Goal: Task Accomplishment & Management: Use online tool/utility

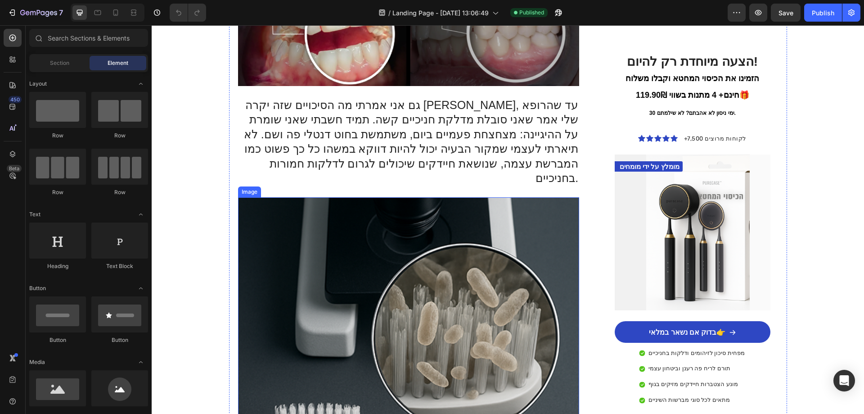
scroll to position [315, 0]
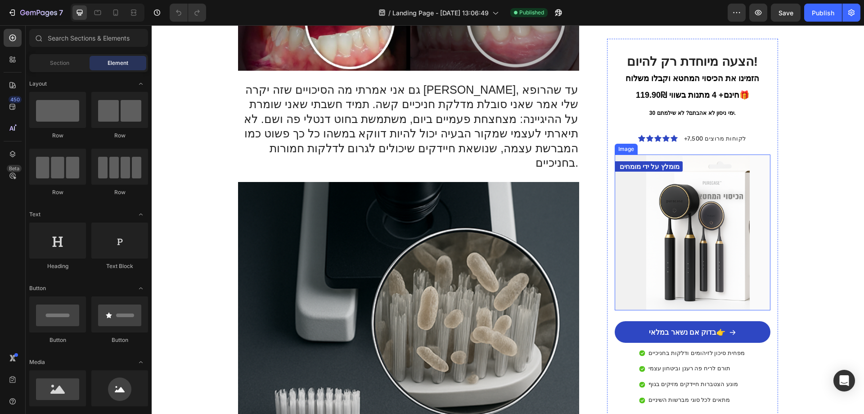
click at [671, 182] on img at bounding box center [692, 231] width 155 height 155
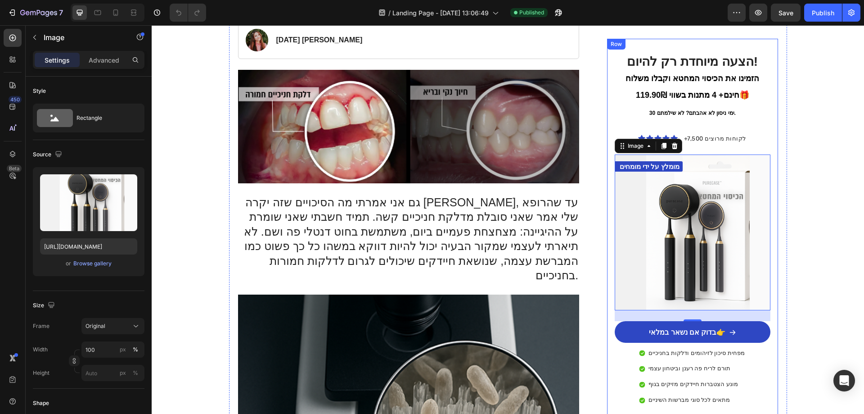
scroll to position [45, 0]
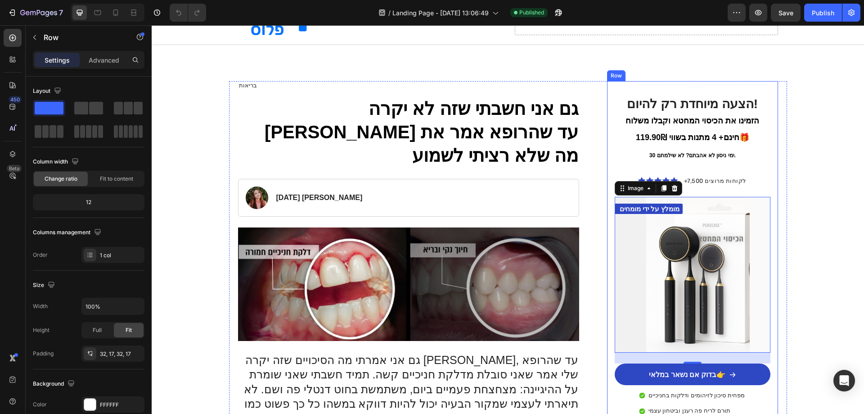
click at [767, 92] on div "הצעה מיוחדת רק להיום! הזמינו את הכיסוי המחטא וקבלו משלוח חינם+ 4 מתנות בשווי 11…" at bounding box center [692, 271] width 171 height 381
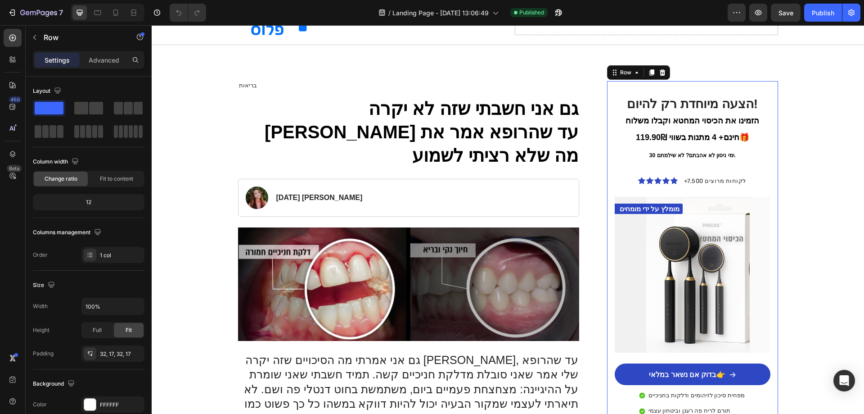
click at [767, 92] on div "הצעה מיוחדת רק להיום! הזמינו את הכיסוי המחטא וקבלו משלוח חינם+ 4 מתנות בשווי 11…" at bounding box center [692, 271] width 171 height 381
click at [618, 74] on div "Row" at bounding box center [625, 72] width 15 height 8
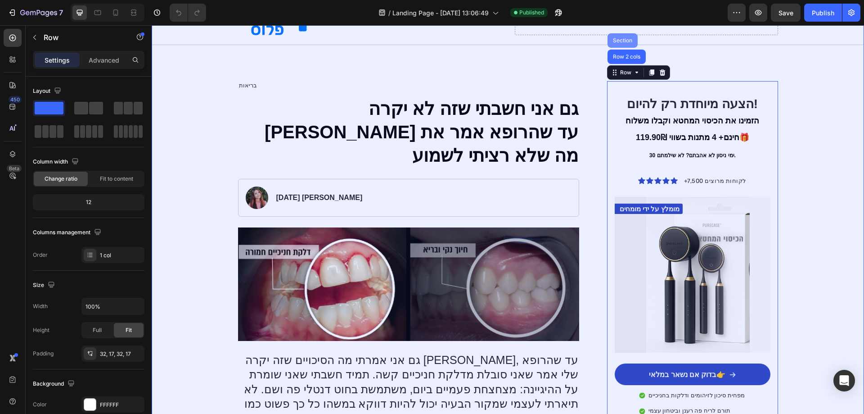
click at [621, 40] on div "Section" at bounding box center [622, 40] width 23 height 5
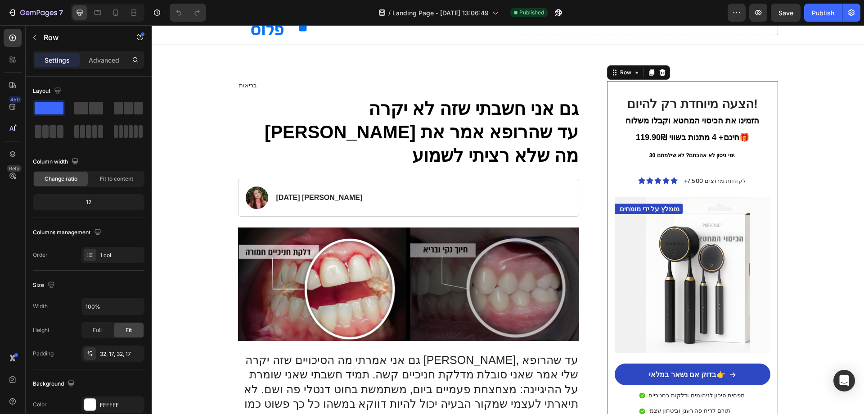
click at [768, 92] on div "הצעה מיוחדת רק להיום! הזמינו את הכיסוי המחטא וקבלו משלוח חינם+ 4 מתנות בשווי 11…" at bounding box center [692, 271] width 171 height 381
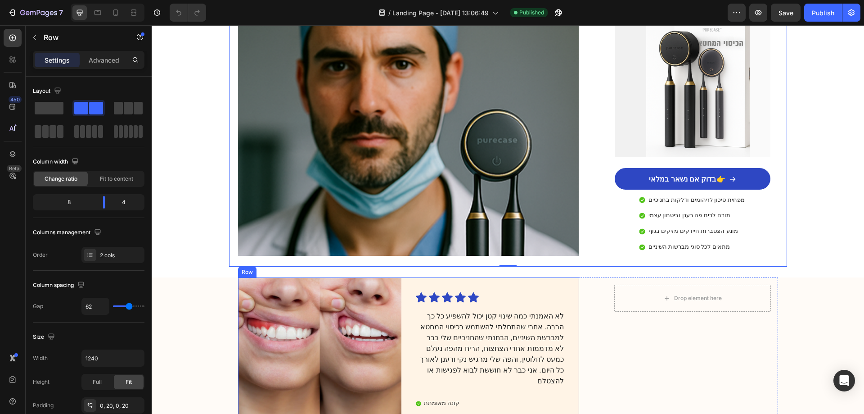
scroll to position [1575, 0]
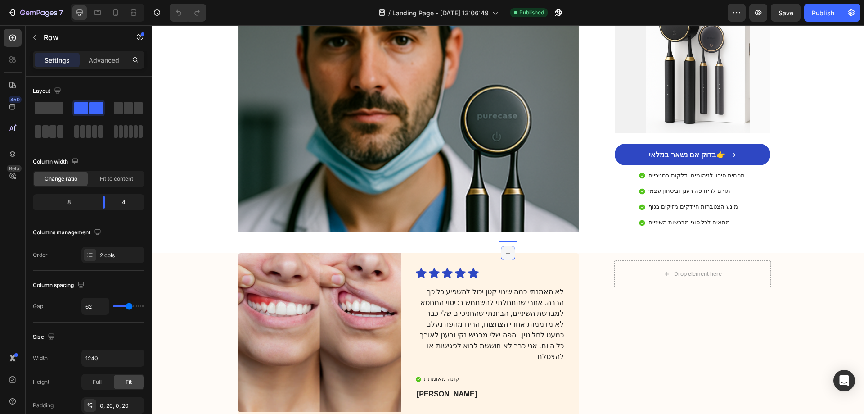
click at [501, 246] on div at bounding box center [508, 253] width 14 height 14
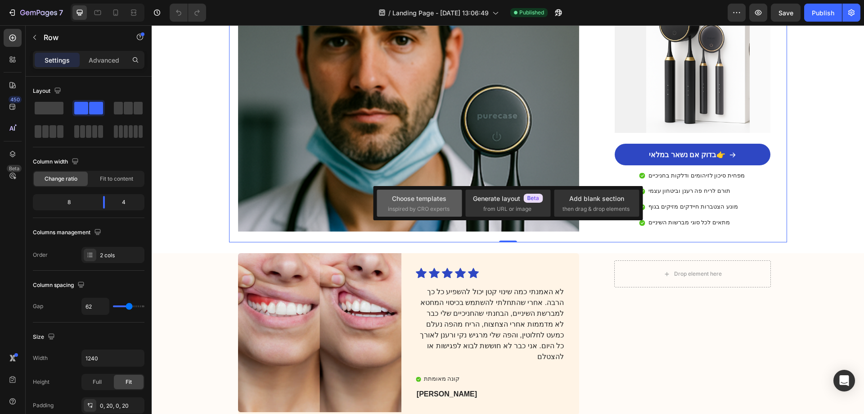
click at [442, 207] on span "inspired by CRO experts" at bounding box center [419, 209] width 62 height 8
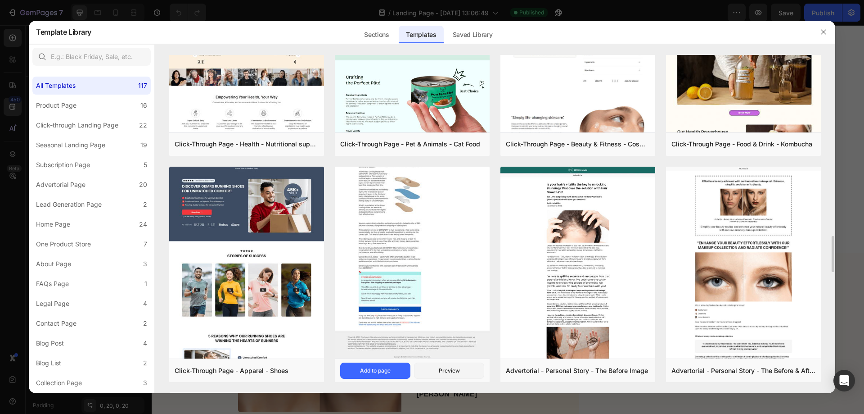
scroll to position [1968, 0]
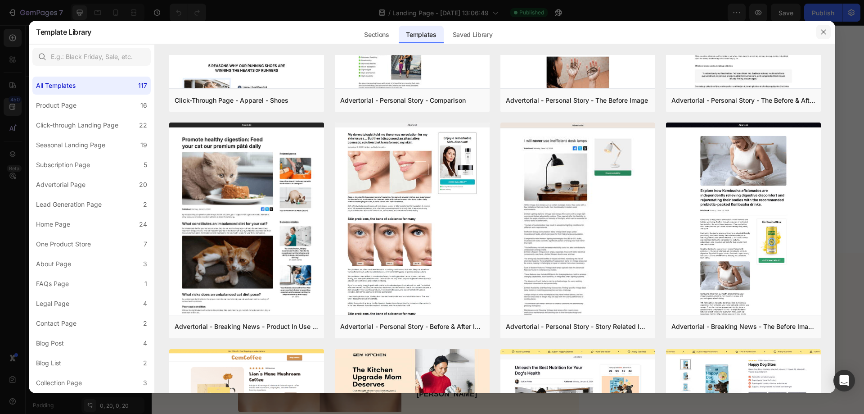
click at [819, 30] on button "button" at bounding box center [824, 32] width 14 height 14
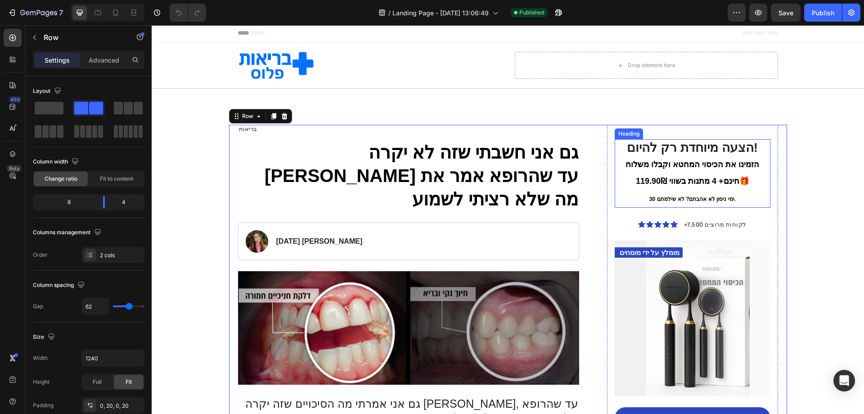
scroll to position [0, 0]
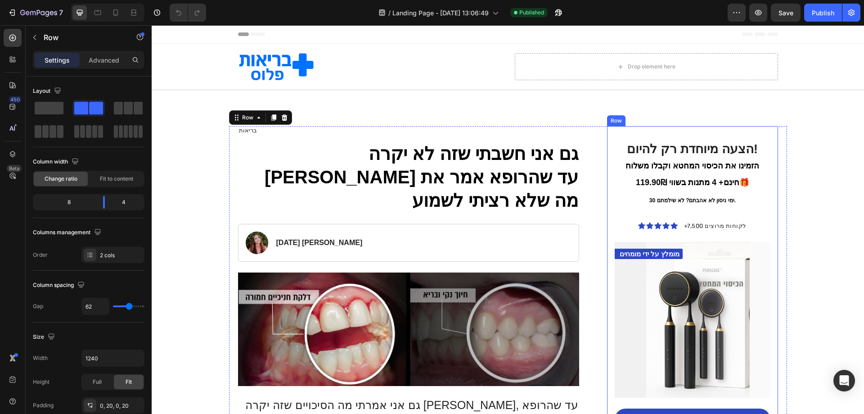
click at [709, 130] on div "הצעה מיוחדת רק להיום! הזמינו את הכיסוי המחטא וקבלו משלוח חינם+ 4 מתנות בשווי 11…" at bounding box center [692, 316] width 171 height 381
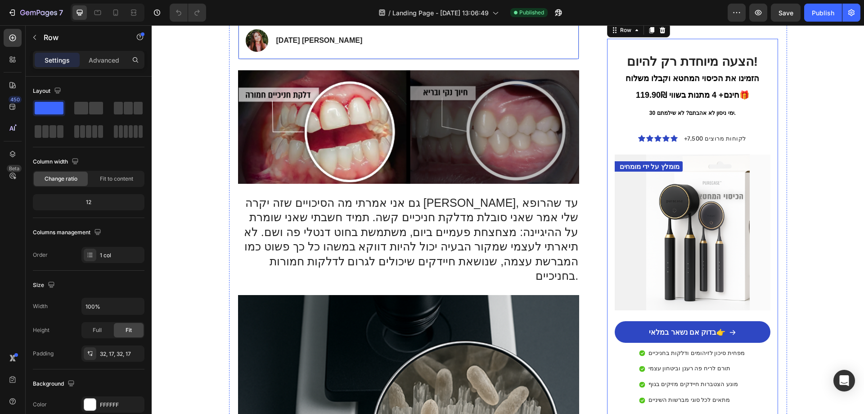
scroll to position [225, 0]
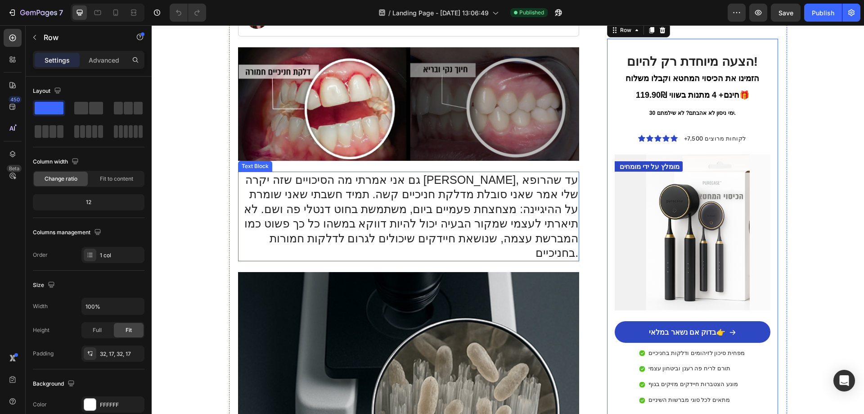
click at [400, 207] on p "גם אני אמרתי מה הסיכויים שזה יקרה [PERSON_NAME], עד שהרופא שלי אמר שאני סובלת מ…" at bounding box center [409, 216] width 340 height 88
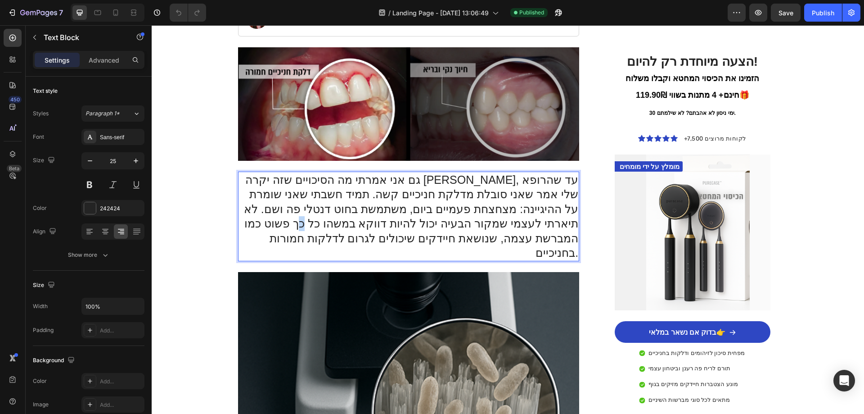
click at [400, 207] on p "גם אני אמרתי מה הסיכויים שזה יקרה [PERSON_NAME], עד שהרופא שלי אמר שאני סובלת מ…" at bounding box center [409, 216] width 340 height 88
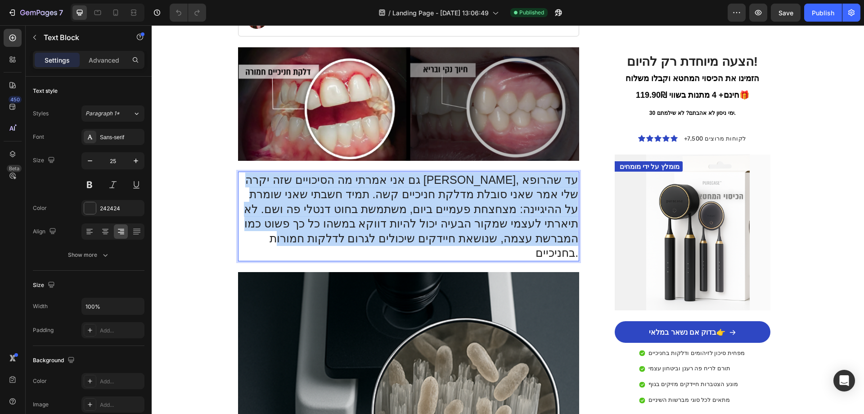
click at [400, 207] on p "גם אני אמרתי מה הסיכויים שזה יקרה [PERSON_NAME], עד שהרופא שלי אמר שאני סובלת מ…" at bounding box center [409, 216] width 340 height 88
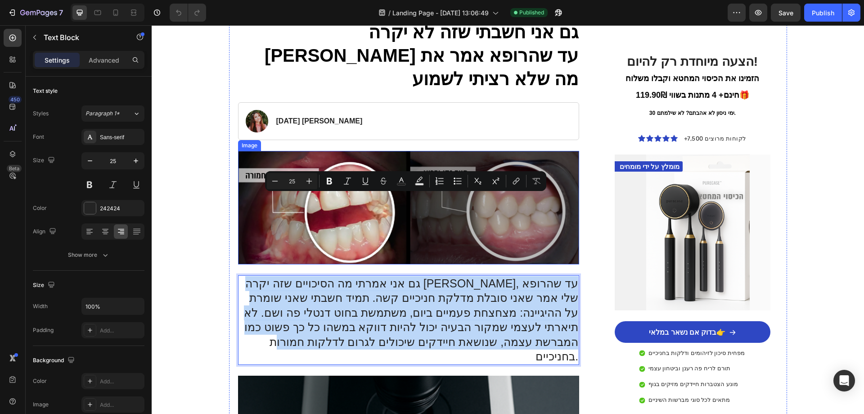
scroll to position [0, 0]
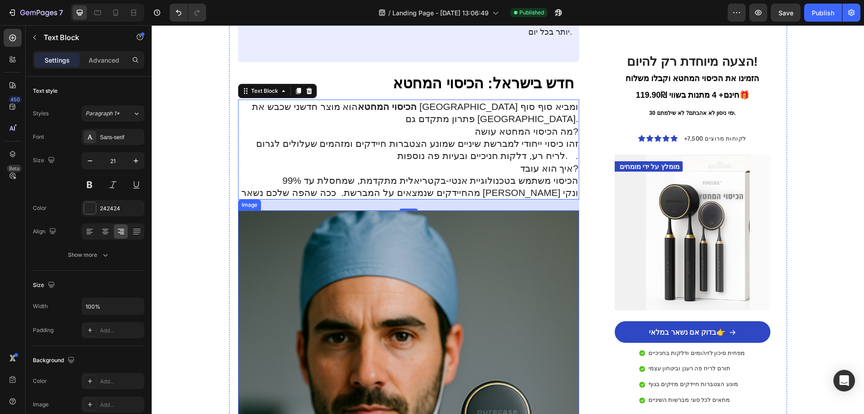
scroll to position [1305, 0]
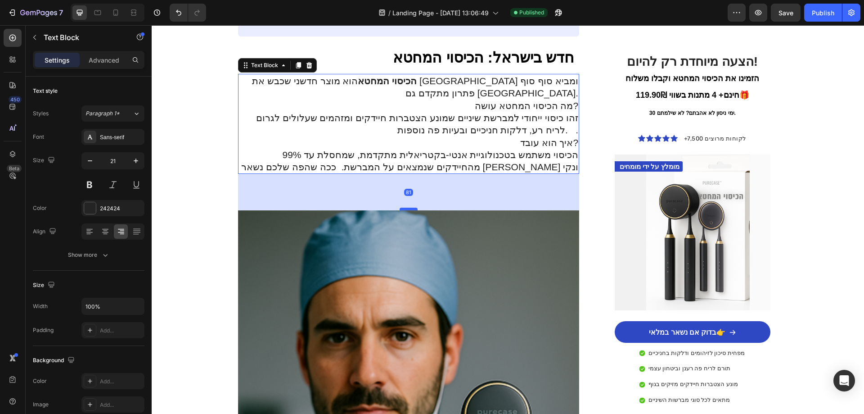
drag, startPoint x: 405, startPoint y: 101, endPoint x: 409, endPoint y: 127, distance: 26.0
click at [409, 208] on div at bounding box center [409, 209] width 18 height 3
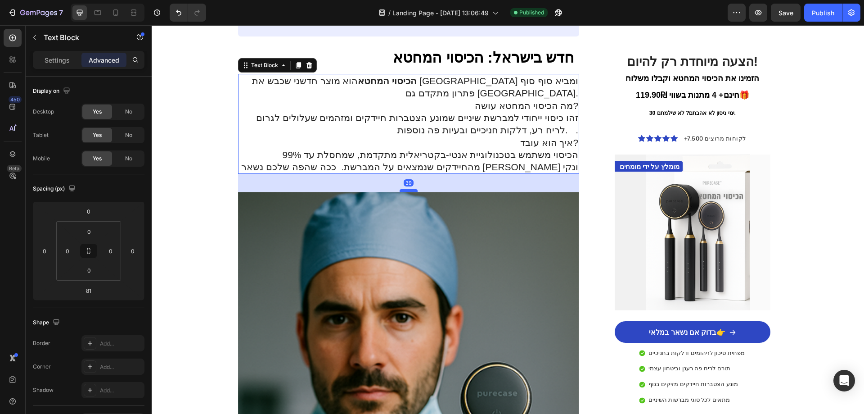
drag, startPoint x: 409, startPoint y: 126, endPoint x: 413, endPoint y: 108, distance: 18.9
click at [413, 189] on div at bounding box center [409, 190] width 18 height 3
type input "40"
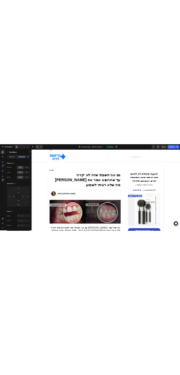
scroll to position [0, 0]
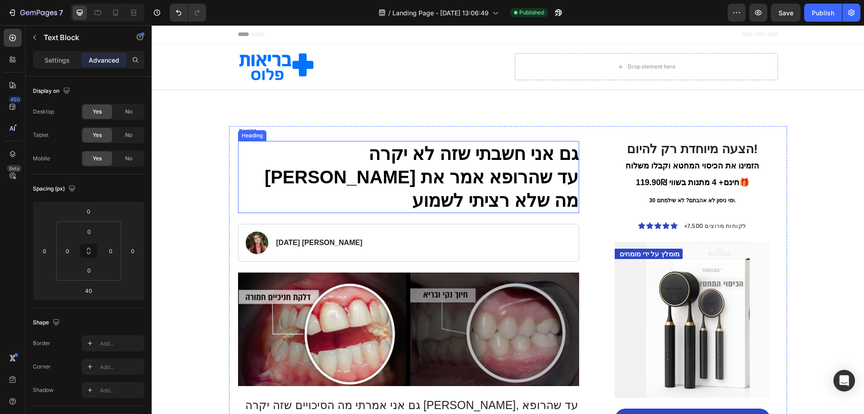
click at [484, 163] on h1 "גם אני חשבתי שזה לא יקרה [PERSON_NAME] עד שהרופא אמר את מה שלא רציתי לשמוע" at bounding box center [409, 177] width 342 height 72
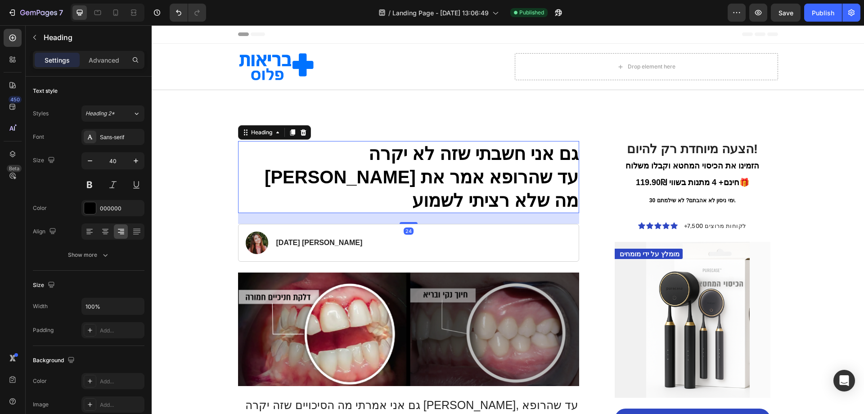
click at [353, 178] on h1 "גם אני חשבתי שזה לא יקרה [PERSON_NAME] עד שהרופא אמר את מה שלא רציתי לשמוע" at bounding box center [409, 177] width 342 height 72
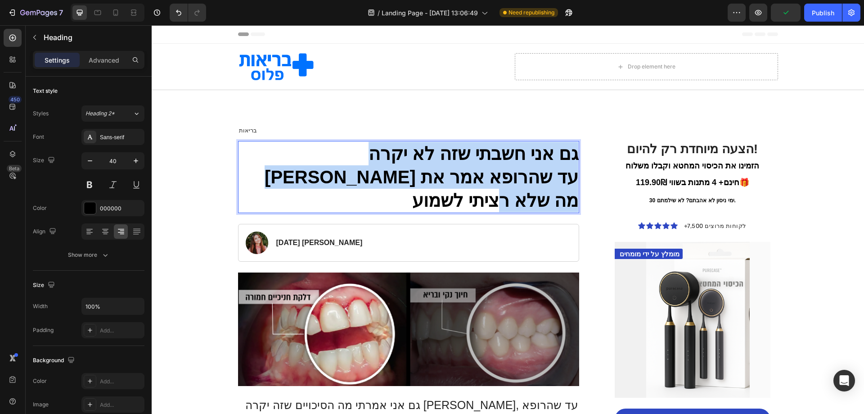
copy p "גם אני חשבתי שזה לא יקרה [PERSON_NAME] עד שהרופא אמר את מה שלא רציתי לשמוע"
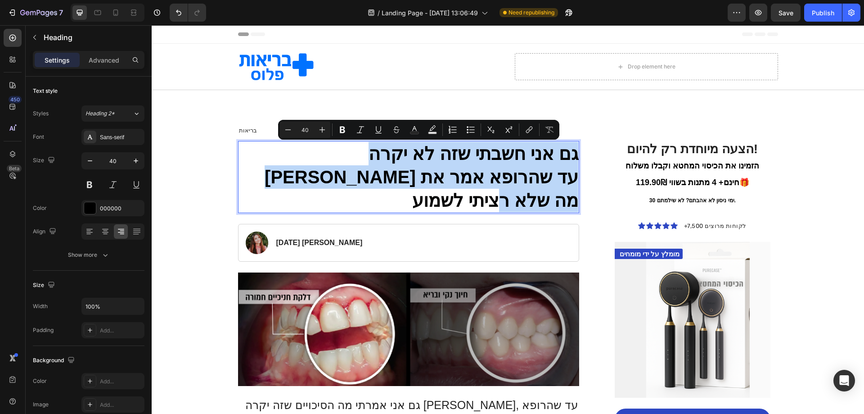
click at [346, 177] on p "גם אני חשבתי שזה לא יקרה [PERSON_NAME] עד שהרופא אמר את מה שלא רציתי לשמוע" at bounding box center [409, 177] width 340 height 70
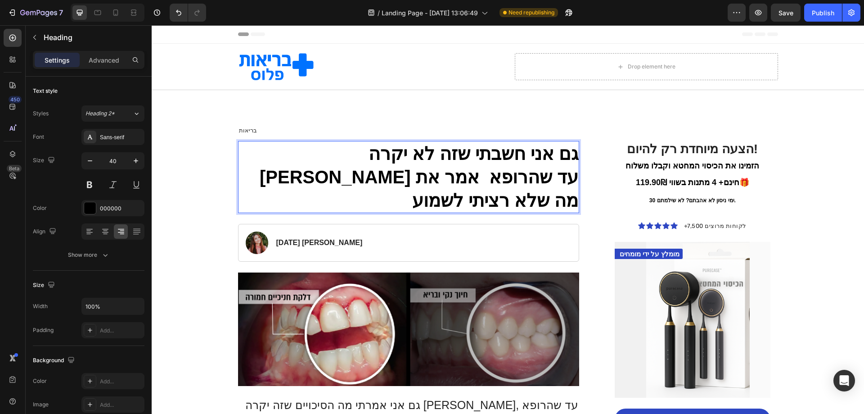
click at [334, 180] on p "גם אני חשבתי שזה לא יקרה [PERSON_NAME] עד שהרופא אמר את מה שלא רציתי לשמוע" at bounding box center [409, 177] width 340 height 70
click at [566, 178] on p "גם אני חשבתי שזה לא יקרה [PERSON_NAME] עד שהרופא אמר את מה שלא רציתי לשמוע" at bounding box center [409, 177] width 340 height 70
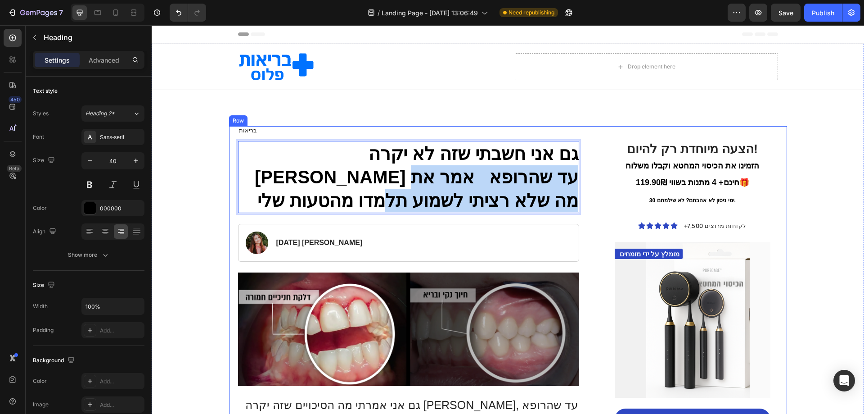
drag, startPoint x: 494, startPoint y: 202, endPoint x: 583, endPoint y: 162, distance: 97.5
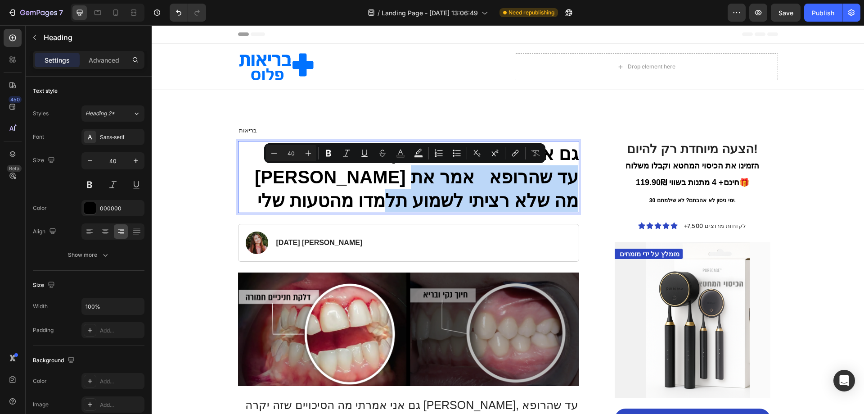
click at [543, 188] on p "גם אני חשבתי שזה לא יקרה [PERSON_NAME] עד שהרופא אמר את מה שלא רציתי לשמוע תלמד…" at bounding box center [409, 177] width 340 height 70
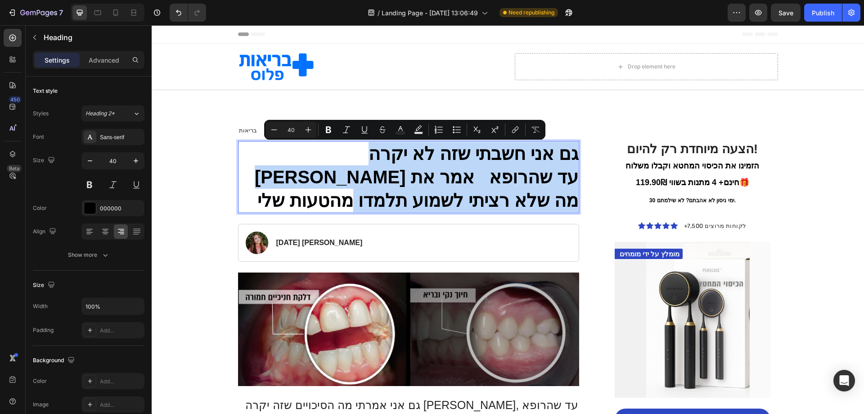
copy p "גם אני חשבתי שזה לא יקרה [PERSON_NAME] עד שהרופא אמר את מה שלא רציתי לשמוע תלמד…"
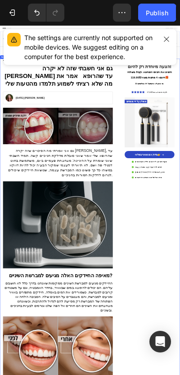
click at [168, 41] on icon "button" at bounding box center [166, 38] width 5 height 5
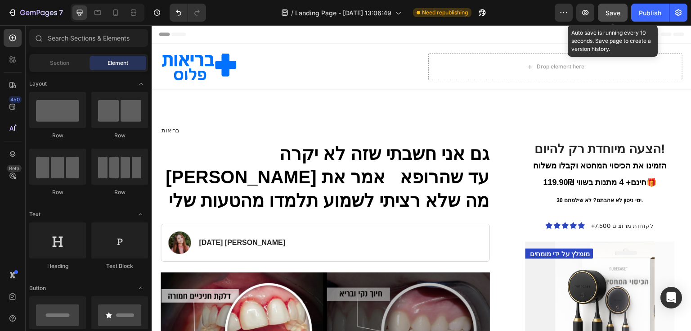
click at [623, 13] on button "Save" at bounding box center [613, 13] width 30 height 18
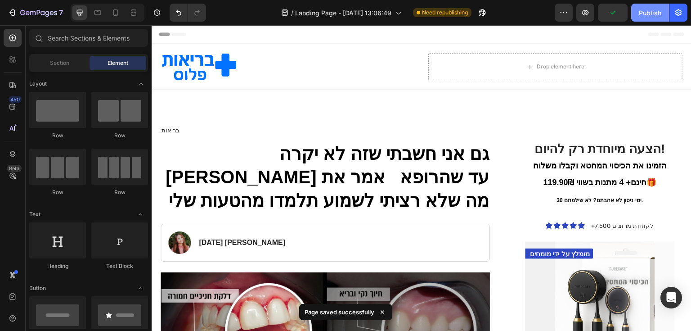
click at [648, 11] on div "Publish" at bounding box center [650, 12] width 23 height 9
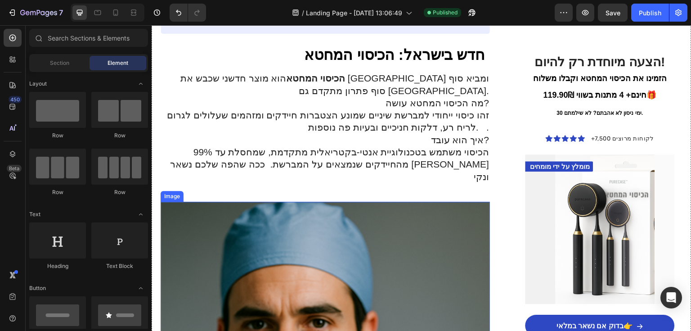
scroll to position [1152, 0]
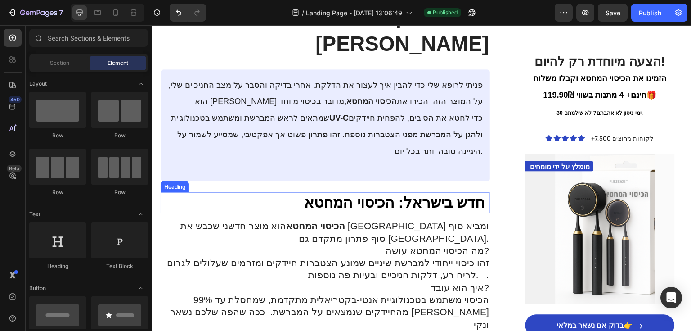
click at [401, 194] on strong "חדש בישראל: הכיסוי המחטא" at bounding box center [394, 202] width 181 height 17
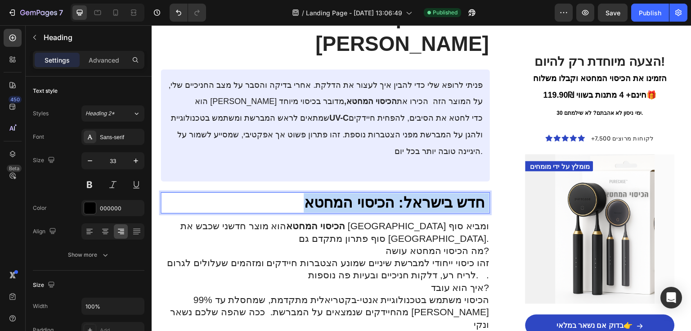
click at [401, 194] on strong "חדש בישראל: הכיסוי המחטא" at bounding box center [394, 202] width 181 height 17
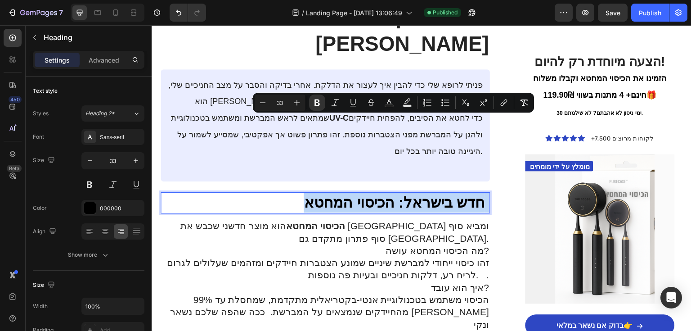
copy p "חדש בישראל: הכיסוי המחטא"
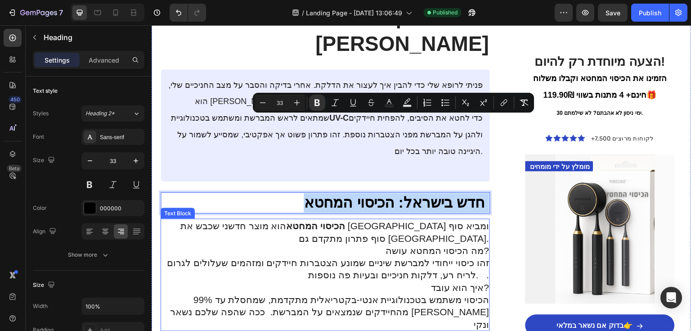
click at [374, 244] on p "מה הכיסוי המחטא עושה?" at bounding box center [326, 250] width 328 height 12
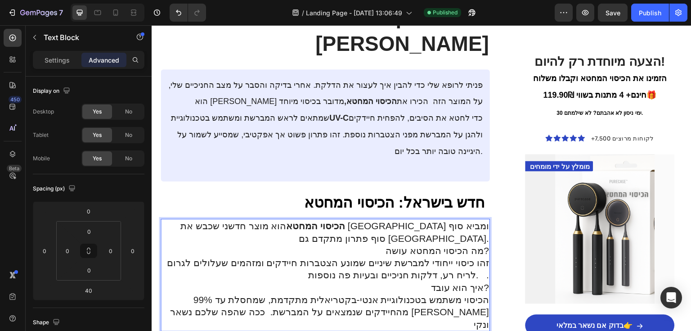
click at [374, 244] on p "מה הכיסוי המחטא עושה?" at bounding box center [326, 250] width 328 height 12
click at [399, 257] on p "זהו כיסוי ייחודי למברשת שיניים שמונע הצטברות חיידקים ומזהמים שעלולים לגרום לריח…" at bounding box center [326, 269] width 328 height 25
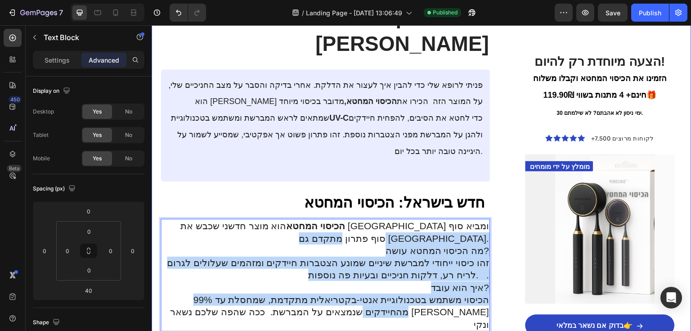
drag, startPoint x: 269, startPoint y: 237, endPoint x: 492, endPoint y: 147, distance: 239.9
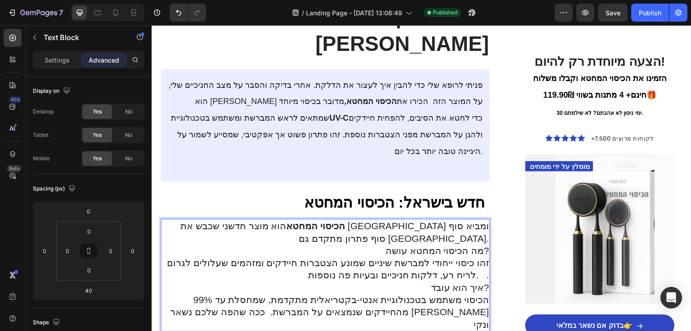
click at [345, 221] on strong "הכיסוי המחטא" at bounding box center [315, 226] width 59 height 10
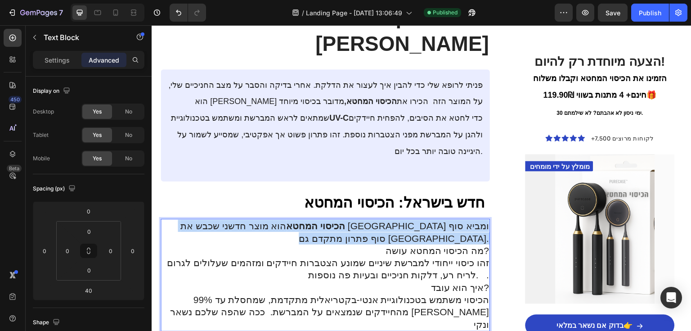
click at [345, 221] on strong "הכיסוי המחטא" at bounding box center [315, 226] width 59 height 10
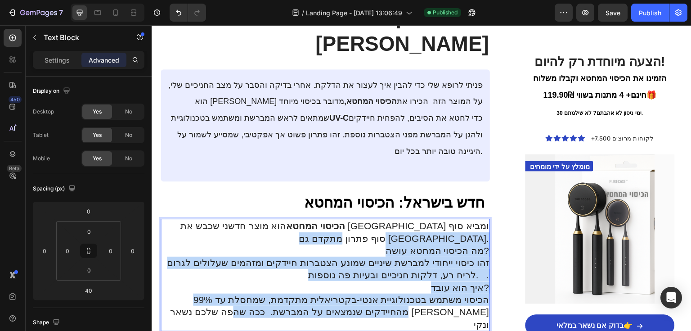
drag, startPoint x: 483, startPoint y: 148, endPoint x: 366, endPoint y: 234, distance: 145.3
click at [366, 234] on div "הכיסוי המחטא הוא מוצר חדשני שכבש את [GEOGRAPHIC_DATA] ומביא סוף סוף פתרון מתקדם…" at bounding box center [325, 275] width 329 height 113
click at [366, 293] on p "הכיסוי משתמש בטכנולוגיית אנטי-בקטריאלית מתקדמת, שמחסלת עד 99% מהחיידקים שנמצאים…" at bounding box center [326, 311] width 328 height 37
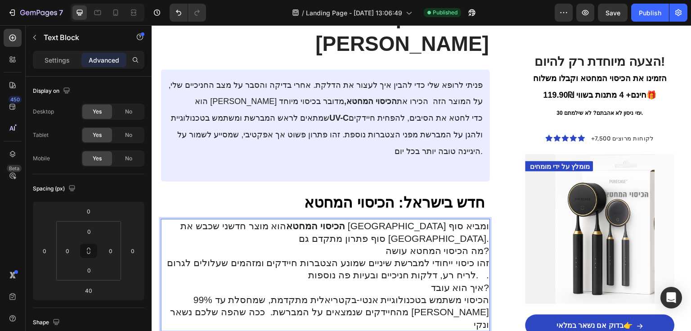
click at [272, 293] on p "הכיסוי משתמש בטכנולוגיית אנטי-בקטריאלית מתקדמת, שמחסלת עד 99% מהחיידקים שנמצאים…" at bounding box center [326, 311] width 328 height 37
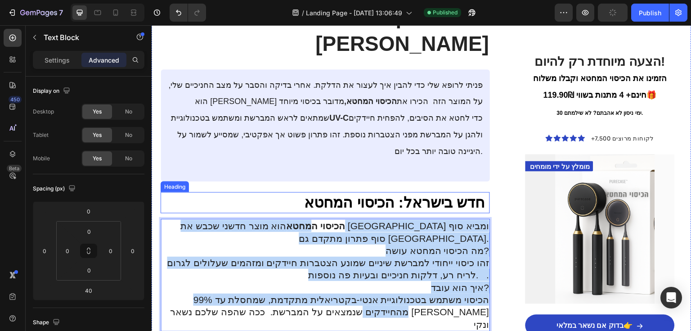
drag, startPoint x: 260, startPoint y: 233, endPoint x: 451, endPoint y: 136, distance: 214.8
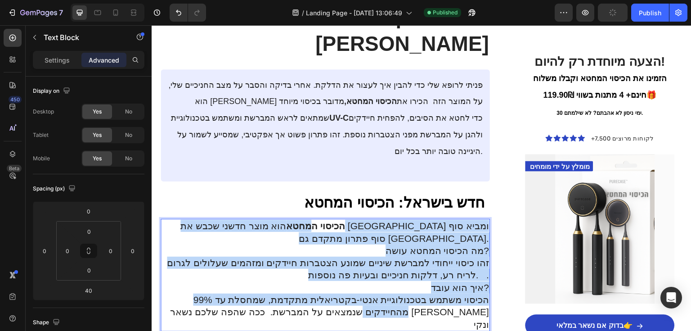
click at [455, 220] on p "הכיסוי המחטא הוא מוצר חדשני שכבש את [GEOGRAPHIC_DATA] ומביא סוף סוף פתרון מתקדם…" at bounding box center [326, 232] width 328 height 25
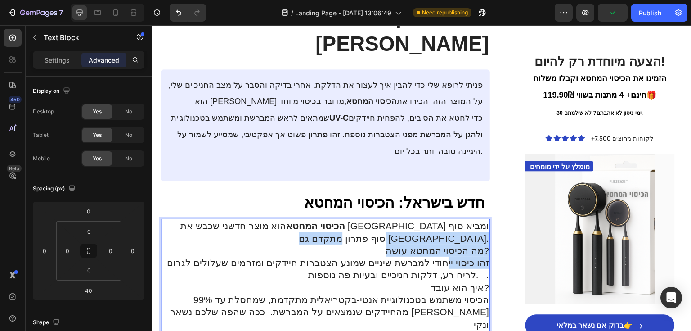
drag, startPoint x: 484, startPoint y: 148, endPoint x: 447, endPoint y: 186, distance: 53.5
click at [447, 219] on div "הכיסוי המחטא הוא מוצר חדשני שכבש את [GEOGRAPHIC_DATA] ומביא סוף סוף פתרון מתקדם…" at bounding box center [325, 275] width 329 height 113
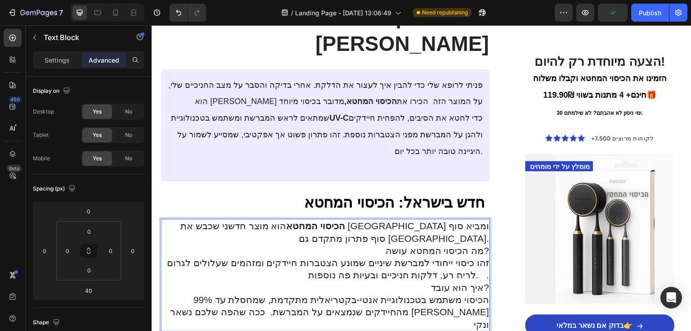
click at [345, 221] on strong "הכיסוי המחטא" at bounding box center [315, 226] width 59 height 10
drag, startPoint x: 484, startPoint y: 149, endPoint x: 368, endPoint y: 180, distance: 120.2
click at [368, 257] on p "זהו כיסוי ייחודי למברשת שיניים שמונע הצטברות חיידקים ומזהמים שעלולים לגרום לריח…" at bounding box center [326, 269] width 328 height 25
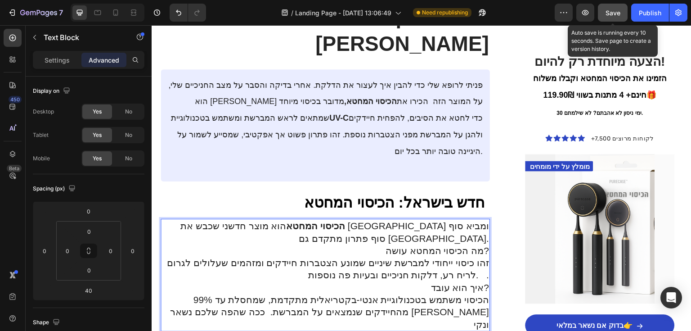
click at [604, 17] on button "Save" at bounding box center [613, 13] width 30 height 18
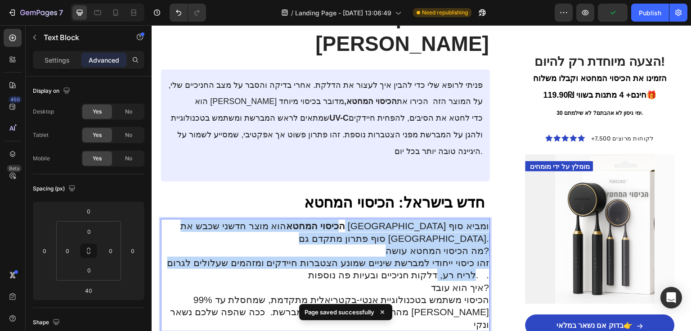
drag, startPoint x: 481, startPoint y: 146, endPoint x: 461, endPoint y: 187, distance: 45.5
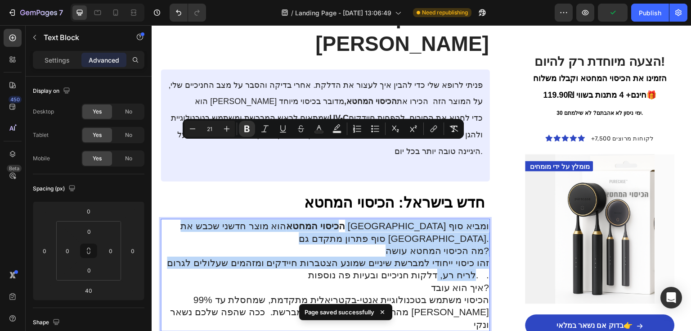
click at [345, 221] on strong "הכיסוי המחטא" at bounding box center [315, 226] width 59 height 10
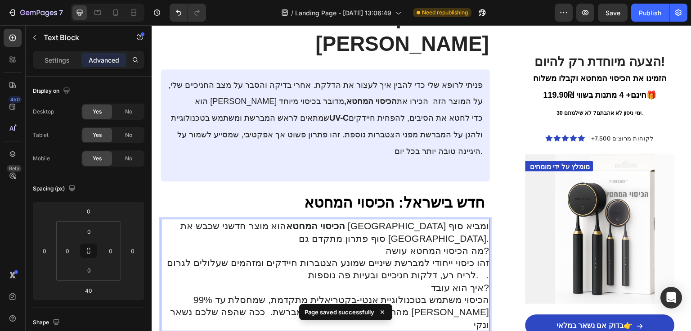
click at [345, 221] on strong "הכיסוי המחטא" at bounding box center [315, 226] width 59 height 10
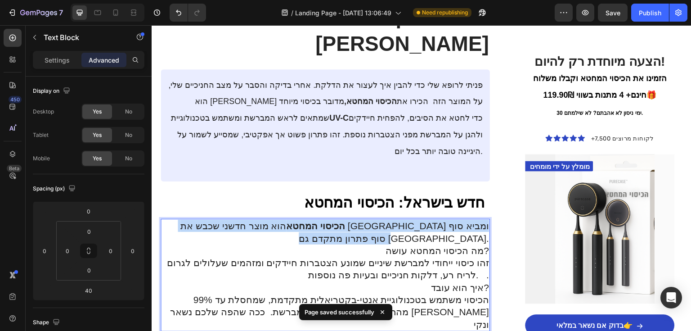
drag, startPoint x: 482, startPoint y: 146, endPoint x: 482, endPoint y: 155, distance: 8.6
click at [482, 220] on p "הכיסוי המחטא הוא מוצר חדשני שכבש את [GEOGRAPHIC_DATA] ומביא סוף סוף פתרון מתקדם…" at bounding box center [326, 232] width 328 height 25
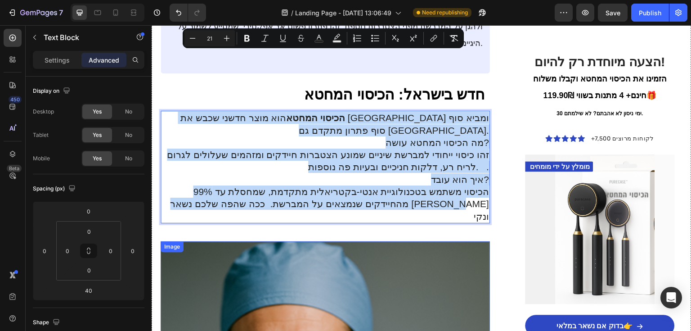
scroll to position [1080, 0]
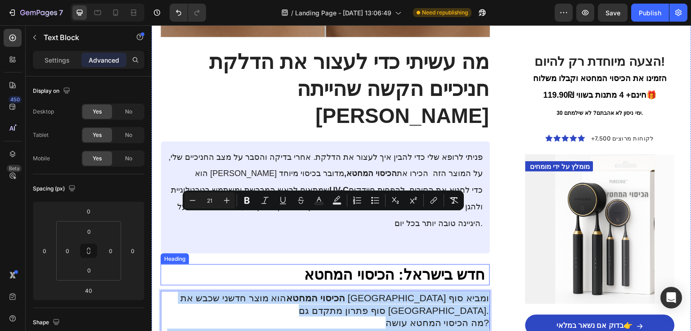
click at [475, 266] on strong "חדש בישראל: הכיסוי המחטא" at bounding box center [394, 274] width 181 height 17
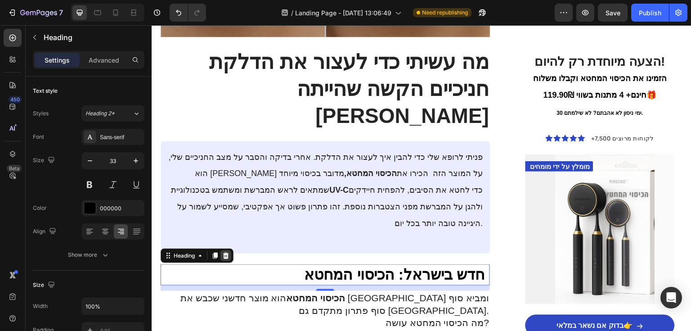
click at [225, 253] on icon at bounding box center [226, 256] width 6 height 6
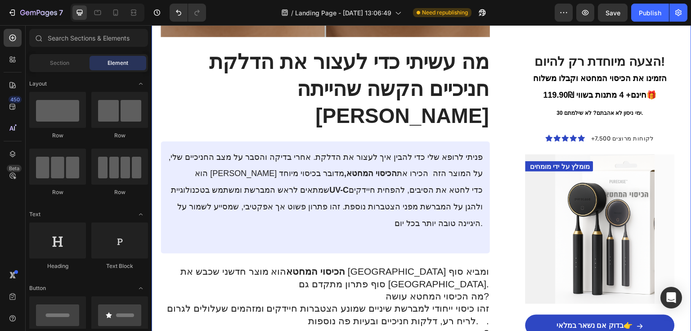
click at [277, 265] on p "הכיסוי המחטא הוא מוצר חדשני שכבש את [GEOGRAPHIC_DATA] ומביא סוף סוף פתרון מתקדם…" at bounding box center [326, 277] width 328 height 25
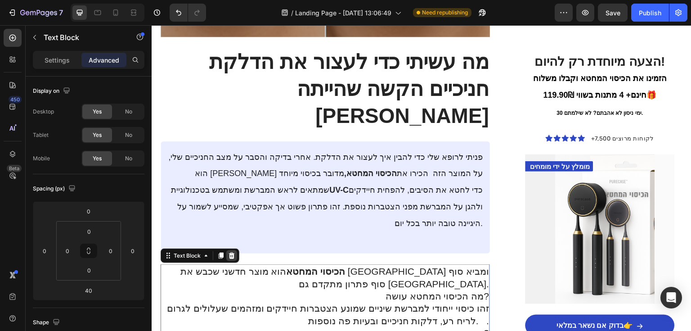
click at [232, 250] on div at bounding box center [231, 255] width 11 height 11
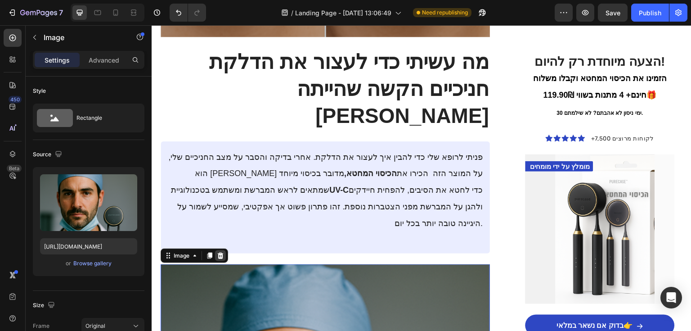
click at [221, 250] on div at bounding box center [220, 255] width 11 height 11
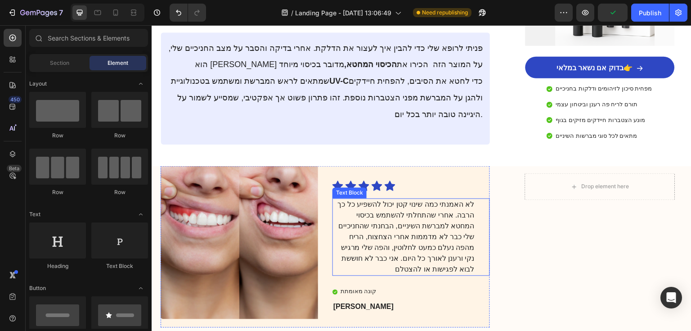
scroll to position [1116, 0]
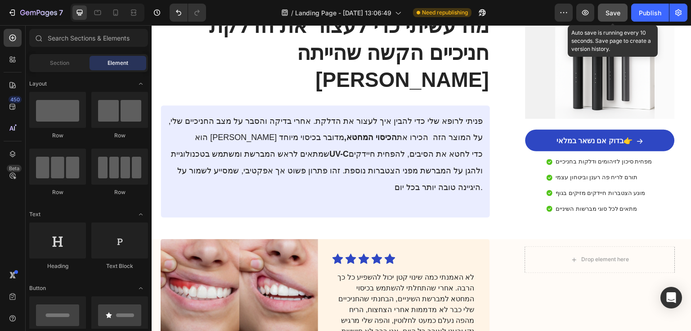
click at [612, 13] on span "Save" at bounding box center [613, 13] width 15 height 8
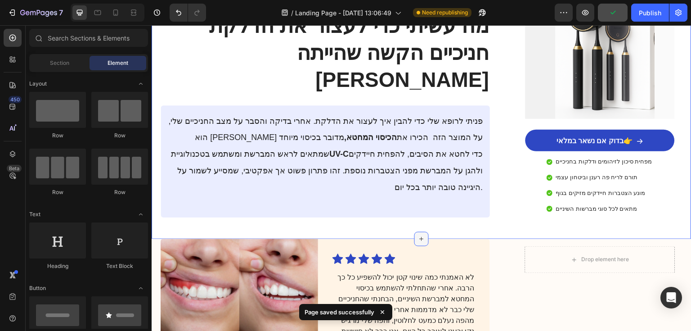
click at [418, 235] on icon at bounding box center [421, 238] width 7 height 7
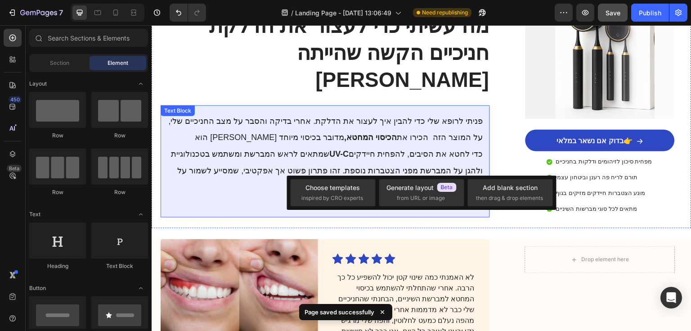
click at [375, 195] on p at bounding box center [325, 202] width 315 height 15
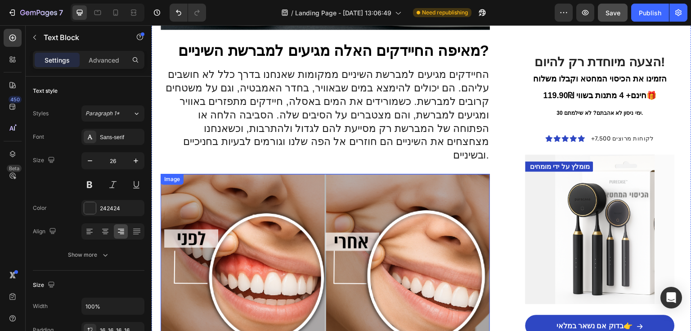
scroll to position [684, 0]
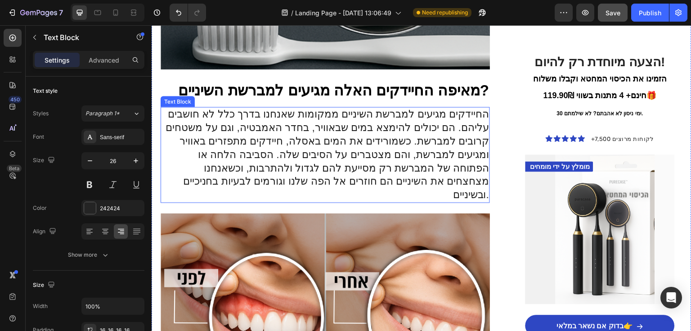
click at [398, 115] on p "החיידקים מגיעים למברשת השיניים ממקומות שאנחנו בדרך כלל לא חושבים עליהם. הם יכול…" at bounding box center [326, 155] width 328 height 94
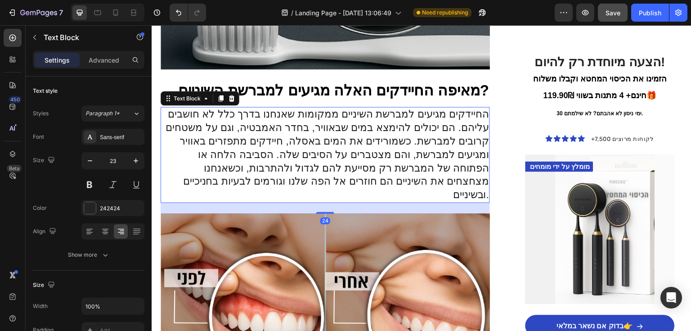
click at [402, 80] on h3 "מאיפה החיידקים האלה מגיעים למברשת השיניים?" at bounding box center [325, 90] width 329 height 21
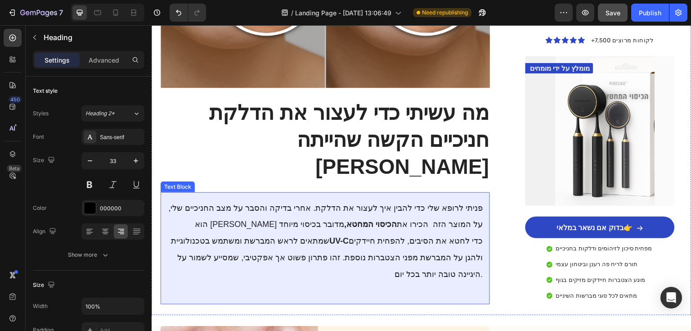
scroll to position [1080, 0]
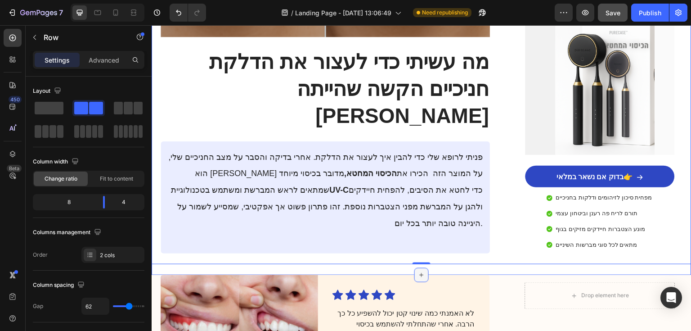
click at [421, 271] on icon at bounding box center [421, 274] width 7 height 7
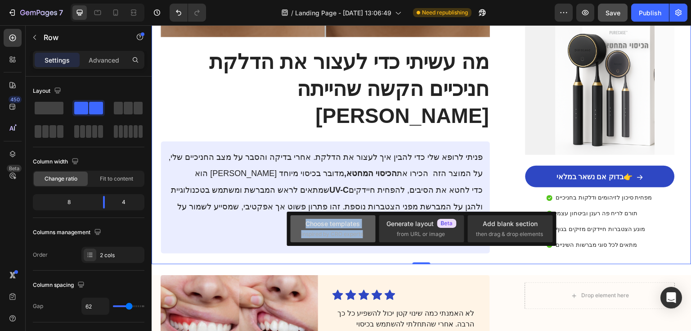
drag, startPoint x: 363, startPoint y: 227, endPoint x: 370, endPoint y: 230, distance: 7.7
click at [379, 230] on div "Choose templates inspired by CRO experts" at bounding box center [421, 228] width 85 height 27
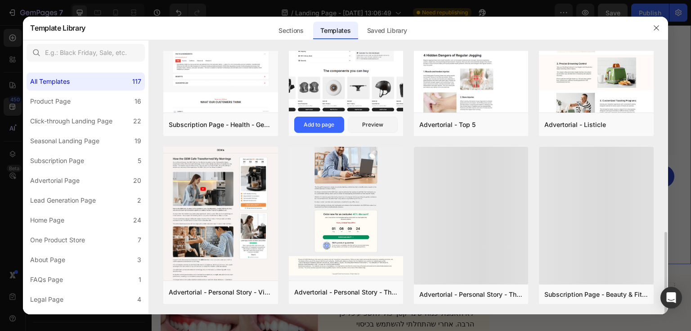
scroll to position [394, 0]
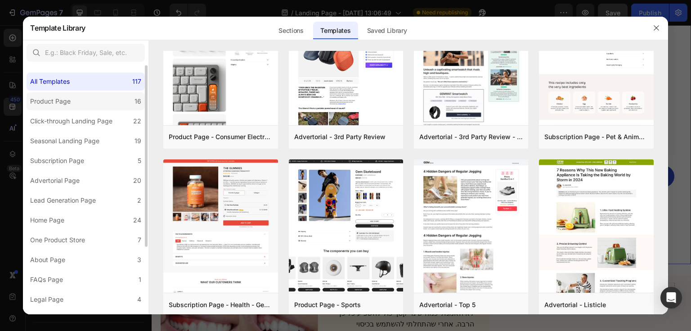
click at [90, 105] on label "Product Page 16" at bounding box center [86, 101] width 118 height 18
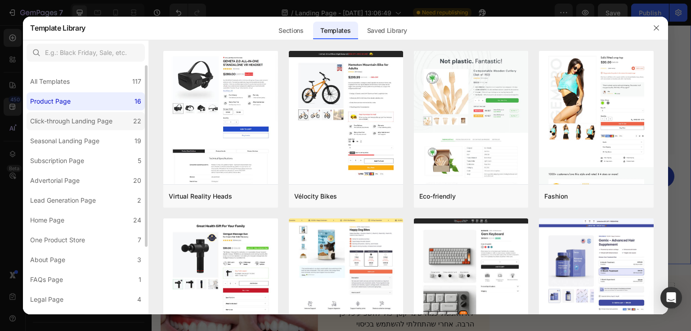
click at [92, 126] on div "Click-through Landing Page" at bounding box center [71, 121] width 82 height 11
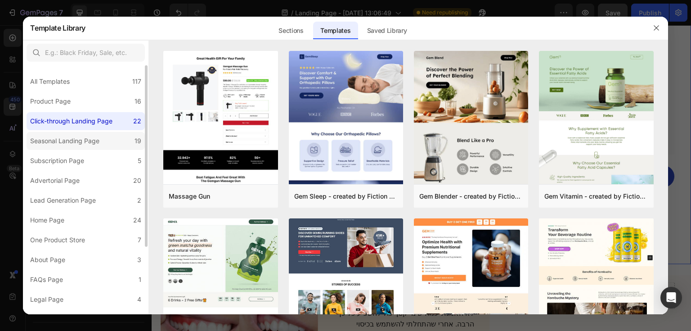
click at [96, 137] on div "Seasonal Landing Page" at bounding box center [64, 140] width 69 height 11
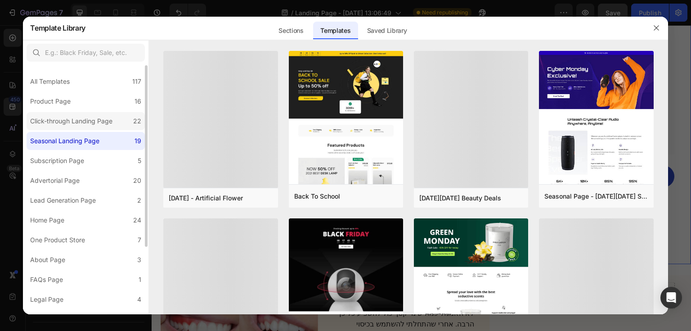
click at [93, 124] on div "Click-through Landing Page" at bounding box center [71, 121] width 82 height 11
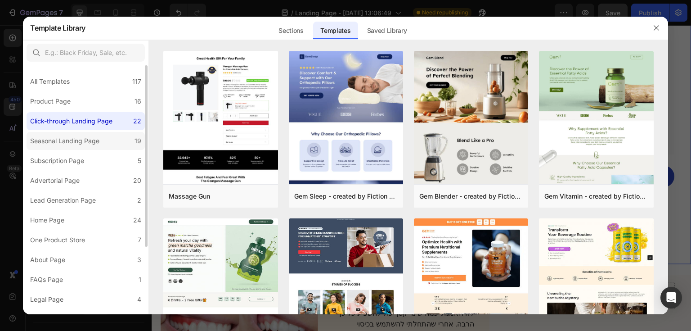
click at [92, 135] on label "Seasonal Landing Page 19" at bounding box center [86, 141] width 118 height 18
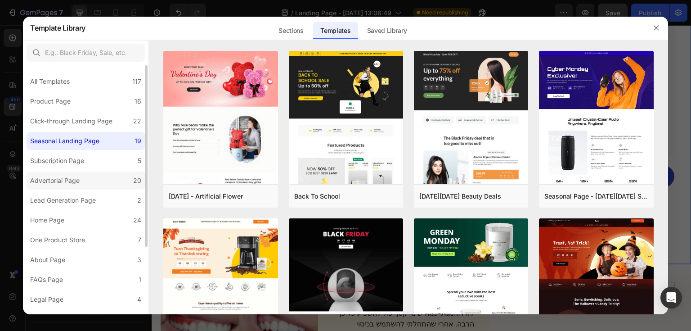
click at [90, 180] on label "Advertorial Page 20" at bounding box center [86, 180] width 118 height 18
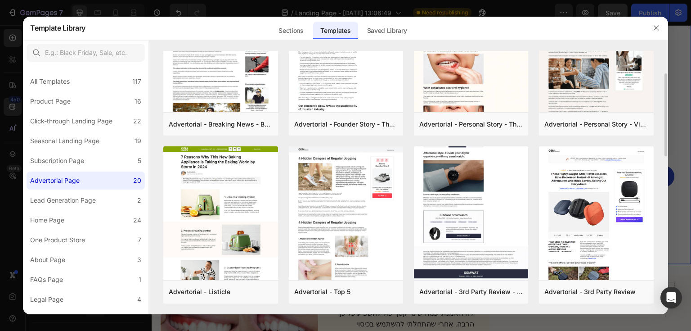
scroll to position [216, 0]
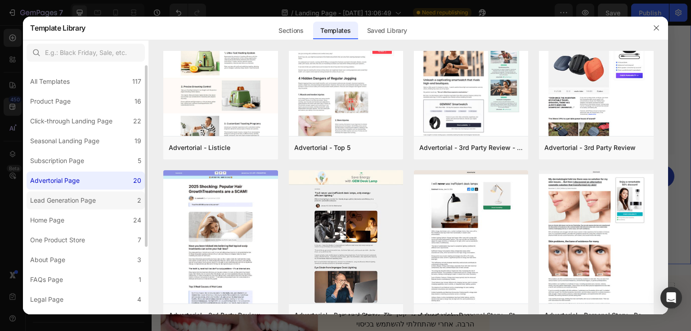
click at [81, 200] on div "Lead Generation Page" at bounding box center [63, 200] width 66 height 11
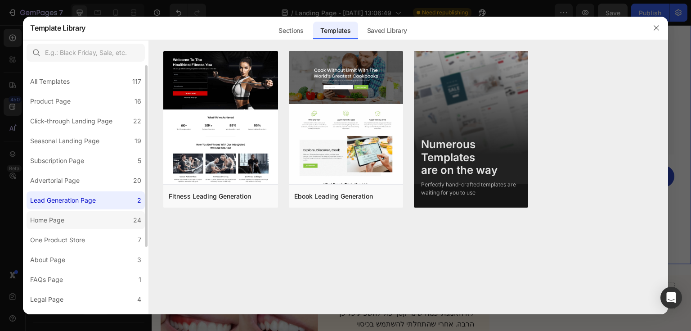
click at [85, 222] on label "Home Page 24" at bounding box center [86, 220] width 118 height 18
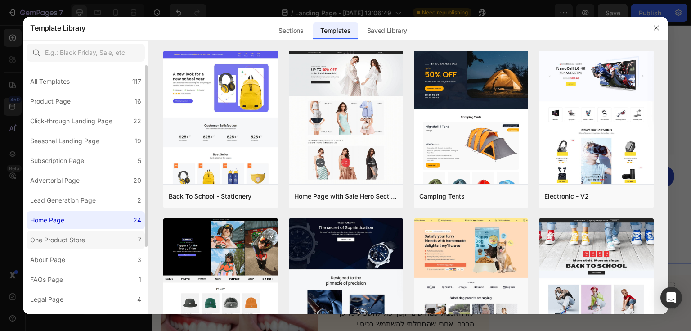
scroll to position [36, 0]
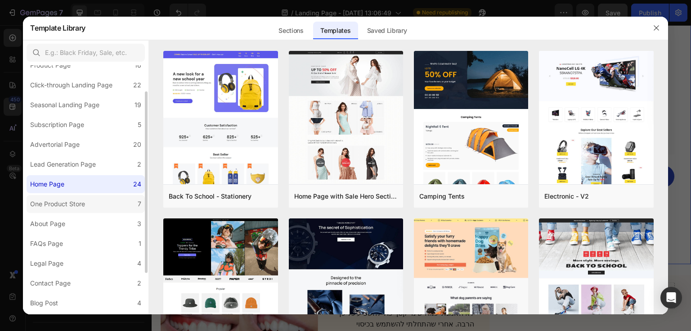
click at [80, 204] on div "One Product Store" at bounding box center [57, 204] width 55 height 11
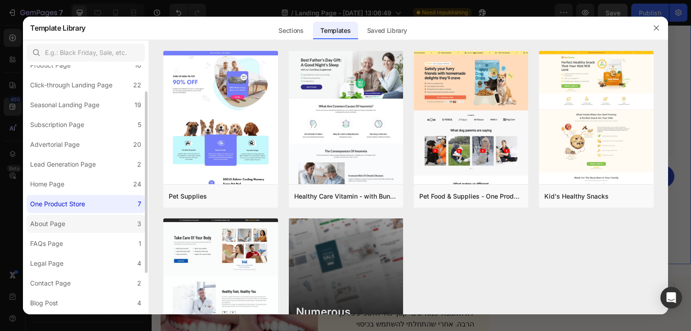
click at [91, 221] on label "About Page 3" at bounding box center [86, 224] width 118 height 18
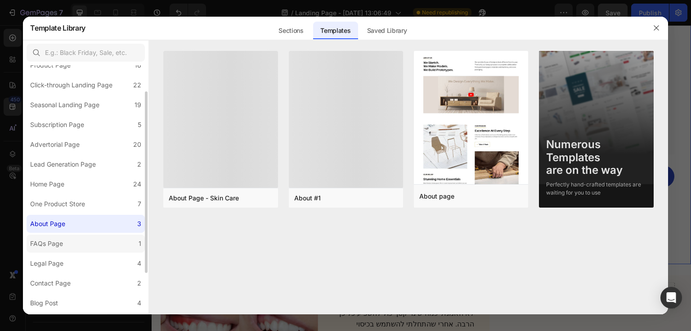
click at [97, 244] on label "FAQs Page 1" at bounding box center [86, 244] width 118 height 18
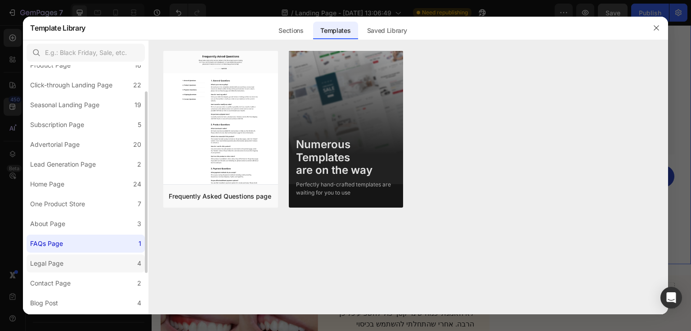
click at [98, 254] on label "Legal Page 4" at bounding box center [86, 263] width 118 height 18
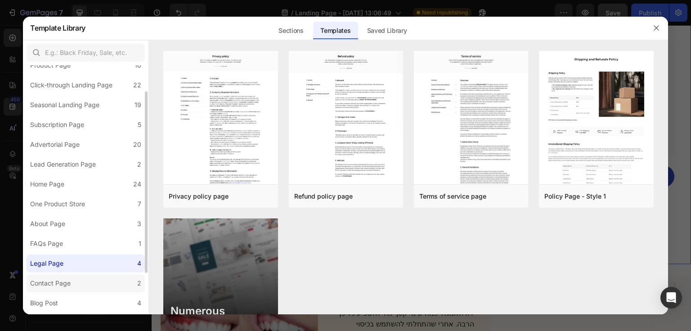
click at [84, 280] on label "Contact Page 2" at bounding box center [86, 283] width 118 height 18
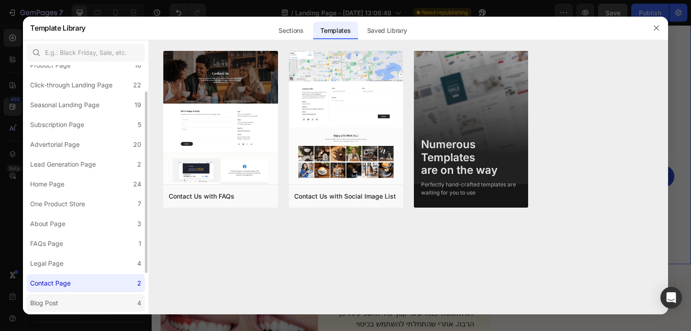
click at [73, 296] on label "Blog Post 4" at bounding box center [86, 303] width 118 height 18
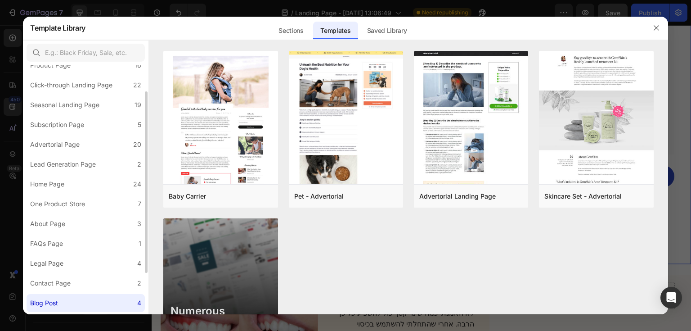
scroll to position [93, 0]
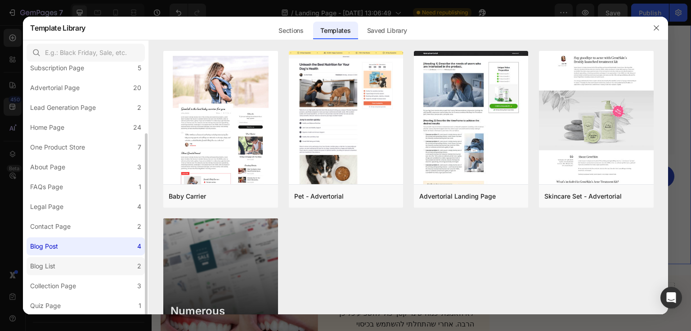
click at [69, 265] on label "Blog List 2" at bounding box center [86, 266] width 118 height 18
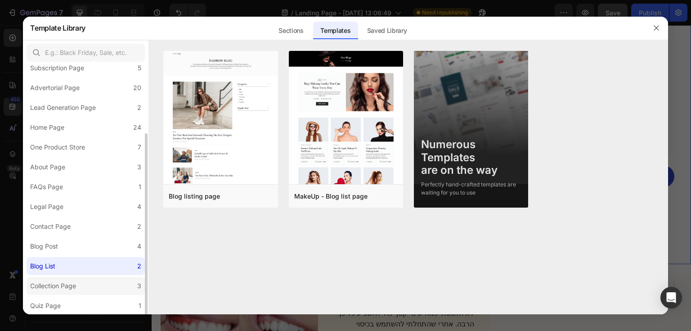
click at [70, 281] on div "Collection Page" at bounding box center [53, 285] width 46 height 11
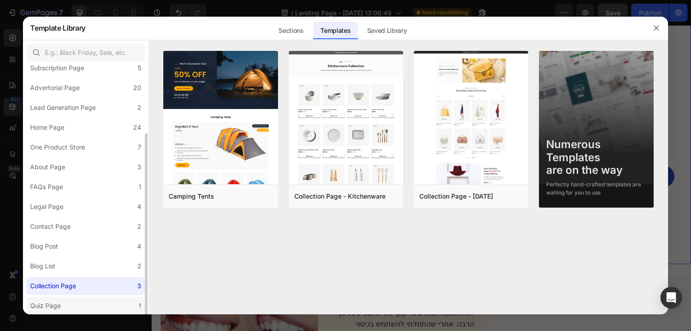
click at [72, 301] on label "Quiz Page 1" at bounding box center [86, 306] width 118 height 18
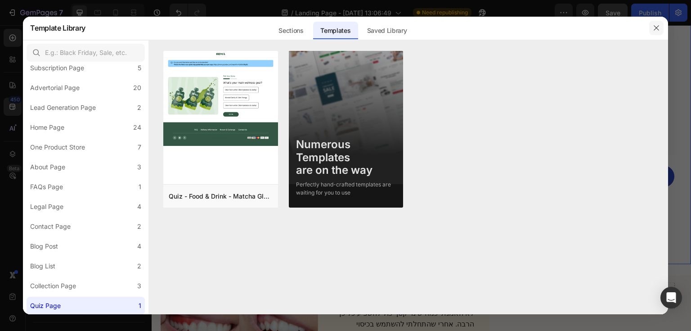
click at [659, 27] on icon "button" at bounding box center [656, 27] width 7 height 7
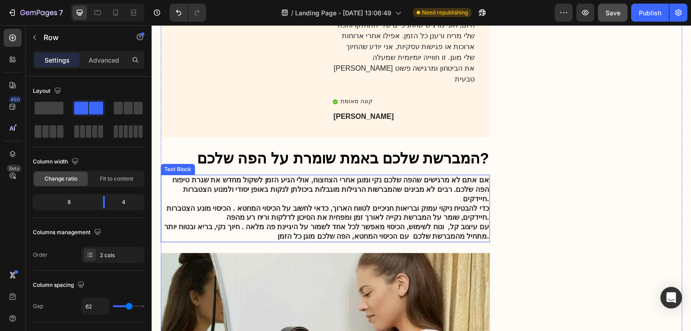
scroll to position [900, 0]
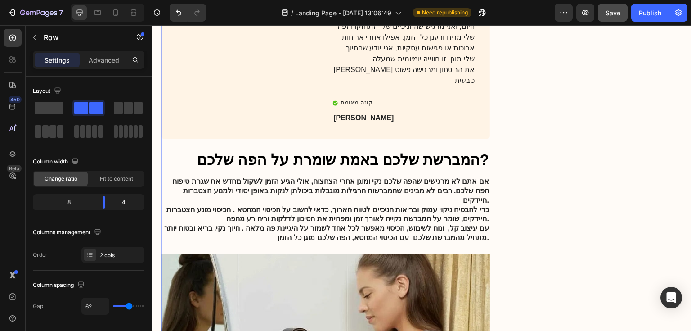
click at [518, 180] on div "Drop element here Row" at bounding box center [600, 160] width 165 height 732
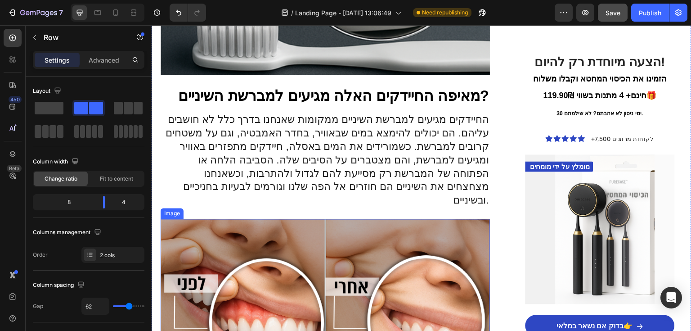
scroll to position [684, 0]
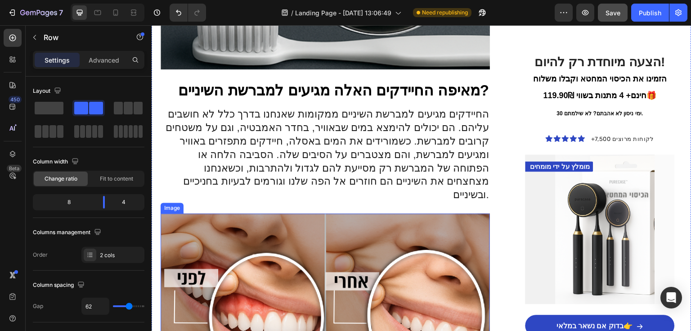
click at [190, 179] on div "בריאות Text Block גם אני חשבתי שזה לא יקרה [PERSON_NAME] עד שהרופא אמר את מה של…" at bounding box center [325, 51] width 329 height 1218
click at [164, 213] on img at bounding box center [325, 323] width 329 height 220
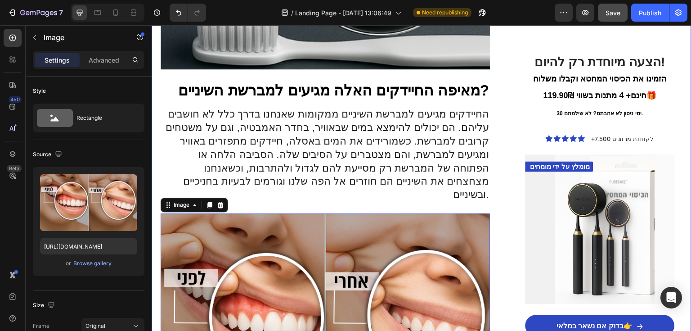
click at [493, 199] on div "בריאות Text Block גם אני חשבתי שזה לא יקרה [PERSON_NAME] עד שהרופא אמר את מה של…" at bounding box center [422, 51] width 540 height 1218
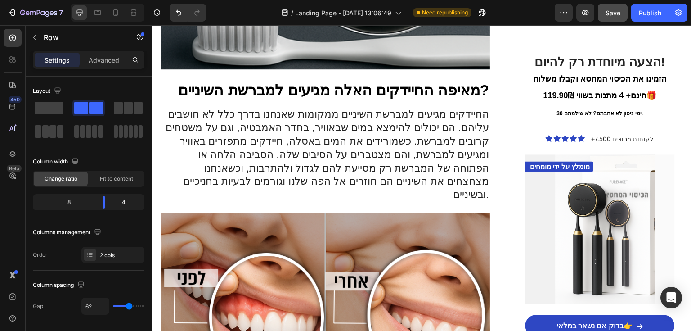
click at [496, 199] on div "בריאות Text Block גם אני חשבתי שזה לא יקרה [PERSON_NAME] עד שהרופא אמר את מה של…" at bounding box center [422, 51] width 540 height 1218
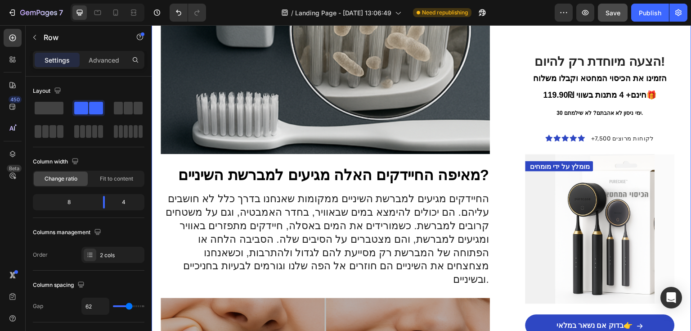
scroll to position [576, 0]
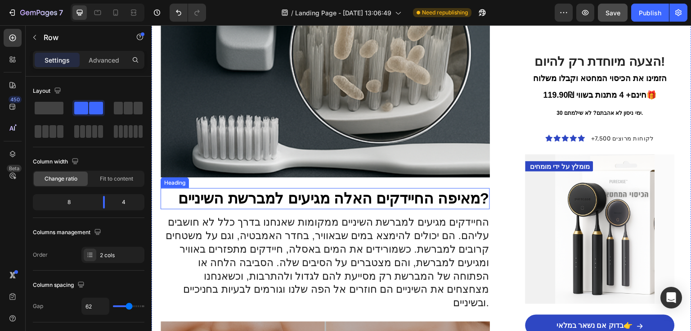
click at [484, 188] on h3 "מאיפה החיידקים האלה מגיעים למברשת השיניים?" at bounding box center [325, 198] width 329 height 21
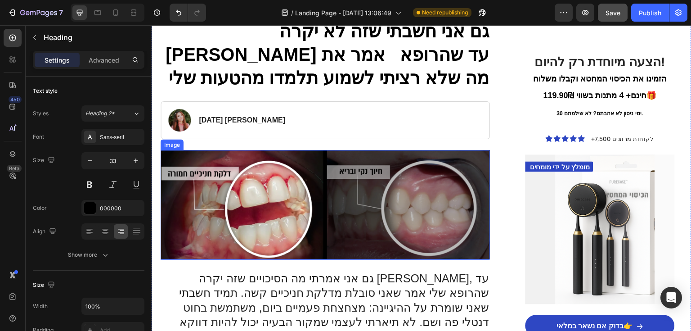
scroll to position [0, 0]
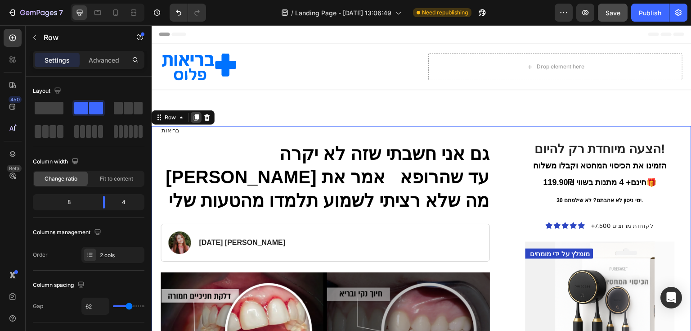
click at [199, 118] on icon at bounding box center [196, 117] width 7 height 7
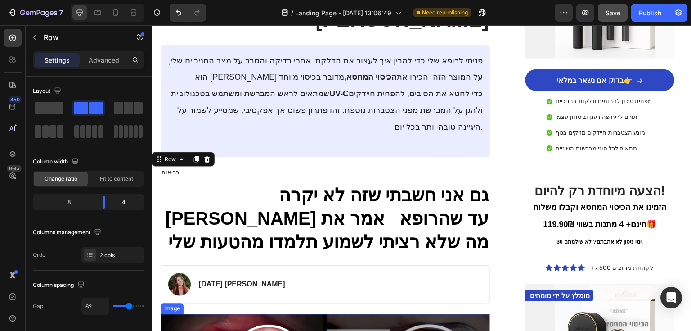
scroll to position [1174, 0]
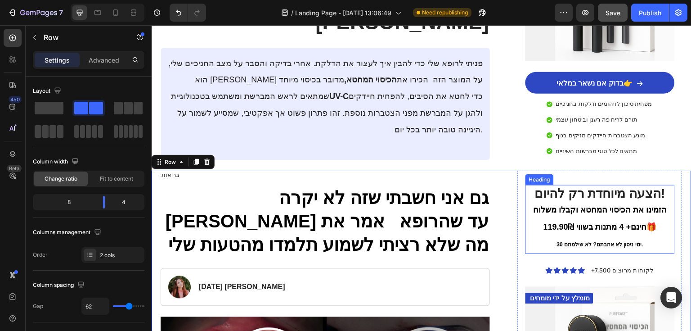
click at [578, 185] on h2 "הצעה מיוחדת רק להיום! הזמינו את הכיסוי המחטא וקבלו משלוח חינם+ 4 מתנות בשווי 11…" at bounding box center [600, 219] width 141 height 68
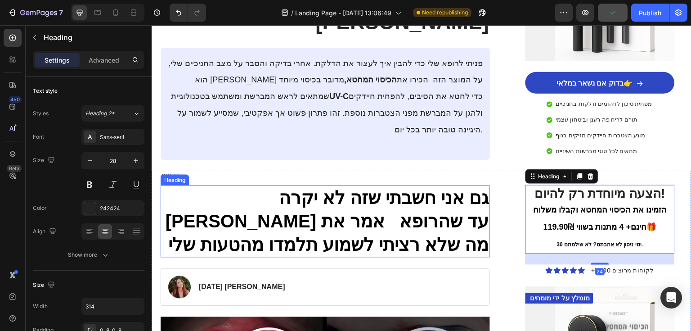
click at [448, 185] on h1 "גם אני חשבתי שזה לא יקרה [PERSON_NAME] עד שהרופא אמר את מה שלא רציתי לשמוע תלמד…" at bounding box center [325, 221] width 329 height 72
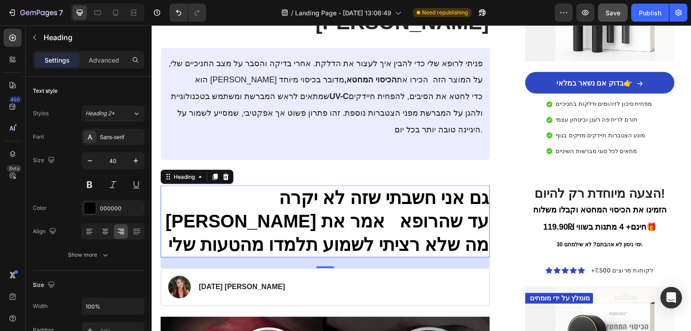
click at [352, 185] on h1 "גם אני חשבתי שזה לא יקרה [PERSON_NAME] עד שהרופא אמר את מה שלא רציתי לשמוע תלמד…" at bounding box center [325, 221] width 329 height 72
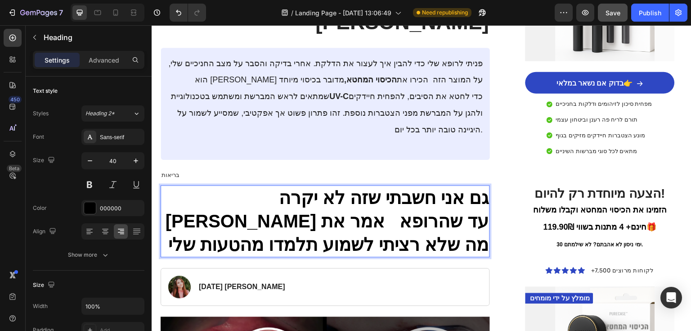
click at [354, 186] on p "גם אני חשבתי שזה לא יקרה [PERSON_NAME] עד שהרופא אמר את מה שלא רציתי לשמוע תלמד…" at bounding box center [326, 221] width 328 height 70
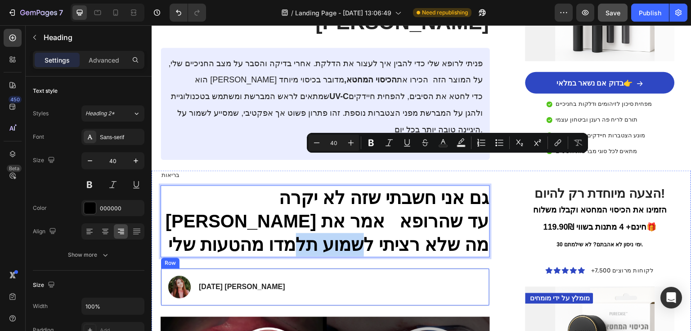
click at [328, 268] on div "Image [DATE] [PERSON_NAME] Text Block Row" at bounding box center [325, 287] width 329 height 38
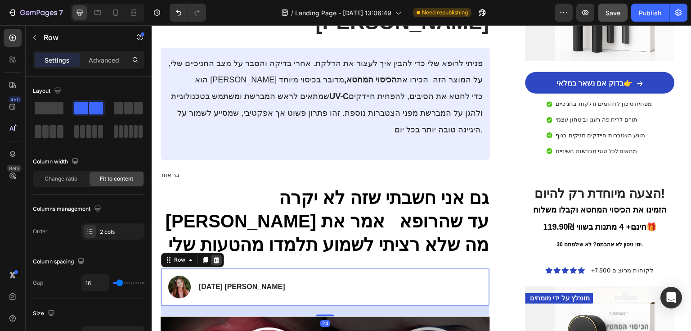
click at [219, 257] on icon at bounding box center [216, 260] width 7 height 7
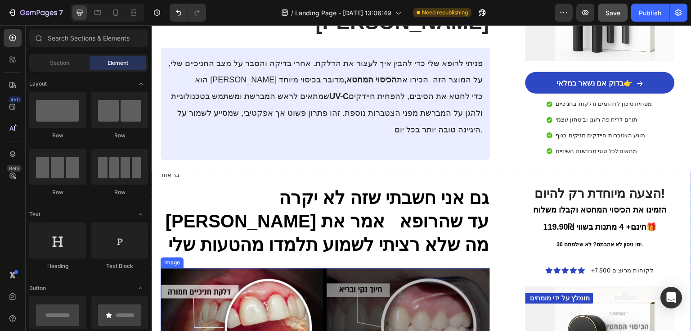
click at [289, 268] on img at bounding box center [325, 322] width 329 height 109
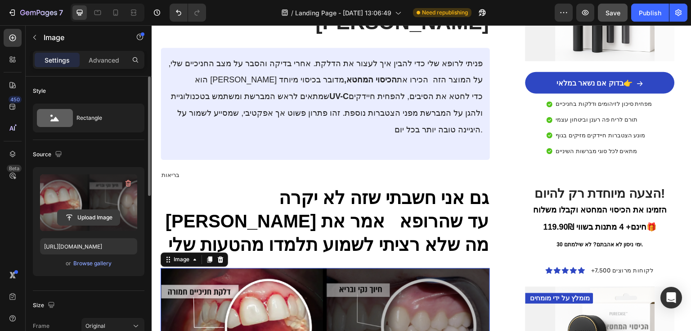
click at [100, 216] on input "file" at bounding box center [89, 217] width 62 height 15
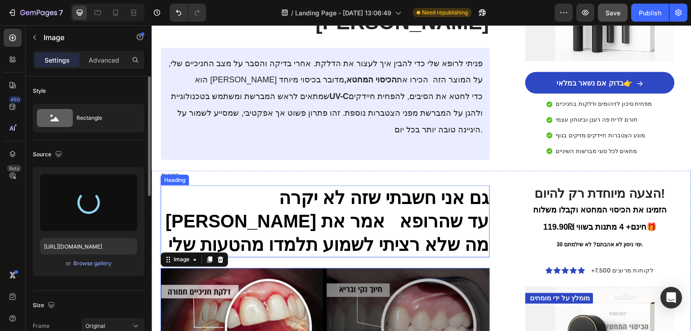
type input "[URL][DOMAIN_NAME]"
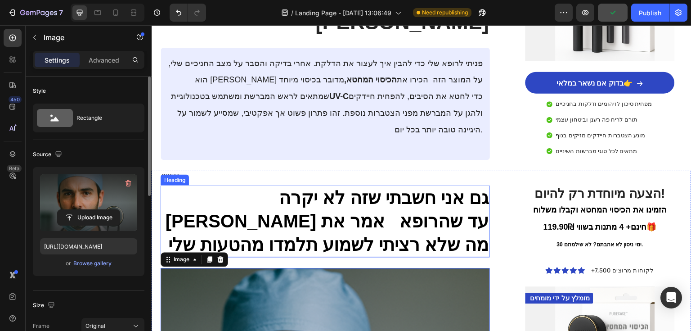
click at [417, 186] on p "גם אני חשבתי שזה לא יקרה [PERSON_NAME] עד שהרופא אמר את מה שלא רציתי לשמוע תלמד…" at bounding box center [326, 221] width 328 height 70
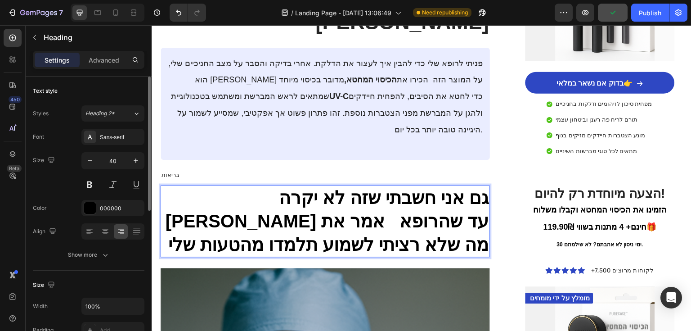
click at [417, 186] on p "גם אני חשבתי שזה לא יקרה [PERSON_NAME] עד שהרופא אמר את מה שלא רציתי לשמוע תלמד…" at bounding box center [326, 221] width 328 height 70
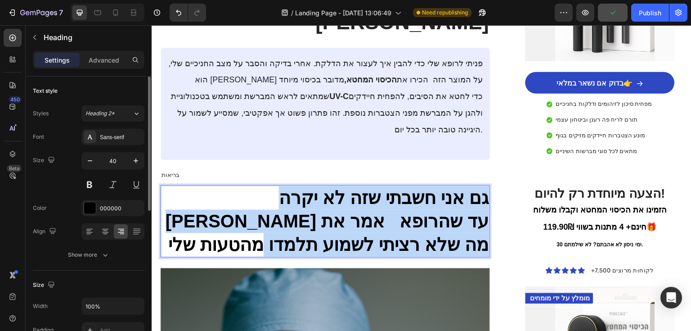
click at [417, 186] on p "גם אני חשבתי שזה לא יקרה [PERSON_NAME] עד שהרופא אמר את מה שלא רציתי לשמוע תלמד…" at bounding box center [326, 221] width 328 height 70
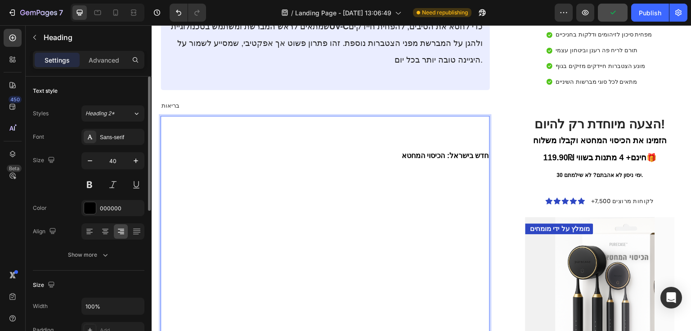
scroll to position [1249, 0]
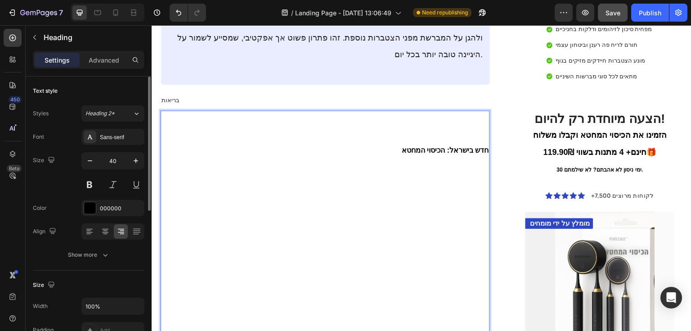
drag, startPoint x: 464, startPoint y: 265, endPoint x: 490, endPoint y: 237, distance: 38.5
click at [430, 256] on p "Rich Text Editor. Editing area: main" at bounding box center [326, 267] width 328 height 23
click at [453, 302] on p "Rich Text Editor. Editing area: main" at bounding box center [326, 325] width 328 height 47
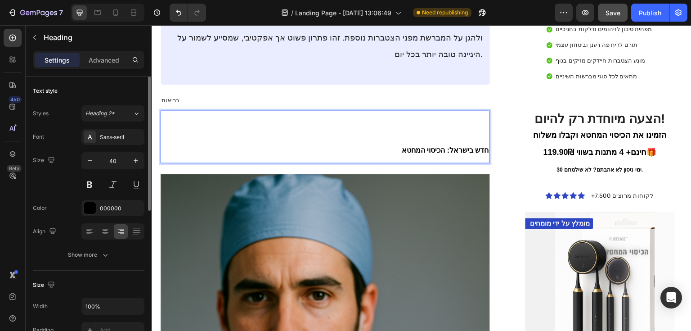
click at [477, 135] on p "חדש בישראל: הכיסוי המחטא" at bounding box center [326, 148] width 328 height 27
click at [483, 135] on p "חדש בישראל: הכיסוי המחטא" at bounding box center [326, 148] width 328 height 27
click at [485, 146] on span "חדש בישראל: הכיסוי המחטא" at bounding box center [445, 150] width 87 height 8
click at [397, 135] on p "חדש בישראל: הכיסוי המחטא" at bounding box center [326, 148] width 328 height 27
click at [430, 111] on p "Rich Text Editor. Editing area: main" at bounding box center [326, 122] width 328 height 23
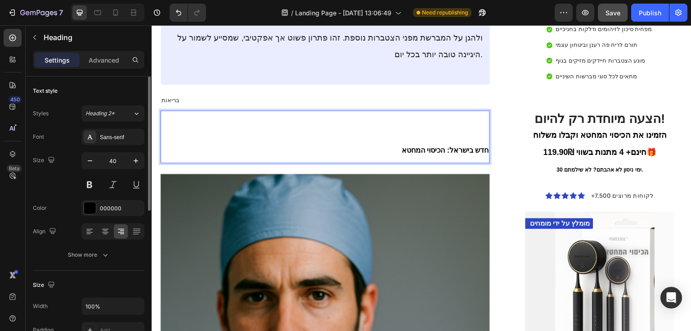
scroll to position [1248, 0]
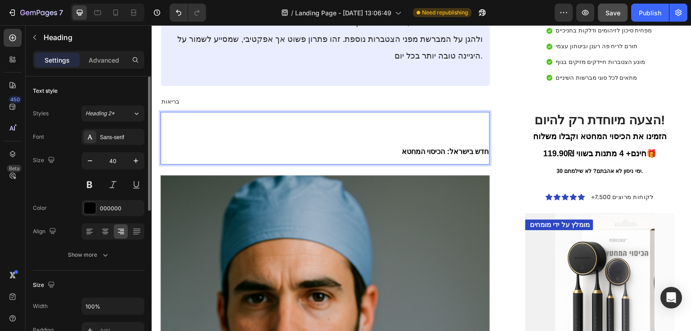
click at [480, 136] on p "חדש בישראל: הכיסוי המחטא" at bounding box center [326, 149] width 328 height 27
click at [484, 136] on p "חדש בישראל: הכיסוי המחטא" at bounding box center [326, 149] width 328 height 27
click at [484, 113] on p "Rich Text Editor. Editing area: main" at bounding box center [326, 124] width 328 height 23
click at [318, 113] on p "Rich Text Editor. Editing area: main" at bounding box center [326, 124] width 328 height 23
click at [384, 136] on p "חדש בישראל: הכיסוי המחטא" at bounding box center [326, 149] width 328 height 27
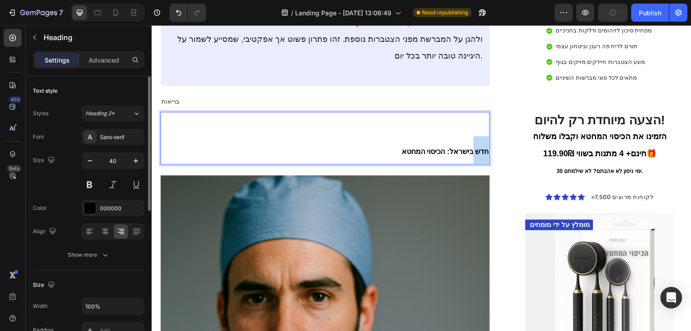
click at [384, 136] on p "חדש בישראל: הכיסוי המחטא" at bounding box center [326, 149] width 328 height 27
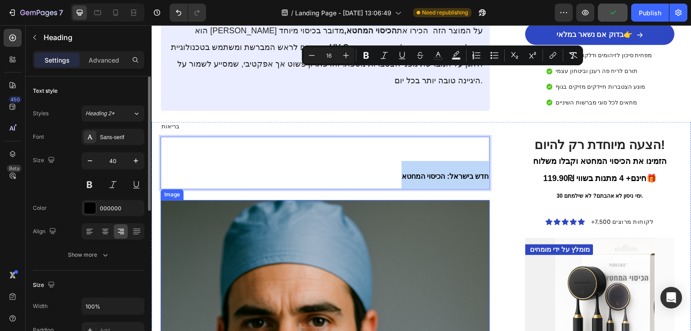
scroll to position [1140, 0]
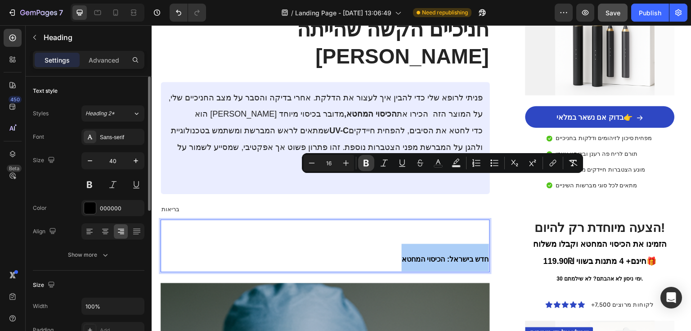
click at [364, 162] on icon "Editor contextual toolbar" at bounding box center [366, 163] width 5 height 7
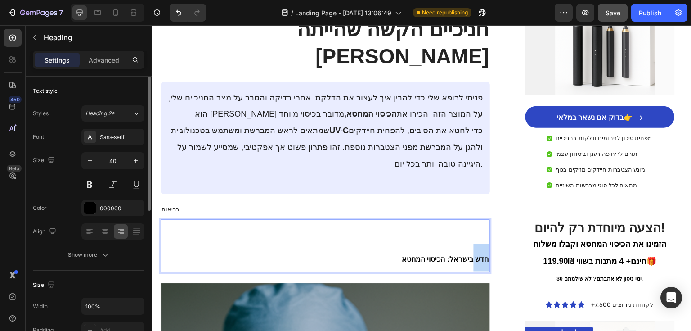
click at [402, 256] on strong "חדש בישראל: הכיסוי המחטא" at bounding box center [445, 260] width 87 height 8
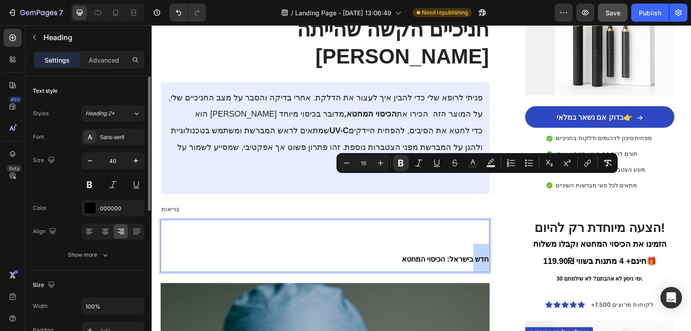
click at [402, 256] on strong "חדש בישראל: הכיסוי המחטא" at bounding box center [445, 260] width 87 height 8
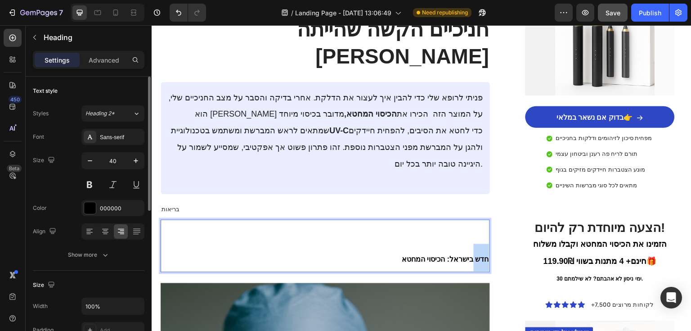
click at [402, 256] on strong "חדש בישראל: הכיסוי המחטא" at bounding box center [445, 260] width 87 height 8
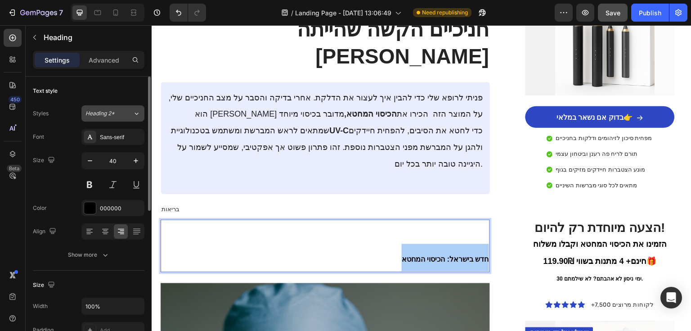
click at [115, 115] on div "Heading 2*" at bounding box center [104, 113] width 36 height 8
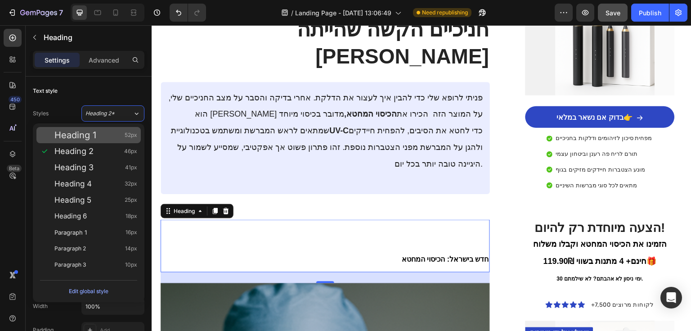
click at [104, 133] on div "Heading 1 52px" at bounding box center [95, 135] width 83 height 9
type input "52"
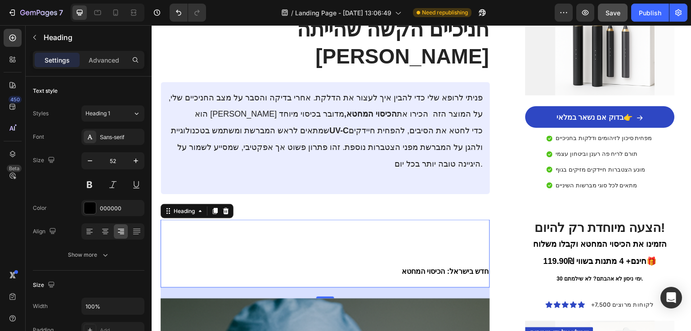
click at [427, 220] on h1 "⁠⁠⁠⁠⁠⁠⁠ חדש בישראל: הכיסוי המחטא" at bounding box center [325, 254] width 329 height 68
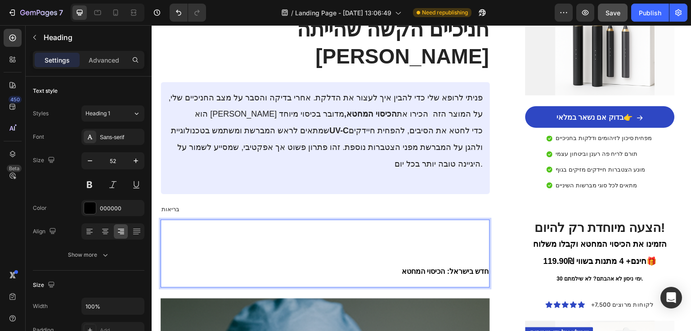
click at [483, 268] on strong "חדש בישראל: הכיסוי המחטא" at bounding box center [445, 272] width 87 height 8
click at [485, 268] on strong "חדש בישראל: הכיסוי המחטא" at bounding box center [445, 272] width 87 height 8
click at [390, 221] on p "חדש בישראל: הכיסוי המחטא" at bounding box center [326, 254] width 328 height 66
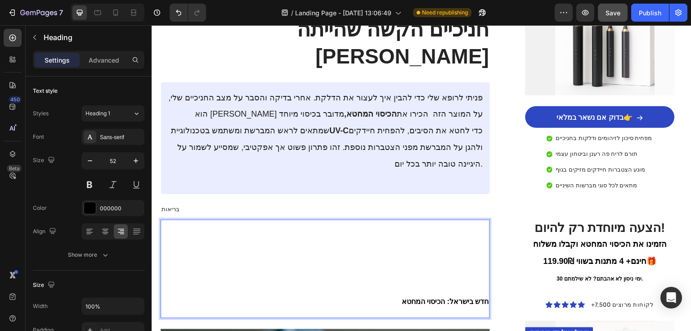
click at [430, 221] on p "חדש בישראל: הכיסוי המחטא" at bounding box center [326, 269] width 328 height 97
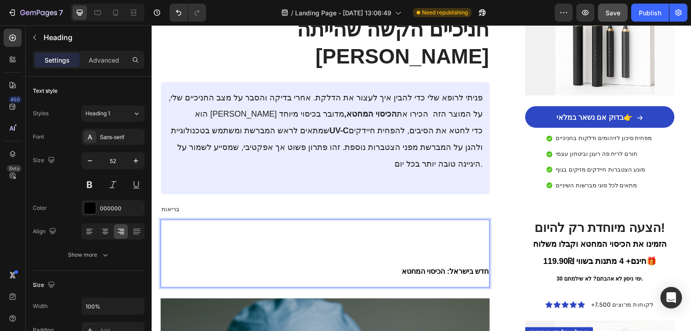
click at [484, 221] on p "⁠⁠⁠⁠⁠⁠⁠ חדש בישראל: הכיסוי המחטא" at bounding box center [326, 254] width 328 height 66
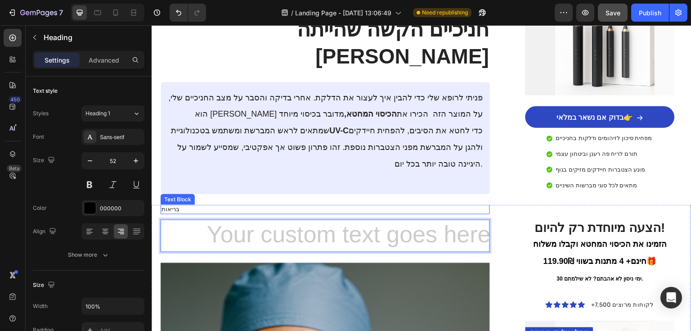
click at [178, 206] on p "בריאות" at bounding box center [326, 210] width 328 height 8
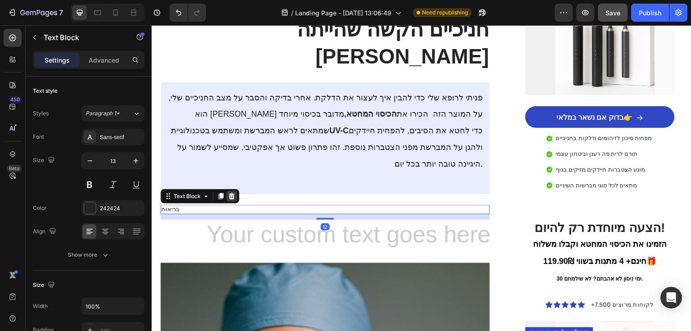
click at [230, 193] on icon at bounding box center [232, 196] width 6 height 6
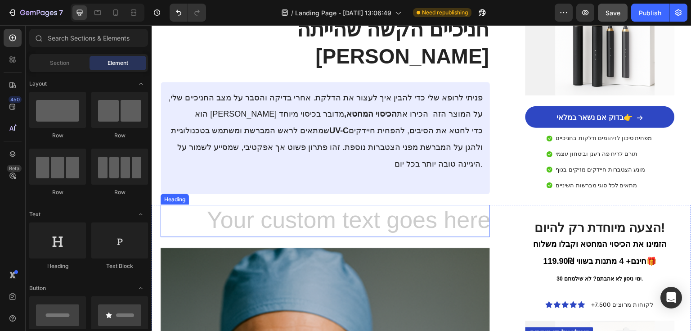
click at [262, 205] on h1 "Rich Text Editor. Editing area: main" at bounding box center [325, 221] width 329 height 32
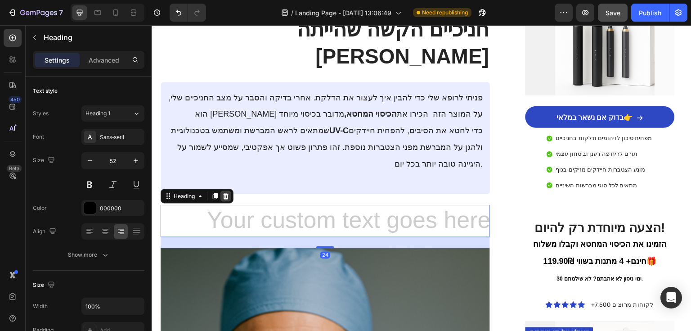
click at [229, 193] on icon at bounding box center [225, 196] width 7 height 7
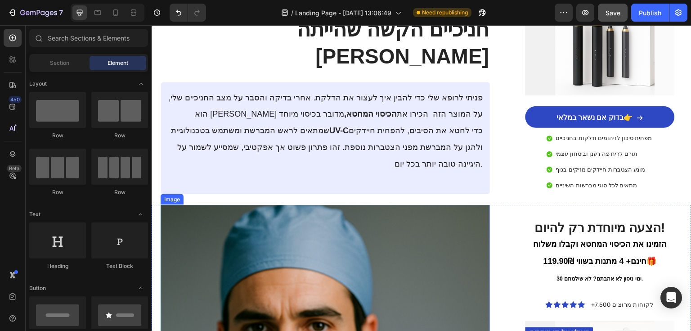
scroll to position [1248, 0]
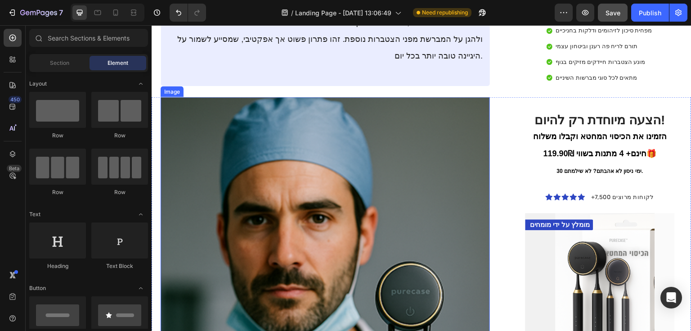
click at [263, 178] on img at bounding box center [325, 250] width 329 height 306
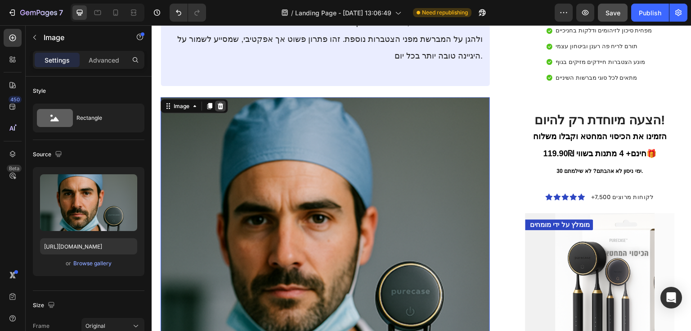
click at [222, 102] on icon at bounding box center [220, 105] width 7 height 7
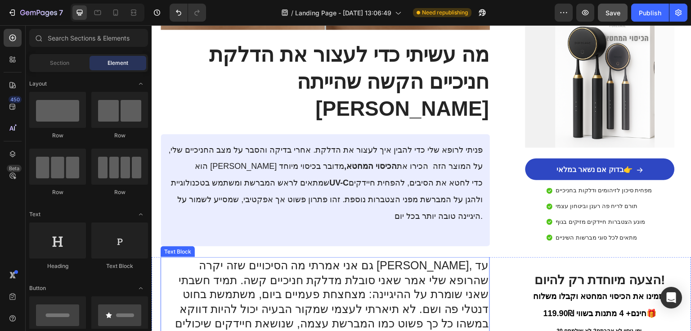
scroll to position [1032, 0]
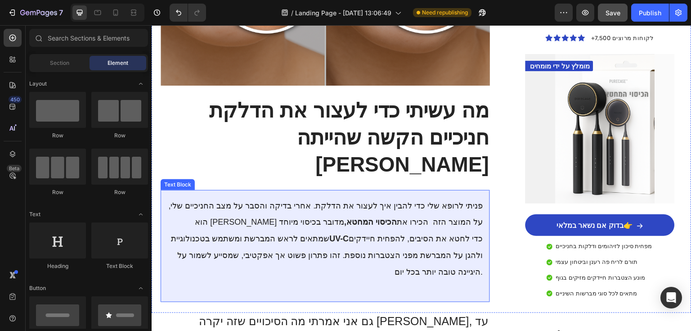
click at [334, 197] on p "פניתי לרופא שלי כדי להבין איך לעצור את הדלקת. אחרי בדיקה והסבר על מצב החניכיים …" at bounding box center [325, 238] width 315 height 83
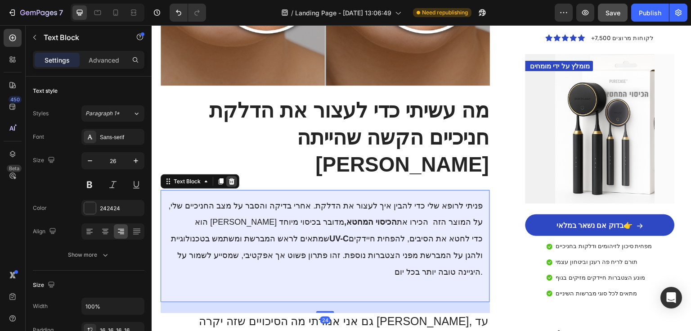
click at [231, 178] on icon at bounding box center [232, 181] width 6 height 6
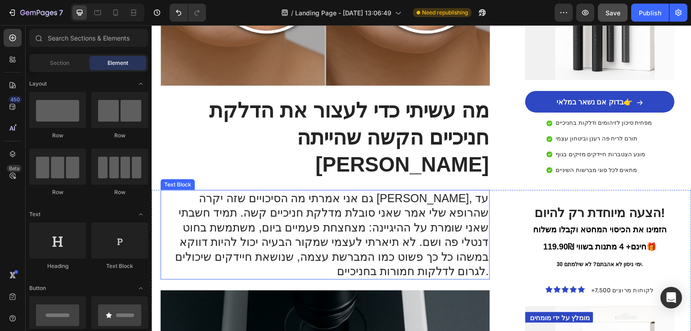
click at [339, 191] on p "גם אני אמרתי מה הסיכויים שזה יקרה [PERSON_NAME], עד שהרופא שלי אמר שאני סובלת מ…" at bounding box center [326, 235] width 328 height 88
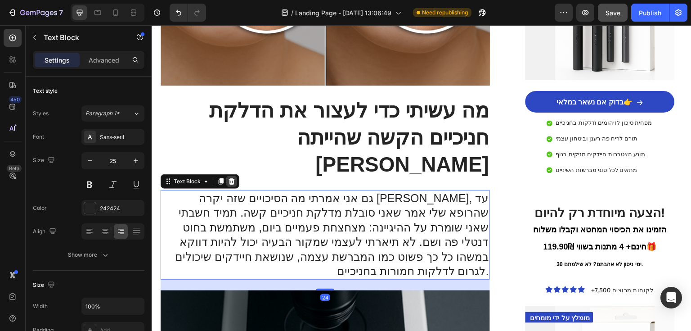
click at [235, 178] on icon at bounding box center [231, 181] width 7 height 7
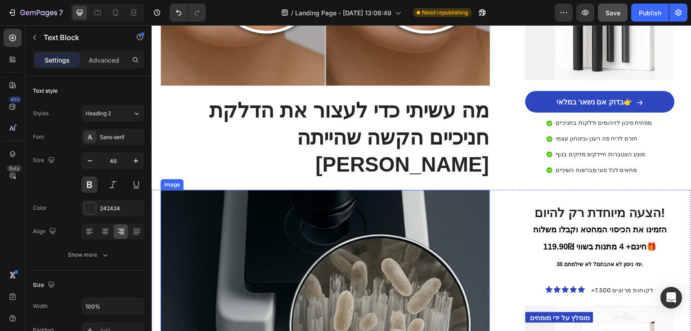
click at [330, 102] on p "מה עשיתי כדי לעצור את הדלקת חניכיים הקשה שהייתה [PERSON_NAME]" at bounding box center [326, 137] width 328 height 81
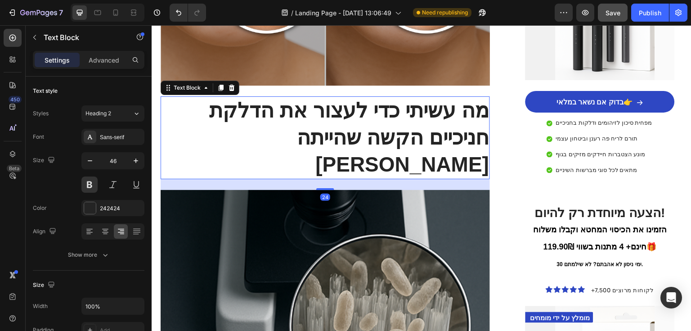
click at [330, 102] on p "מה עשיתי כדי לעצור את הדלקת חניכיים הקשה שהייתה [PERSON_NAME]" at bounding box center [326, 137] width 328 height 81
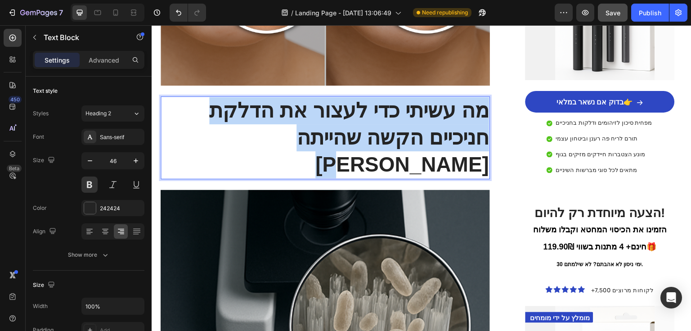
click at [330, 102] on p "מה עשיתי כדי לעצור את הדלקת חניכיים הקשה שהייתה [PERSON_NAME]" at bounding box center [326, 137] width 328 height 81
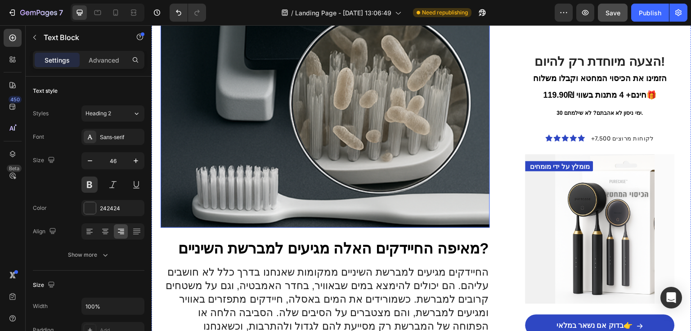
scroll to position [1204, 0]
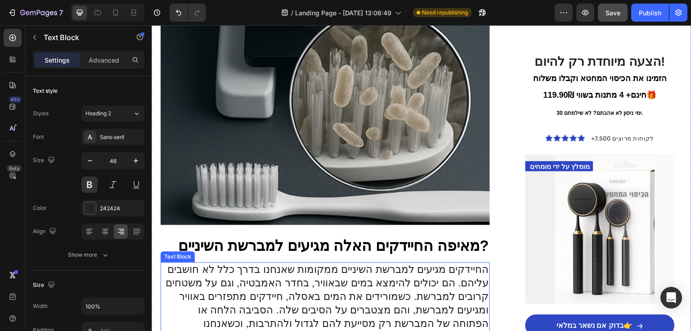
click at [397, 263] on p "החיידקים מגיעים למברשת השיניים ממקומות שאנחנו בדרך כלל לא חושבים עליהם. הם יכול…" at bounding box center [326, 310] width 328 height 94
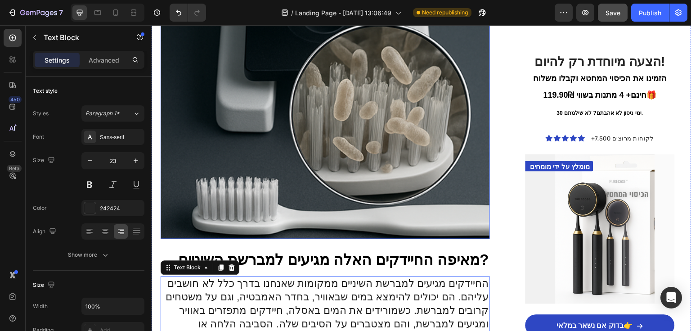
scroll to position [1132, 0]
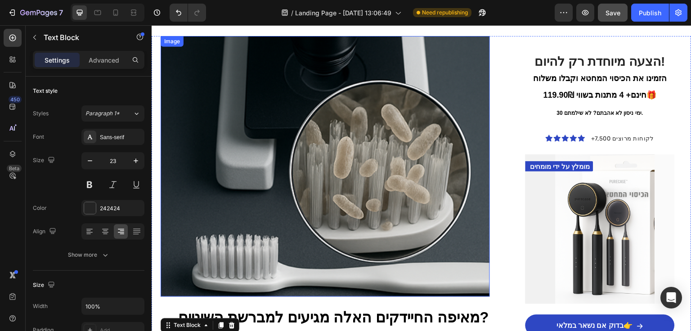
click at [359, 210] on img at bounding box center [325, 166] width 329 height 261
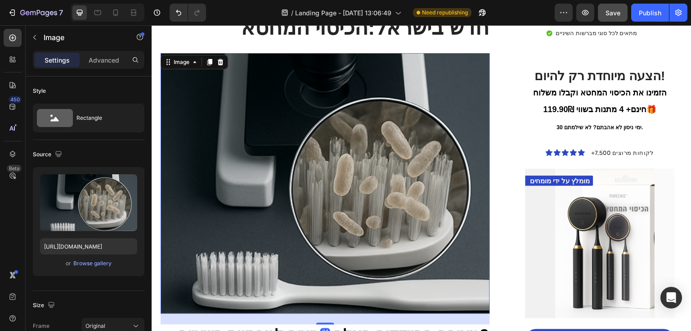
scroll to position [1060, 0]
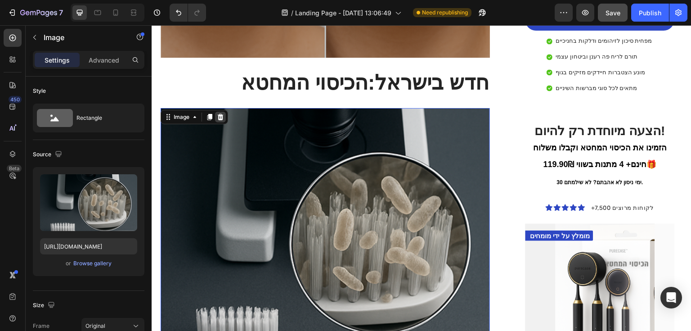
click at [221, 114] on icon at bounding box center [221, 117] width 6 height 6
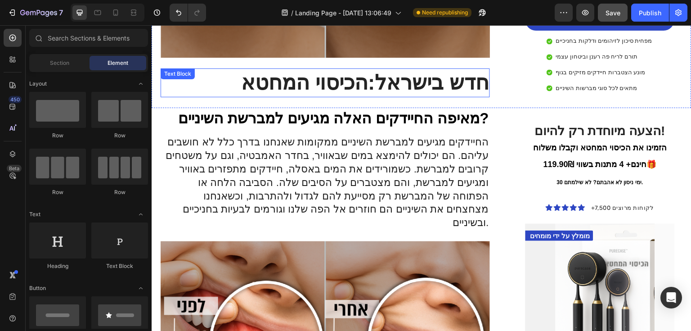
click at [267, 69] on p "חדש בישראל:הכיסוי המחטא" at bounding box center [326, 82] width 328 height 27
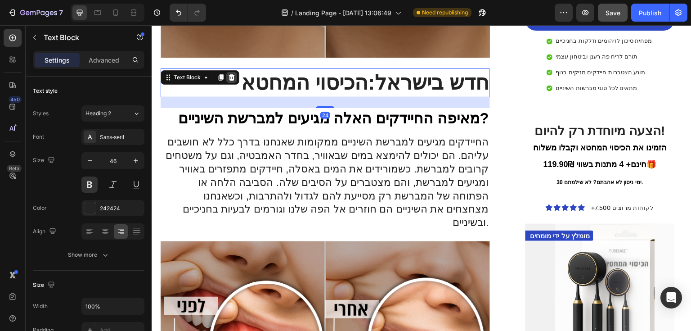
click at [229, 74] on icon at bounding box center [231, 77] width 7 height 7
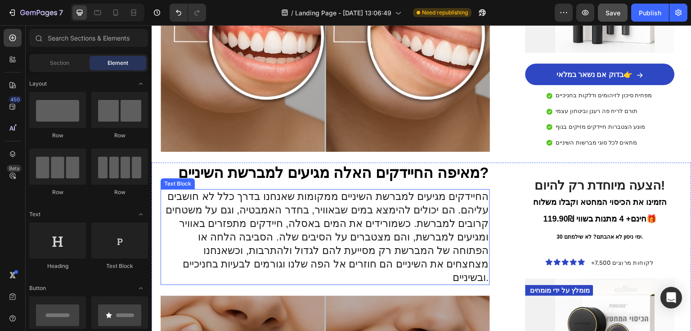
scroll to position [988, 0]
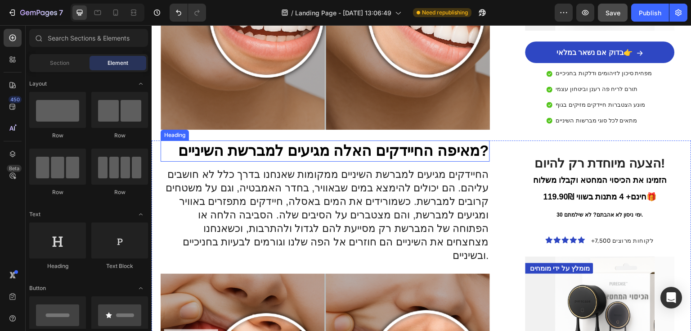
click at [282, 140] on h3 "מאיפה החיידקים האלה מגיעים למברשת השיניים?" at bounding box center [325, 150] width 329 height 21
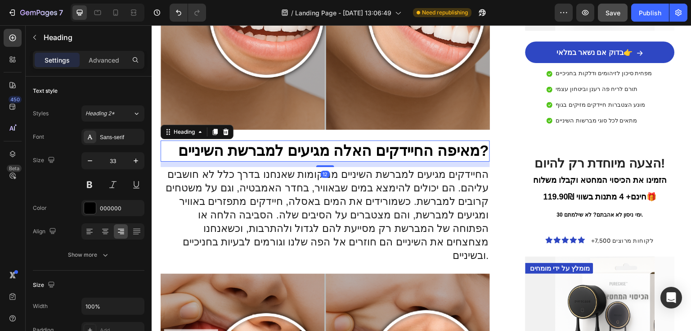
click at [282, 140] on h3 "מאיפה החיידקים האלה מגיעים למברשת השיניים?" at bounding box center [325, 150] width 329 height 21
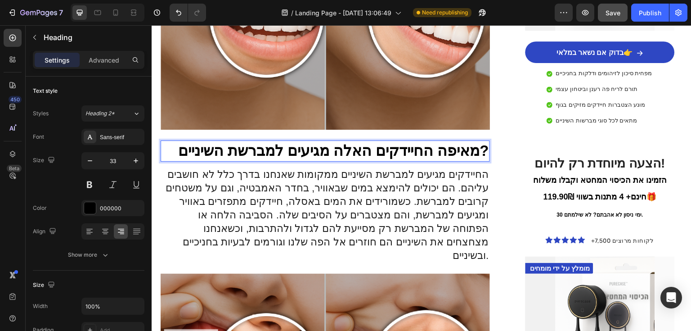
click at [282, 141] on p "מאיפה החיידקים האלה מגיעים למברשת השיניים?" at bounding box center [326, 150] width 328 height 19
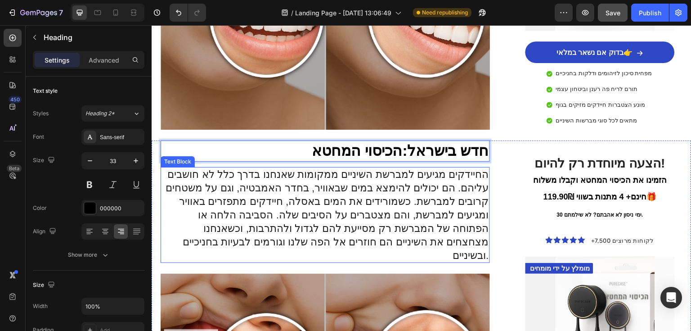
click at [400, 193] on p "החיידקים מגיעים למברשת השיניים ממקומות שאנחנו בדרך כלל לא חושבים עליהם. הם יכול…" at bounding box center [326, 215] width 328 height 94
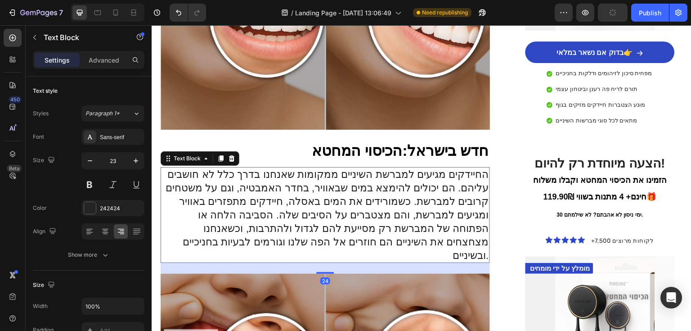
click at [400, 193] on p "החיידקים מגיעים למברשת השיניים ממקומות שאנחנו בדרך כלל לא חושבים עליהם. הם יכול…" at bounding box center [326, 215] width 328 height 94
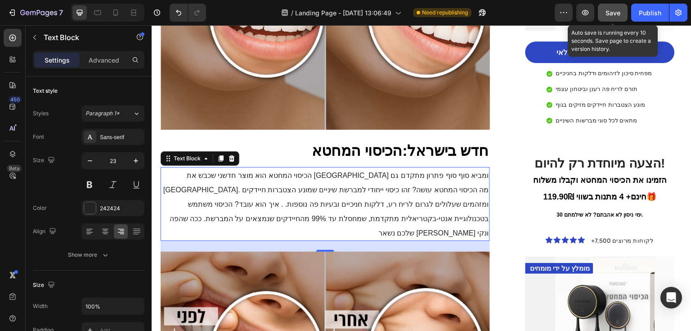
click at [618, 17] on div "Save" at bounding box center [613, 12] width 15 height 9
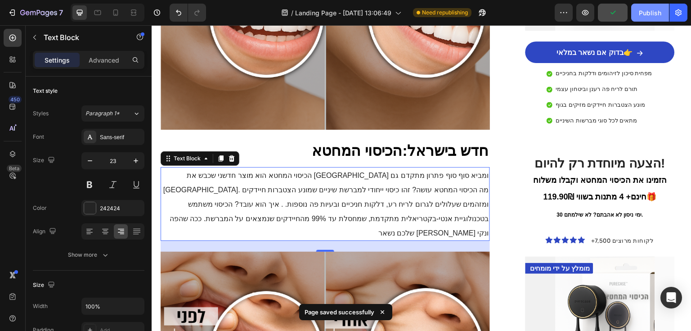
click at [650, 11] on div "Publish" at bounding box center [650, 12] width 23 height 9
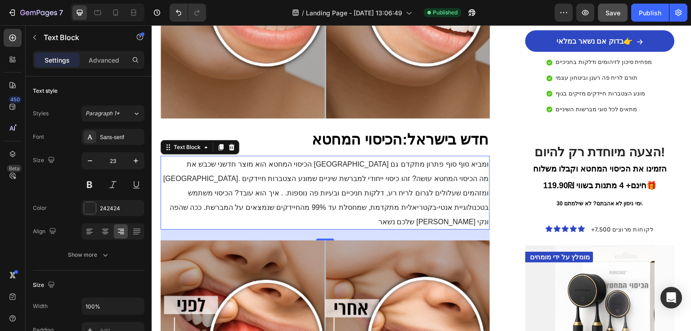
scroll to position [1024, 0]
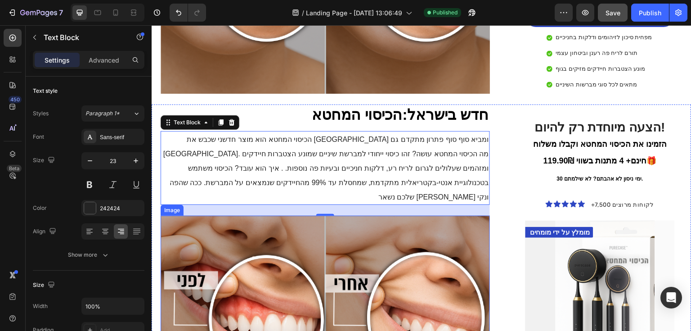
click at [232, 218] on img at bounding box center [325, 326] width 329 height 220
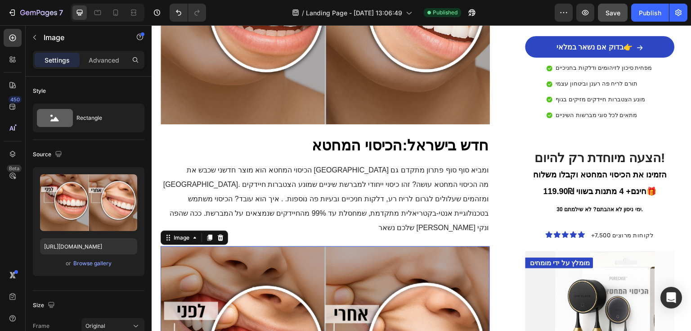
scroll to position [988, 0]
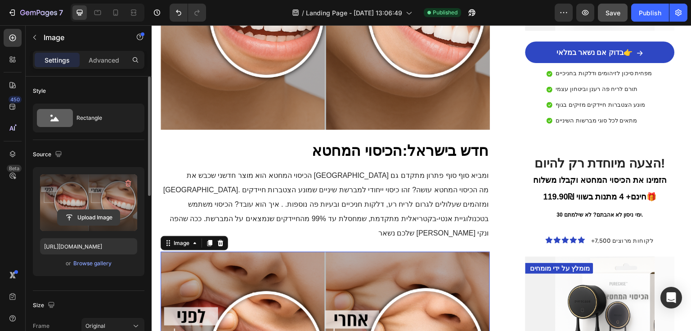
click at [91, 217] on input "file" at bounding box center [89, 217] width 62 height 15
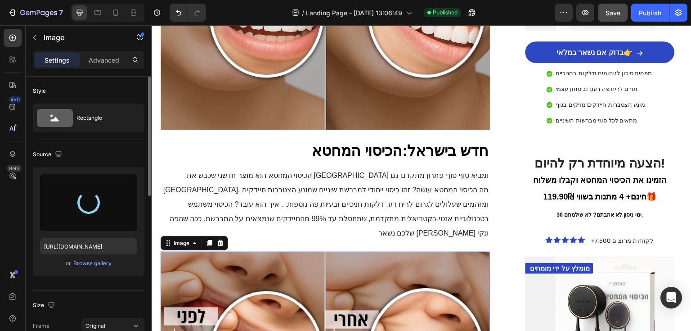
type input "[URL][DOMAIN_NAME]"
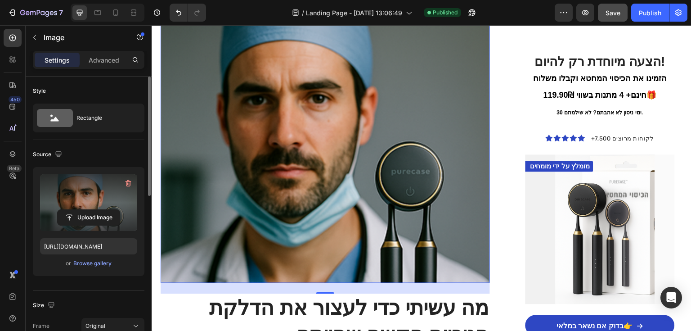
scroll to position [1276, 0]
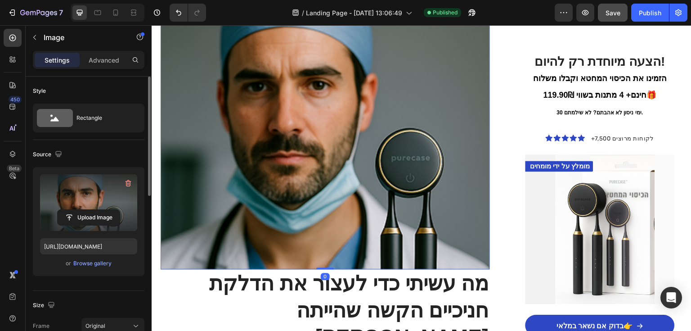
drag, startPoint x: 325, startPoint y: 227, endPoint x: 332, endPoint y: 208, distance: 20.1
click at [332, 208] on div "Image 0" at bounding box center [325, 117] width 329 height 306
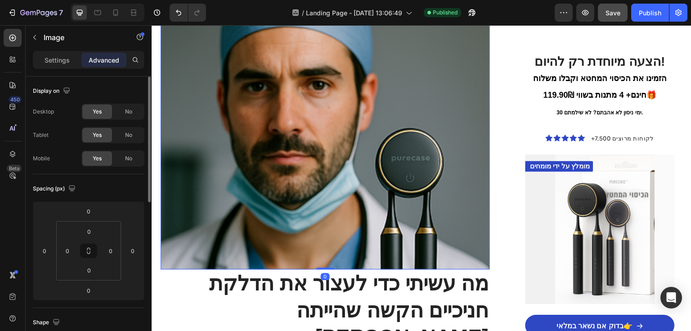
drag, startPoint x: 325, startPoint y: 217, endPoint x: 329, endPoint y: 186, distance: 31.0
click at [329, 185] on div "Image 0" at bounding box center [325, 117] width 329 height 306
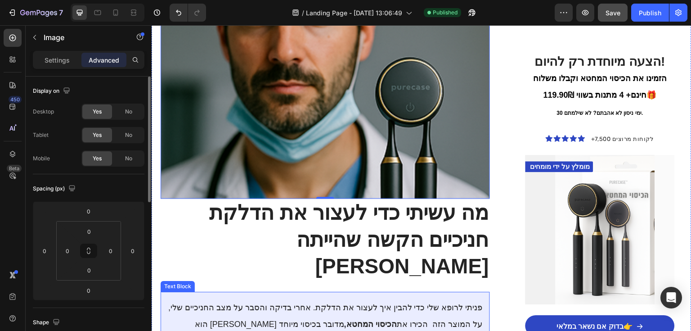
scroll to position [1456, 0]
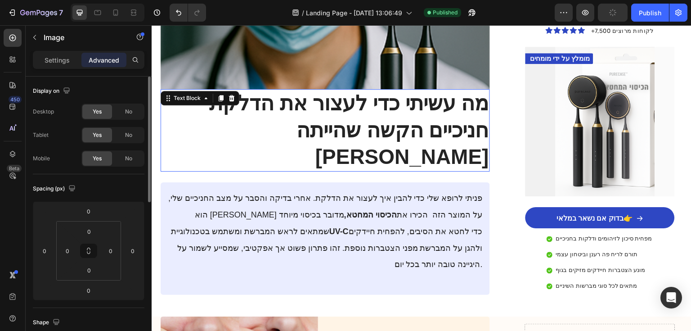
click at [404, 90] on p "מה עשיתי כדי לעצור את הדלקת חניכיים הקשה שהייתה [PERSON_NAME]" at bounding box center [326, 130] width 328 height 81
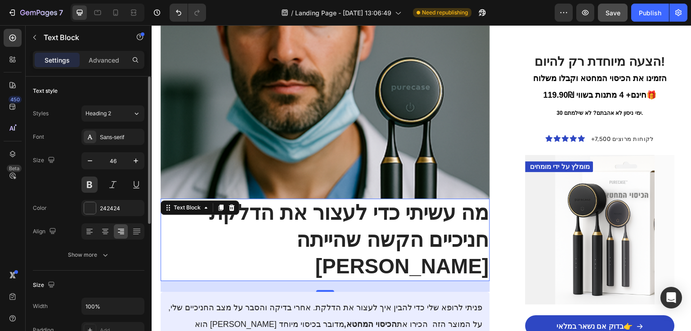
scroll to position [1348, 0]
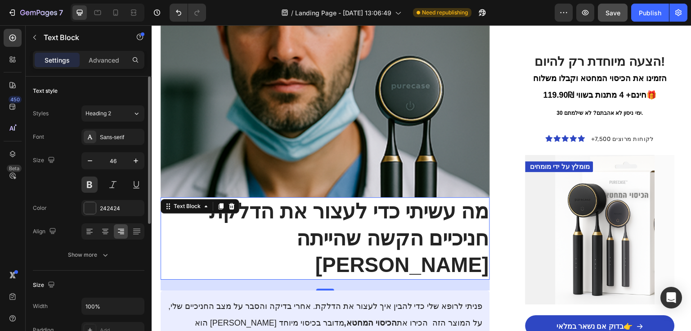
click at [365, 198] on p "מה עשיתי כדי לעצור את הדלקת חניכיים הקשה שהייתה [PERSON_NAME]" at bounding box center [326, 238] width 328 height 81
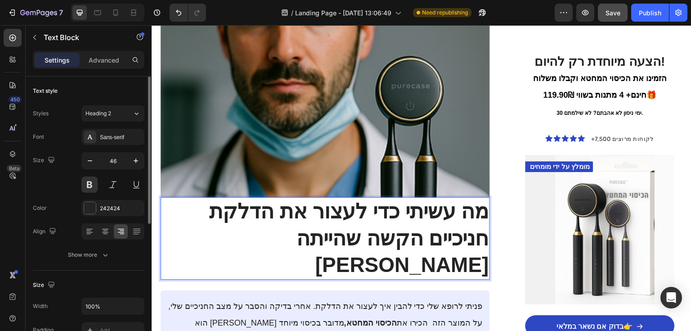
click at [348, 198] on p "מה עשיתי כדי לעצור את הדלקת חניכיים הקשה שהייתה [PERSON_NAME]" at bounding box center [326, 238] width 328 height 81
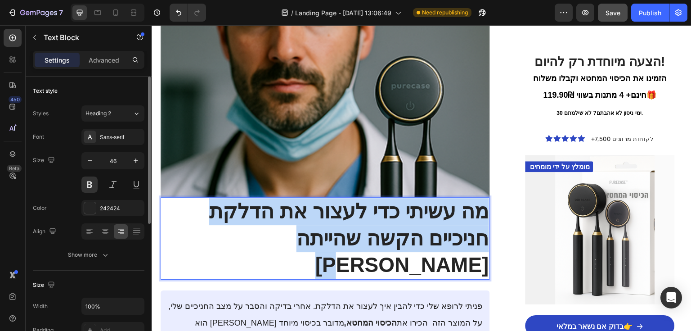
click at [348, 198] on p "מה עשיתי כדי לעצור את הדלקת חניכיים הקשה שהייתה [PERSON_NAME]" at bounding box center [326, 238] width 328 height 81
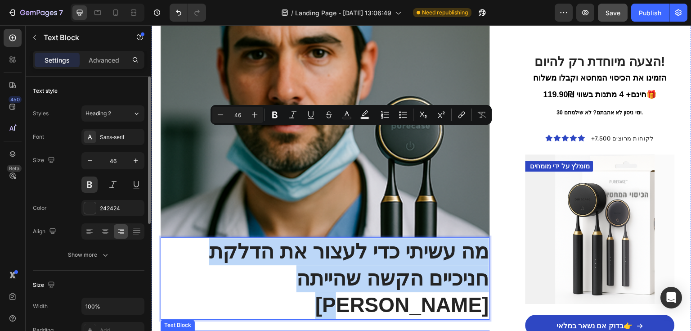
scroll to position [1420, 0]
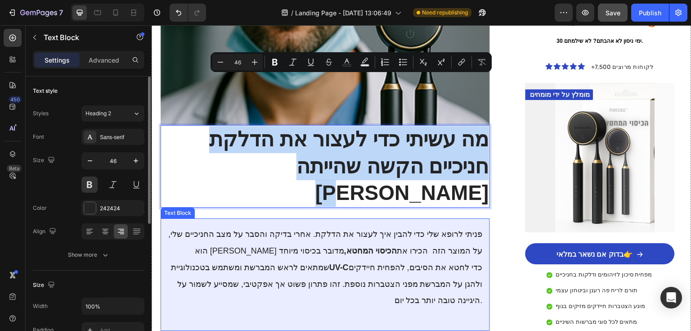
click at [296, 308] on p at bounding box center [325, 315] width 315 height 15
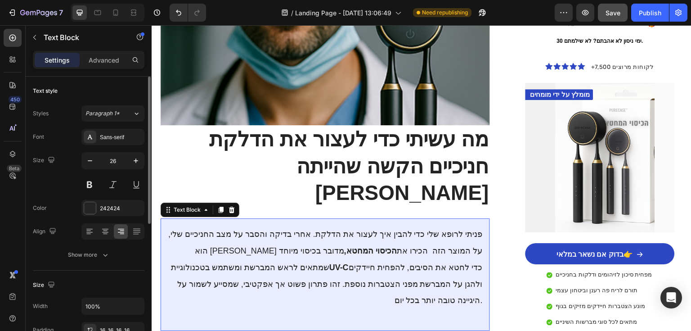
click at [291, 230] on span "פניתי לרופא שלי כדי להבין איך לעצור את הדלקת. אחרי בדיקה והסבר על מצב החניכיים …" at bounding box center [325, 267] width 315 height 75
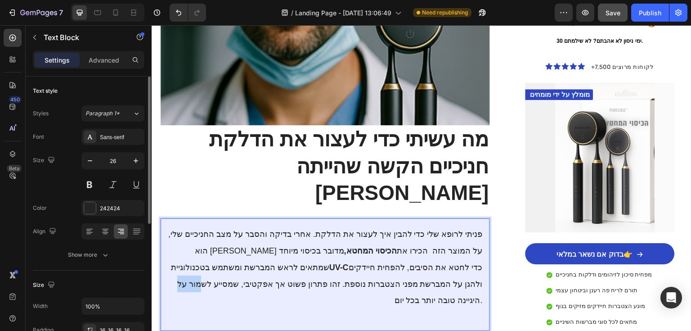
click at [291, 230] on span "פניתי לרופא שלי כדי להבין איך לעצור את הדלקת. אחרי בדיקה והסבר על מצב החניכיים …" at bounding box center [325, 267] width 315 height 75
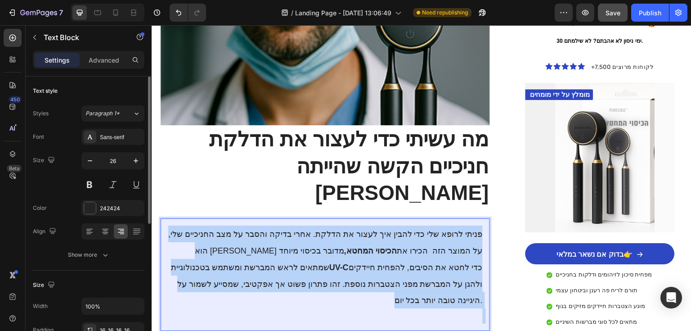
click at [291, 230] on span "פניתי לרופא שלי כדי להבין איך לעצור את הדלקת. אחרי בדיקה והסבר על מצב החניכיים …" at bounding box center [325, 267] width 315 height 75
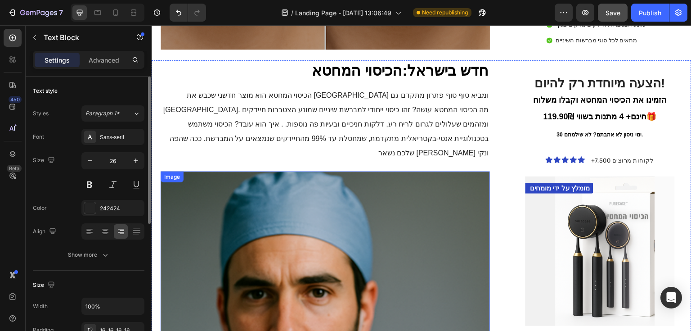
scroll to position [1060, 0]
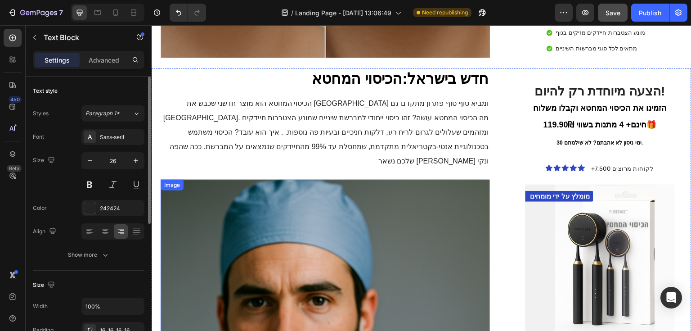
click at [298, 186] on img at bounding box center [325, 333] width 329 height 306
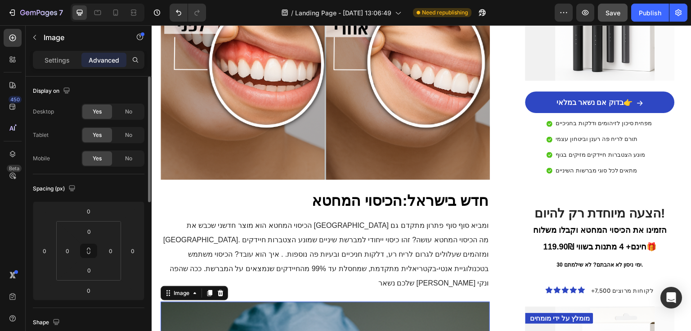
scroll to position [916, 0]
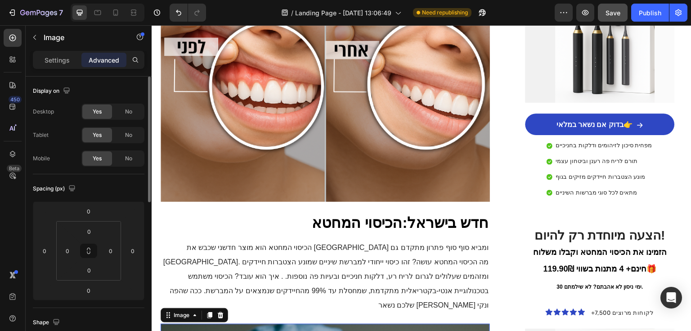
click at [619, 12] on span "Save" at bounding box center [613, 13] width 15 height 8
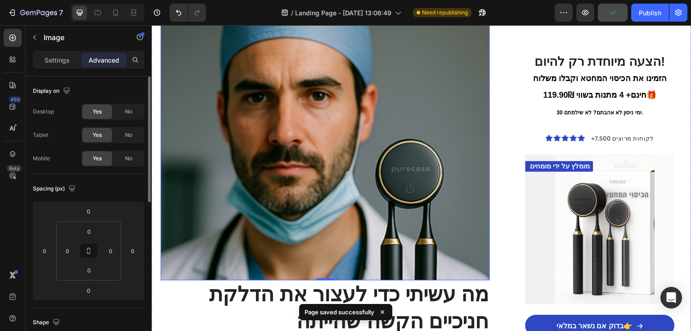
scroll to position [1384, 0]
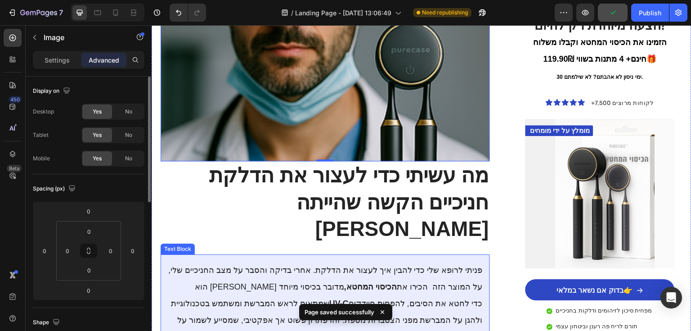
click at [352, 266] on span "פניתי לרופא שלי כדי להבין איך לעצור את הדלקת. אחרי בדיקה והסבר על מצב החניכיים …" at bounding box center [325, 303] width 315 height 75
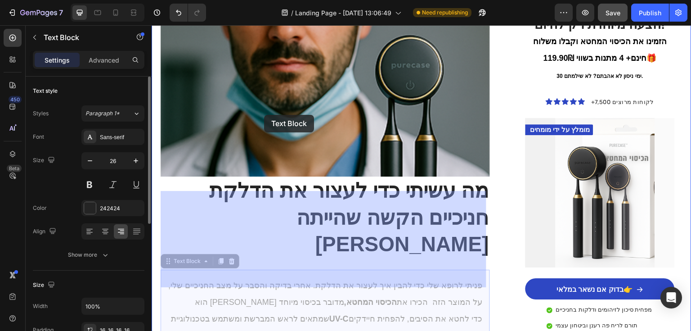
scroll to position [1313, 0]
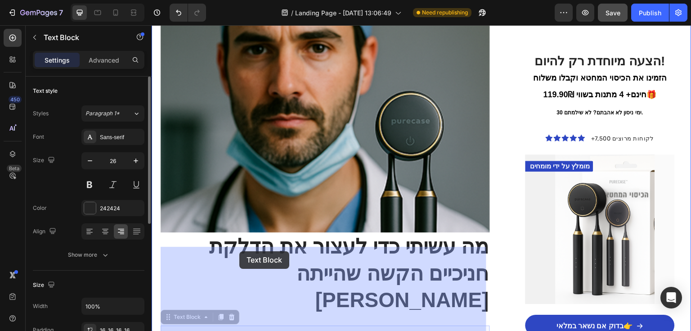
drag, startPoint x: 205, startPoint y: 167, endPoint x: 239, endPoint y: 251, distance: 90.4
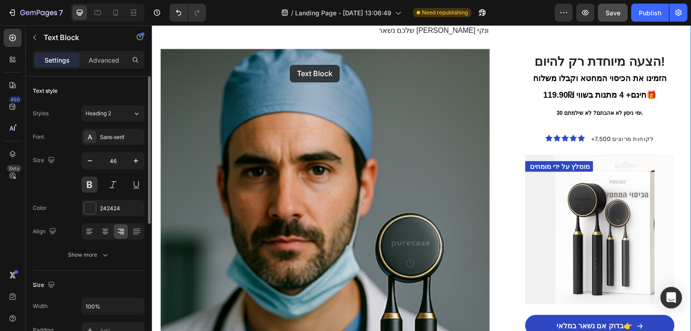
scroll to position [1100, 0]
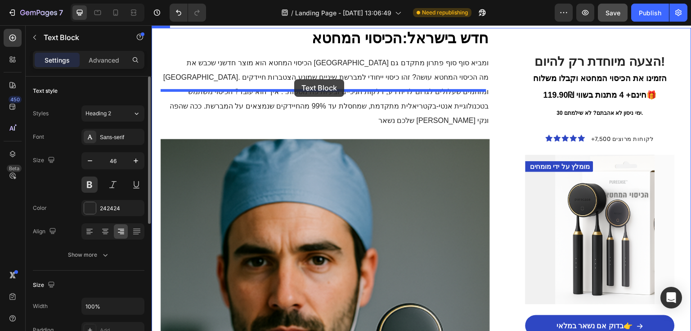
drag, startPoint x: 185, startPoint y: 315, endPoint x: 294, endPoint y: 79, distance: 259.8
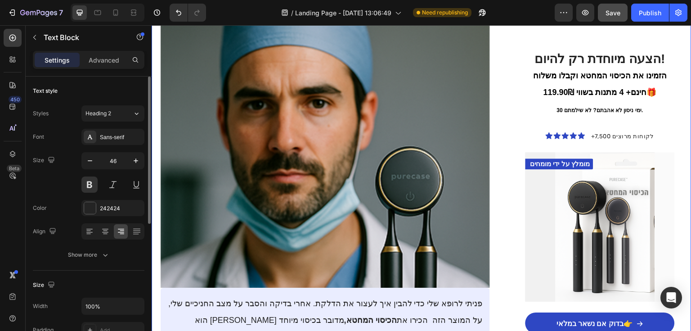
scroll to position [1460, 0]
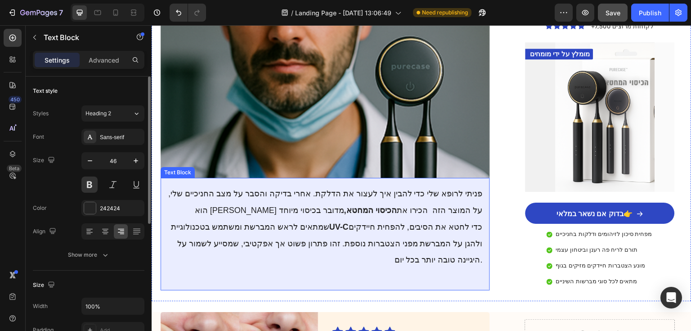
click at [345, 189] on span "פניתי לרופא שלי כדי להבין איך לעצור את הדלקת. אחרי בדיקה והסבר על מצב החניכיים …" at bounding box center [325, 226] width 315 height 75
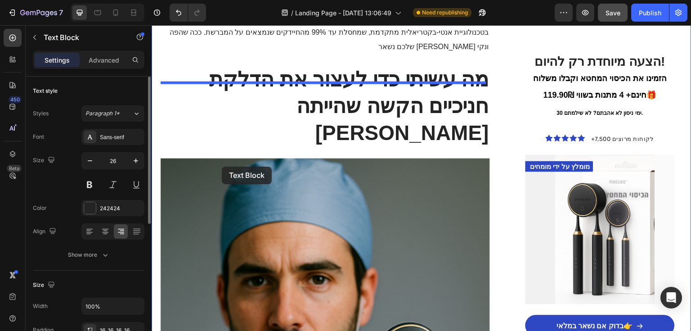
scroll to position [1172, 0]
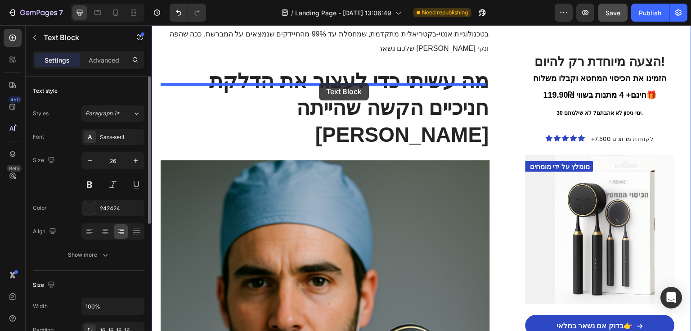
drag, startPoint x: 189, startPoint y: 225, endPoint x: 320, endPoint y: 79, distance: 195.7
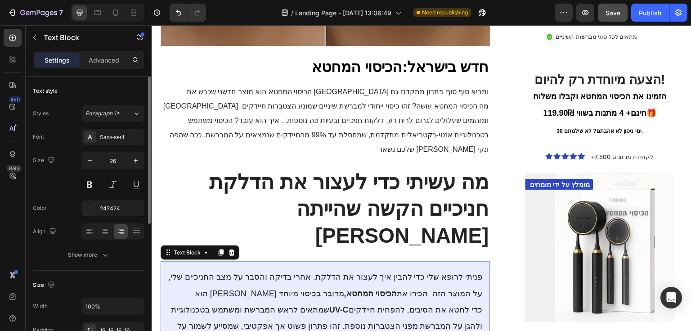
scroll to position [1028, 0]
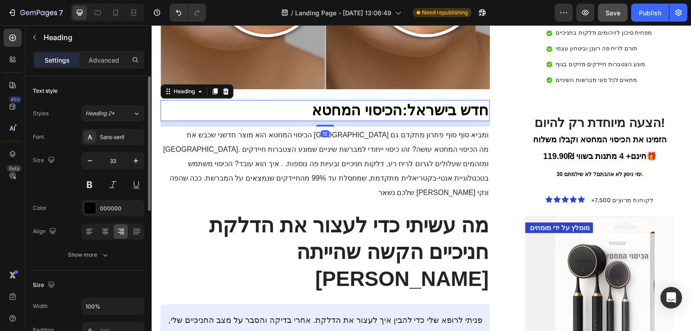
click at [334, 101] on p "חדש בישראל:הכיסוי המחטא" at bounding box center [326, 110] width 328 height 19
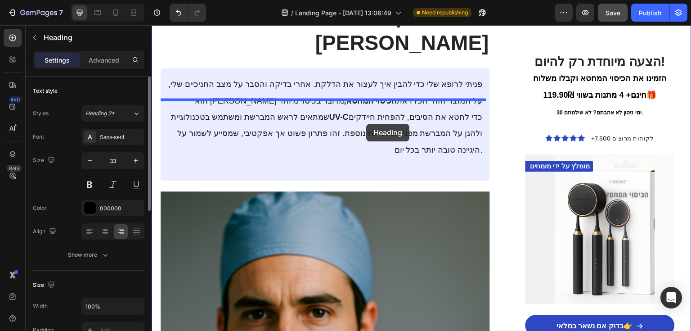
drag, startPoint x: 179, startPoint y: 58, endPoint x: 367, endPoint y: 116, distance: 197.2
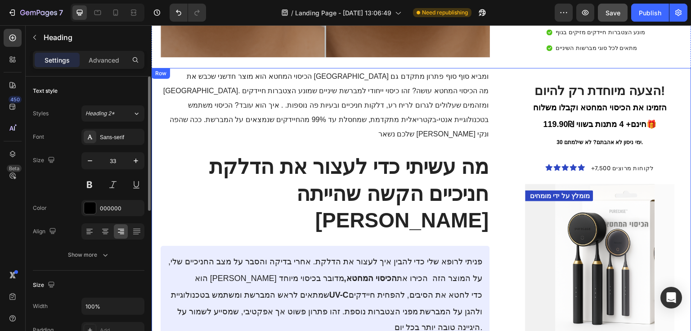
scroll to position [1058, 0]
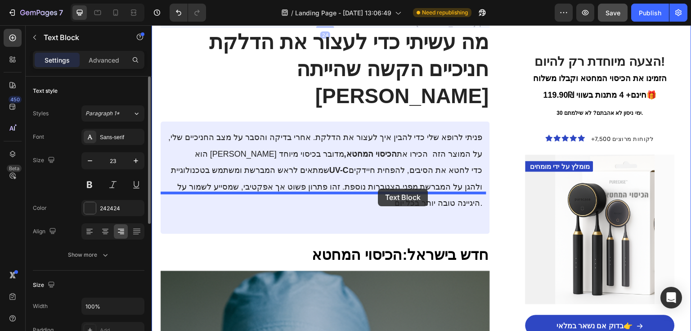
drag, startPoint x: 187, startPoint y: 47, endPoint x: 378, endPoint y: 189, distance: 237.8
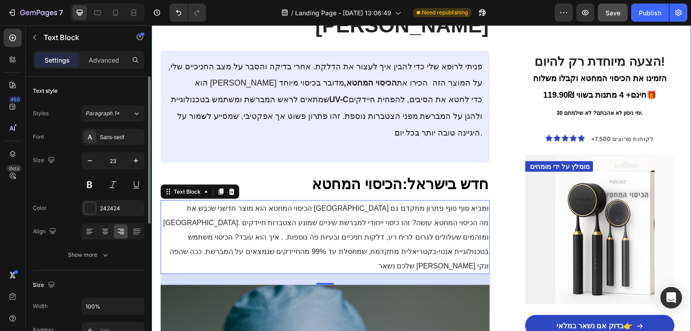
scroll to position [1100, 0]
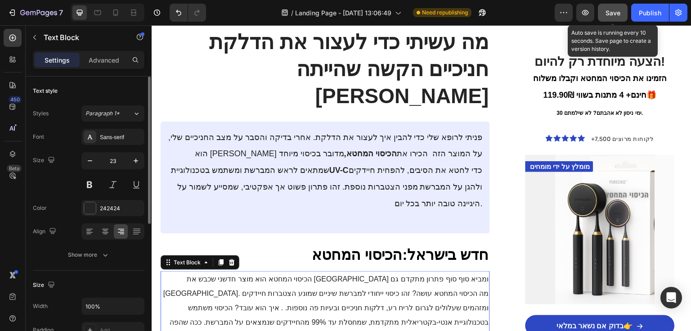
click at [609, 13] on span "Save" at bounding box center [613, 13] width 15 height 8
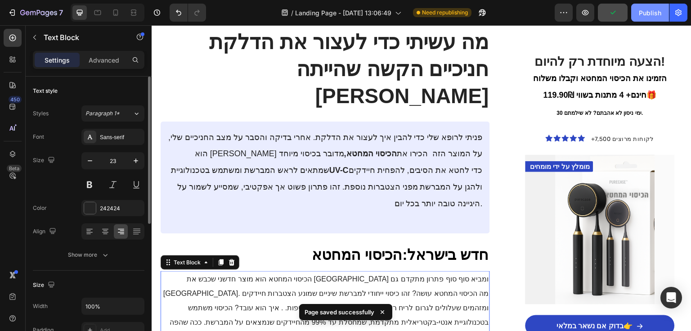
click at [652, 7] on button "Publish" at bounding box center [651, 13] width 38 height 18
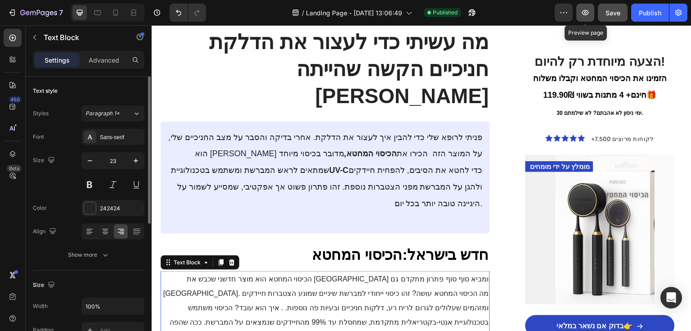
click at [582, 11] on icon "button" at bounding box center [585, 12] width 9 height 9
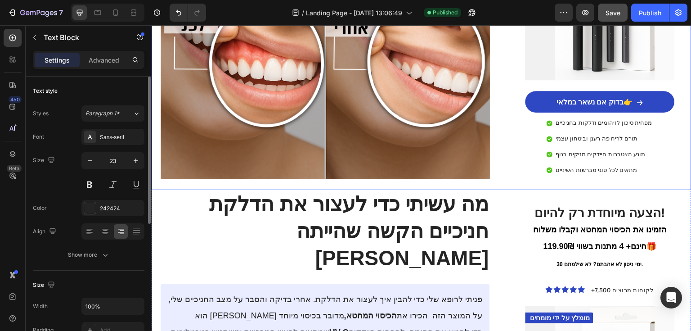
scroll to position [1028, 0]
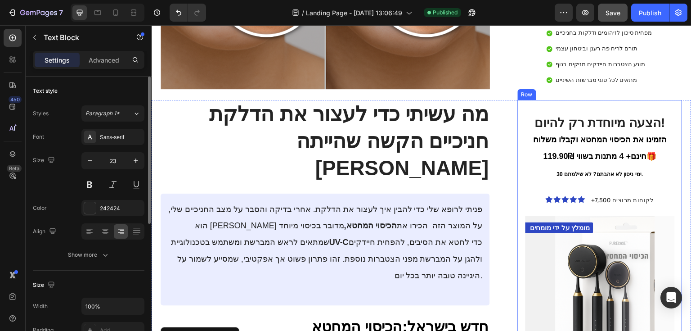
click at [576, 100] on div "הצעה מיוחדת רק להיום! הזמינו את הכיסוי המחטא וקבלו משלוח חינם+ 4 מתנות בשווי 11…" at bounding box center [600, 287] width 165 height 375
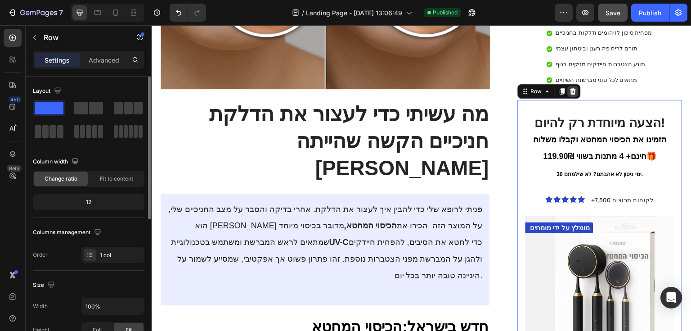
click at [571, 88] on icon at bounding box center [574, 91] width 6 height 6
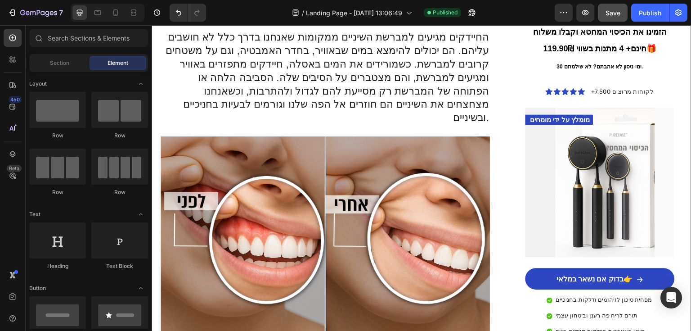
scroll to position [848, 0]
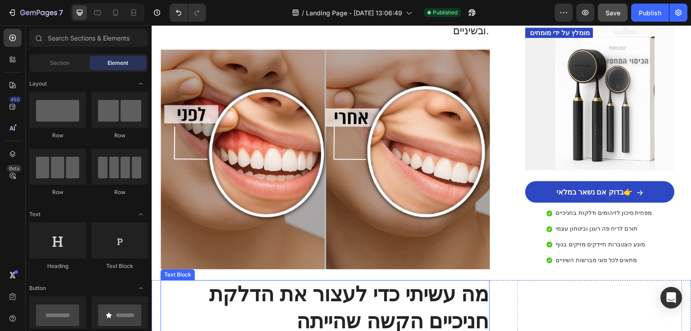
click at [433, 281] on p "מה עשיתי כדי לעצור את הדלקת חניכיים הקשה שהייתה [PERSON_NAME]" at bounding box center [326, 321] width 328 height 81
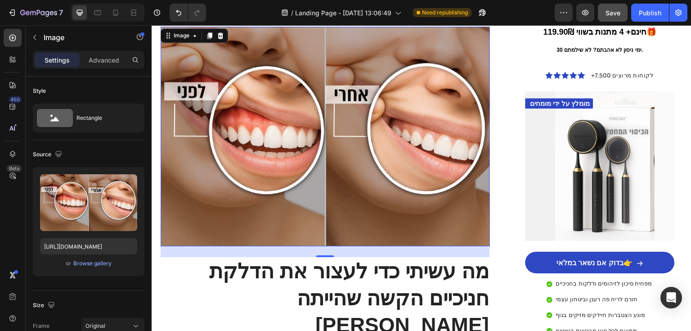
scroll to position [900, 0]
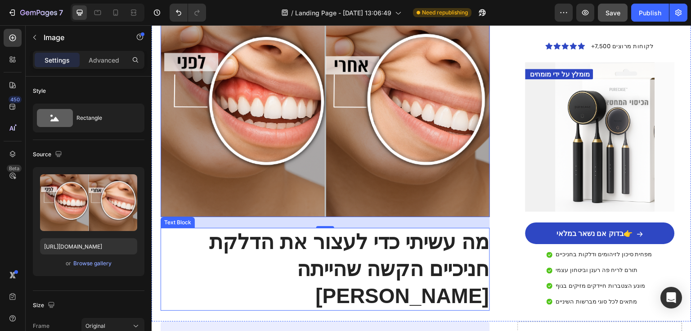
click at [346, 229] on p "מה עשיתי כדי לעצור את הדלקת חניכיים הקשה שהייתה [PERSON_NAME]" at bounding box center [326, 269] width 328 height 81
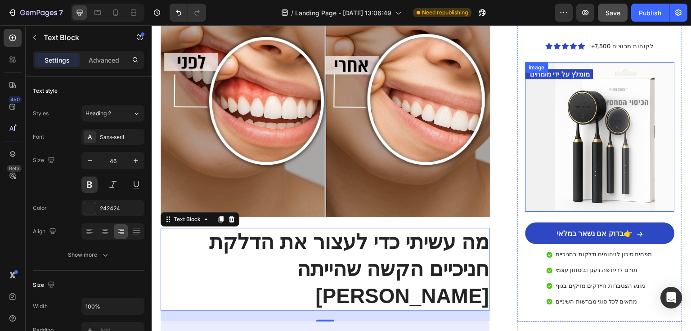
click at [554, 126] on img at bounding box center [600, 136] width 149 height 149
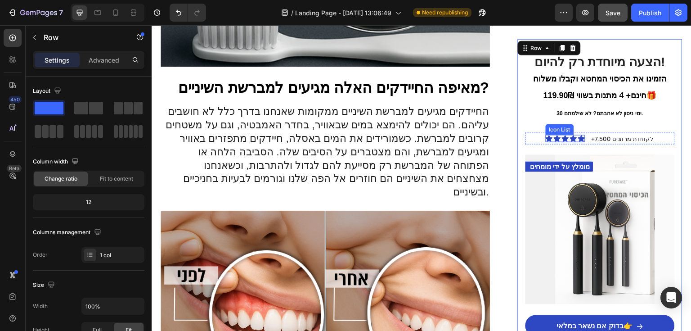
scroll to position [684, 0]
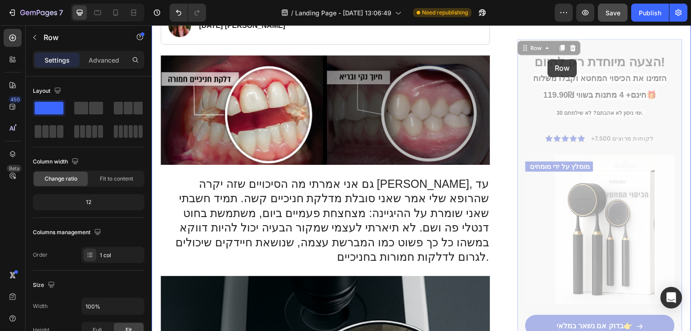
drag, startPoint x: 530, startPoint y: 48, endPoint x: 551, endPoint y: 61, distance: 24.5
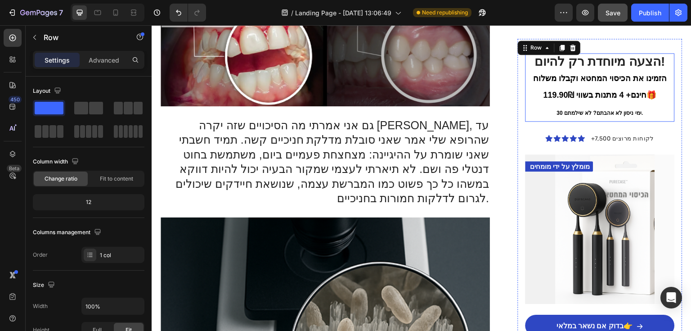
scroll to position [306, 0]
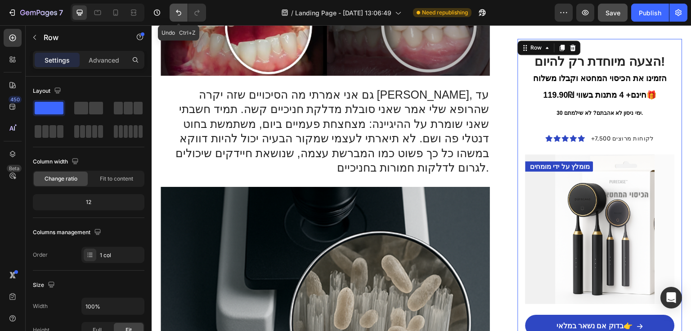
click at [176, 12] on icon "Undo/Redo" at bounding box center [178, 12] width 9 height 9
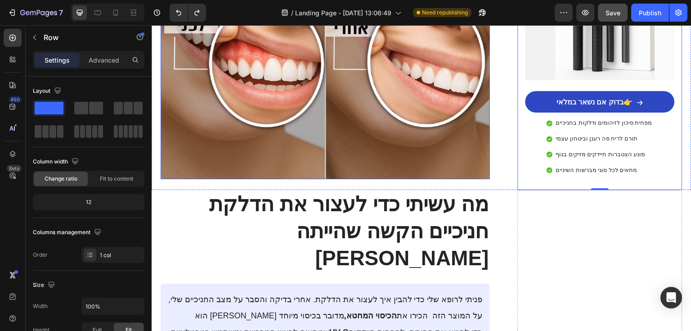
scroll to position [954, 0]
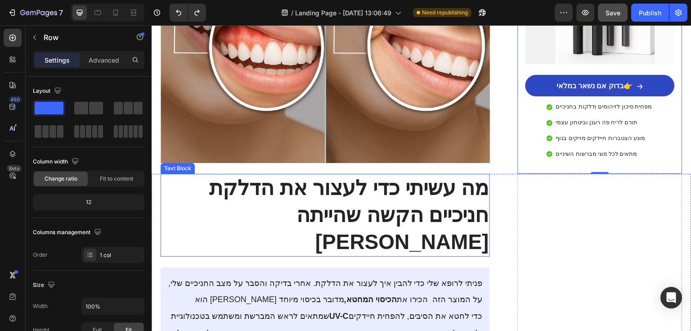
click at [383, 175] on p "מה עשיתי כדי לעצור את הדלקת חניכיים הקשה שהייתה [PERSON_NAME]" at bounding box center [326, 215] width 328 height 81
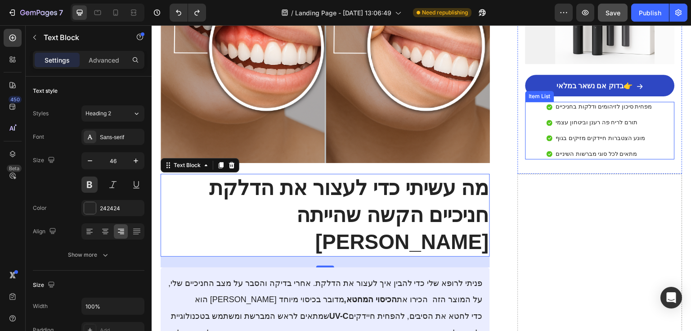
click at [526, 113] on div "מפחית סיכון לזיהומים ודלקות בחניכיים תורם לריח פה רענן וביטחון עצמי מונע הצטברו…" at bounding box center [600, 131] width 149 height 58
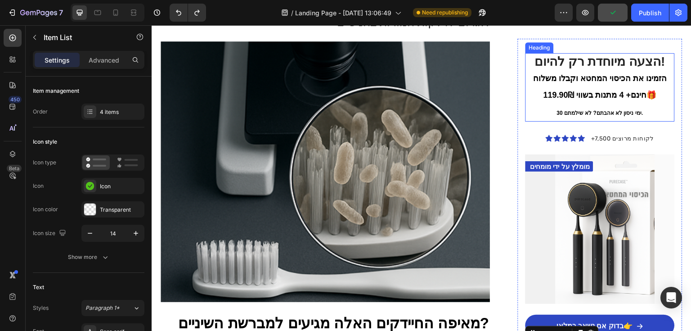
scroll to position [450, 0]
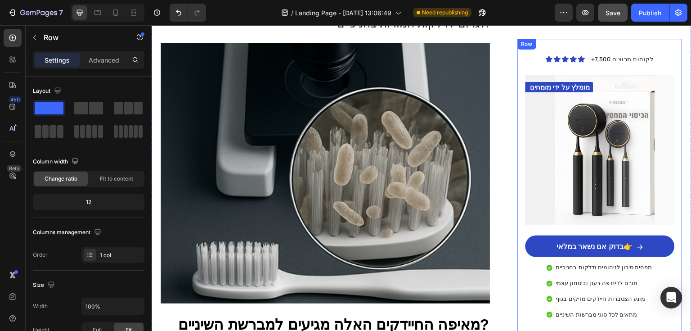
click at [523, 46] on div "Row" at bounding box center [527, 44] width 15 height 8
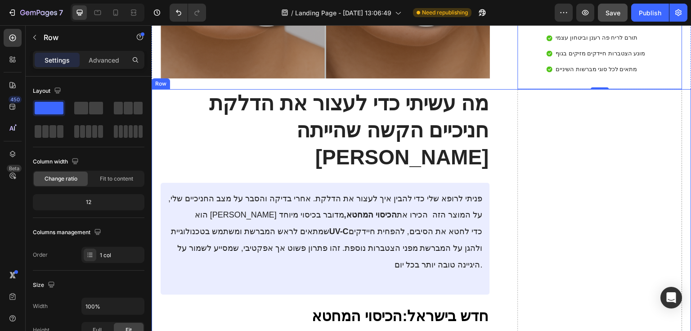
scroll to position [1062, 0]
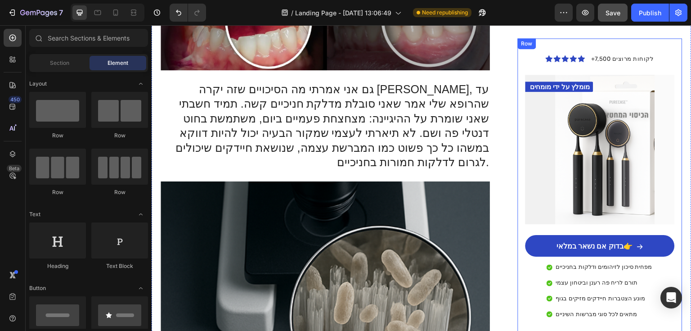
scroll to position [306, 0]
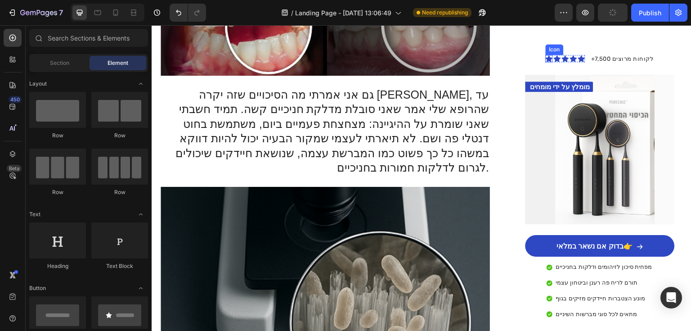
click at [541, 45] on div "Icon Icon Icon Icon Icon Icon List +7,500 לקוחות מרוצים Text Block Row מומלץ על…" at bounding box center [600, 186] width 165 height 295
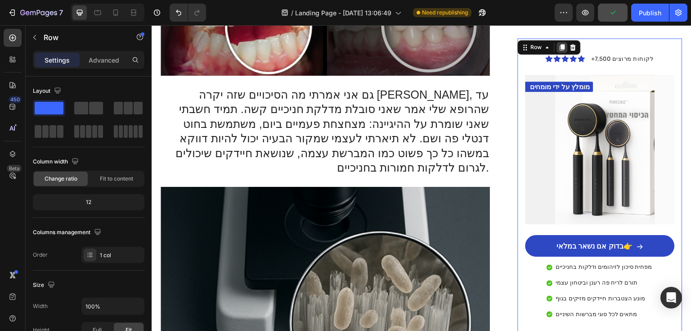
click at [560, 48] on icon at bounding box center [562, 48] width 5 height 6
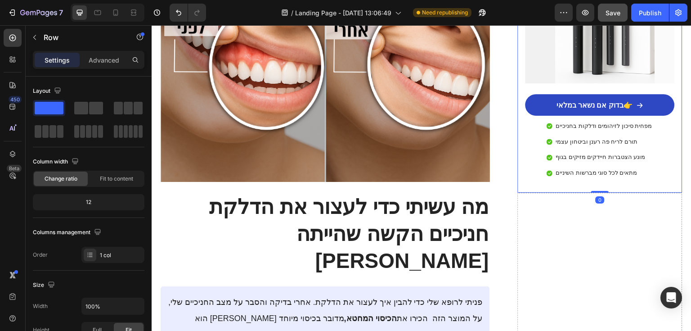
scroll to position [1062, 0]
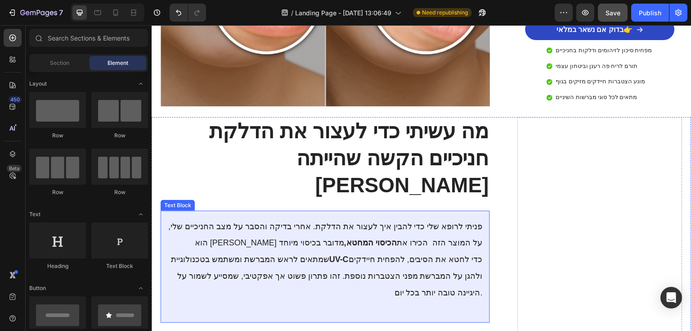
scroll to position [918, 0]
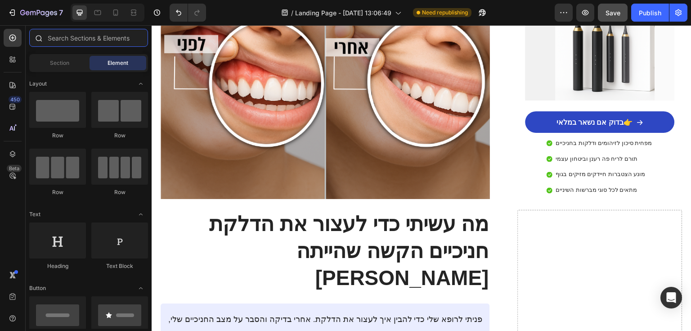
drag, startPoint x: 106, startPoint y: 38, endPoint x: 305, endPoint y: 106, distance: 209.8
click at [106, 38] on input "text" at bounding box center [88, 38] width 119 height 18
paste input "הכיסוי המחטא הוא מוצר חדשני שכבש את [GEOGRAPHIC_DATA] ומביא סוף סוף פתרון מתקדם…"
type input "הכיסוי המחטא הוא מוצר חדשני שכבש את [GEOGRAPHIC_DATA] ומביא סוף סוף פתרון מתקדם…"
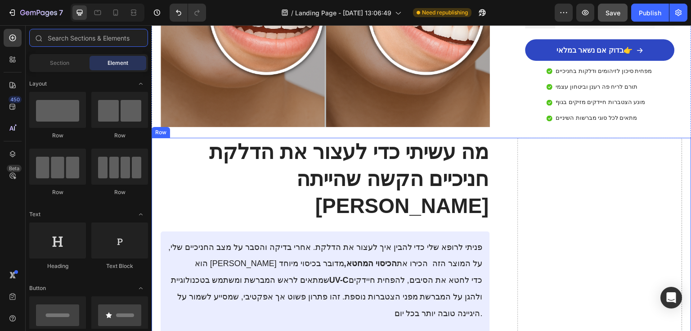
scroll to position [774, 0]
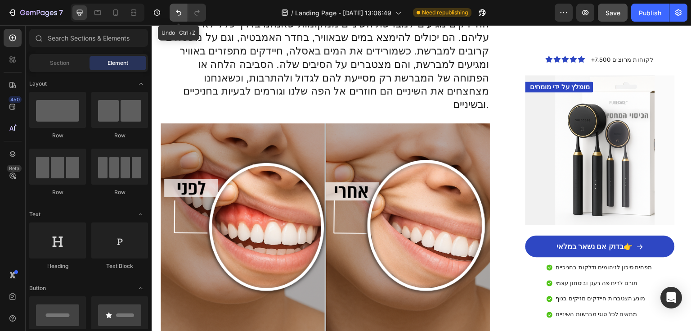
click at [176, 14] on icon "Undo/Redo" at bounding box center [178, 12] width 9 height 9
click at [178, 14] on icon "Undo/Redo" at bounding box center [178, 12] width 9 height 9
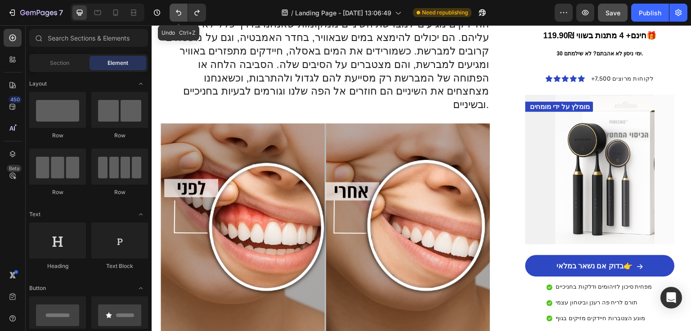
click at [178, 14] on icon "Undo/Redo" at bounding box center [178, 12] width 9 height 9
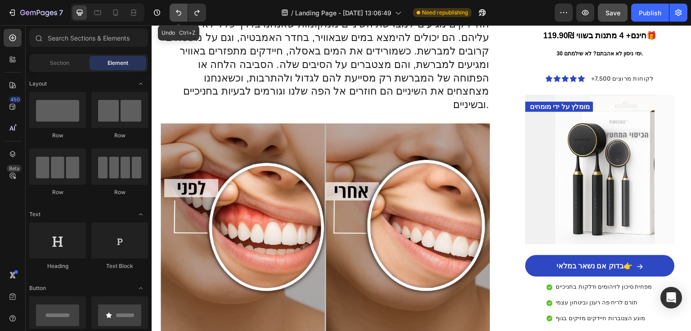
click at [178, 14] on icon "Undo/Redo" at bounding box center [178, 12] width 9 height 9
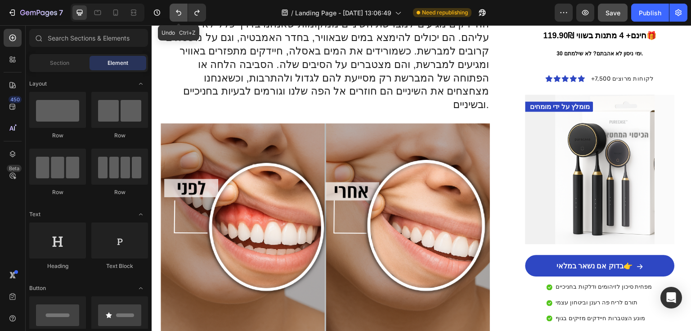
click at [178, 14] on icon "Undo/Redo" at bounding box center [178, 12] width 9 height 9
click at [176, 14] on icon "Undo/Redo" at bounding box center [178, 12] width 9 height 9
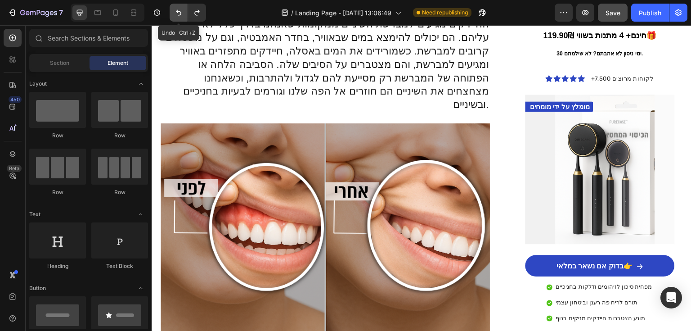
click at [176, 14] on icon "Undo/Redo" at bounding box center [178, 12] width 9 height 9
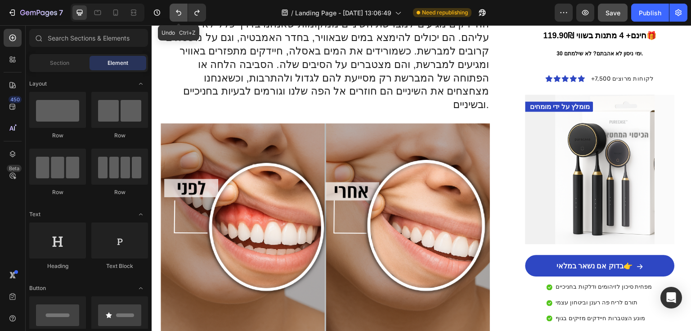
click at [176, 14] on icon "Undo/Redo" at bounding box center [178, 12] width 9 height 9
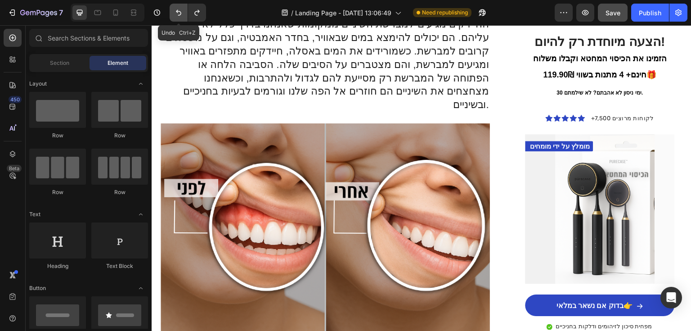
click at [176, 14] on icon "Undo/Redo" at bounding box center [178, 12] width 9 height 9
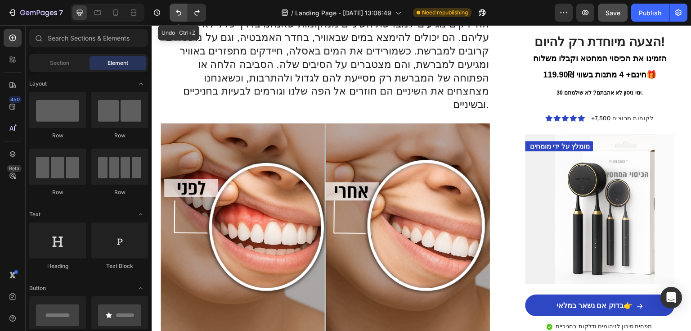
click at [176, 14] on icon "Undo/Redo" at bounding box center [178, 12] width 9 height 9
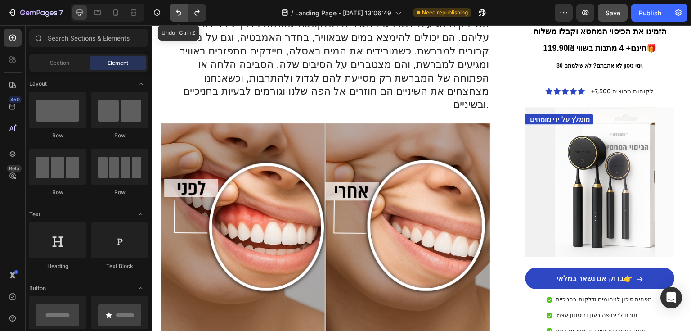
click at [176, 14] on icon "Undo/Redo" at bounding box center [178, 12] width 9 height 9
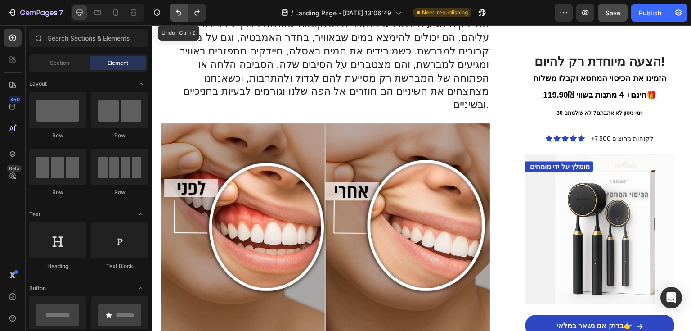
click at [176, 14] on icon "Undo/Redo" at bounding box center [178, 12] width 9 height 9
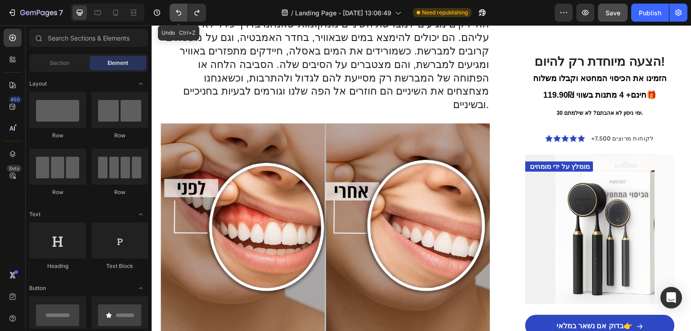
click at [176, 14] on icon "Undo/Redo" at bounding box center [178, 12] width 9 height 9
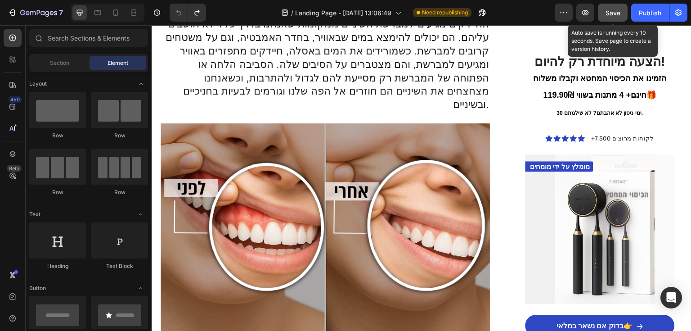
click at [614, 14] on span "Save" at bounding box center [613, 13] width 15 height 8
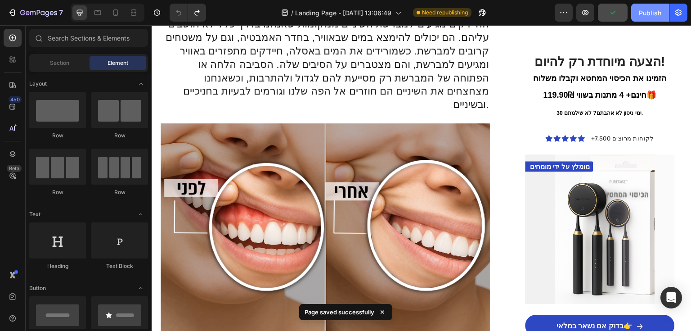
click at [657, 15] on div "Publish" at bounding box center [650, 12] width 23 height 9
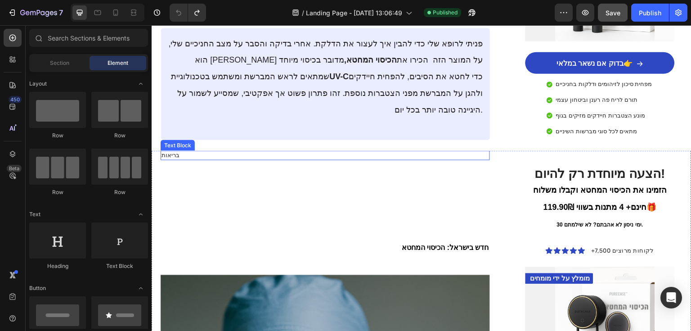
scroll to position [1206, 0]
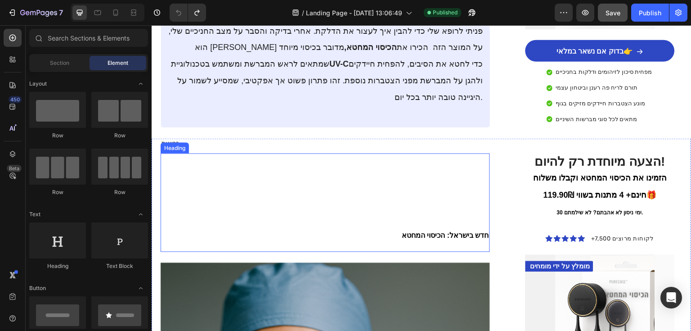
click at [431, 231] on strong "חדש בישראל: הכיסוי המחטא" at bounding box center [445, 235] width 87 height 8
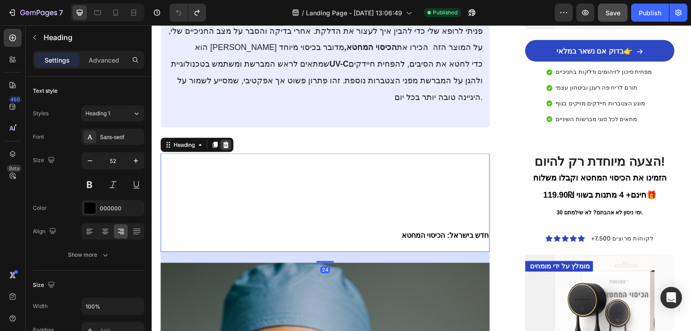
click at [227, 141] on icon at bounding box center [226, 144] width 6 height 6
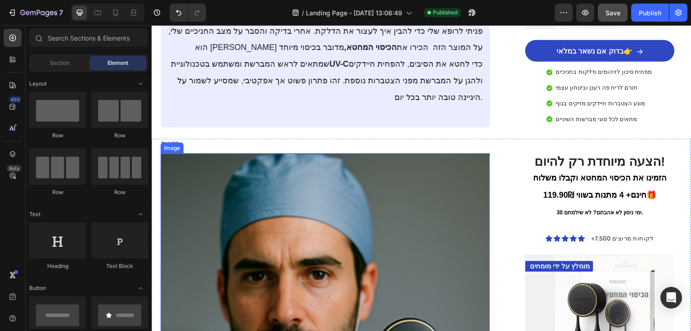
click at [292, 153] on img at bounding box center [325, 306] width 329 height 306
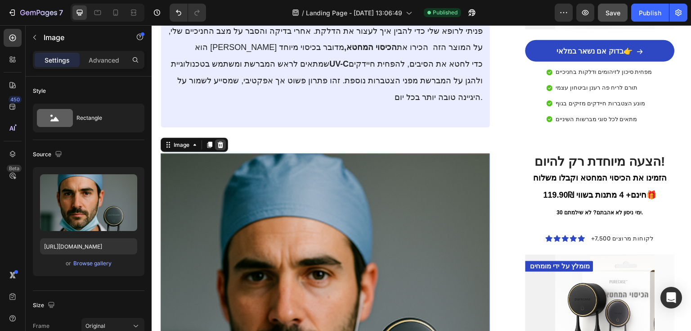
click at [220, 141] on icon at bounding box center [221, 144] width 6 height 6
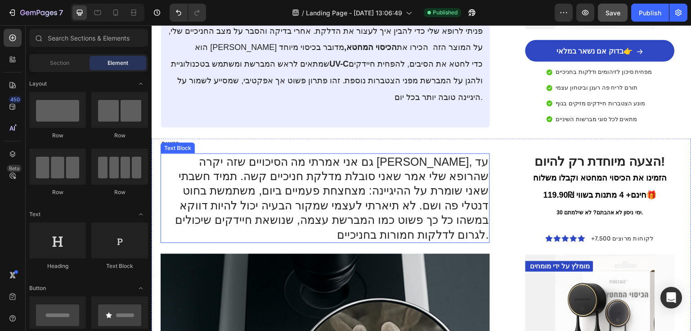
click at [317, 154] on p "גם אני אמרתי מה הסיכויים שזה יקרה [PERSON_NAME], עד שהרופא שלי אמר שאני סובלת מ…" at bounding box center [326, 198] width 328 height 88
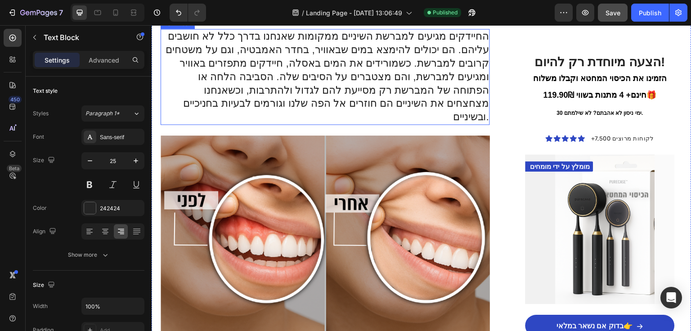
scroll to position [864, 0]
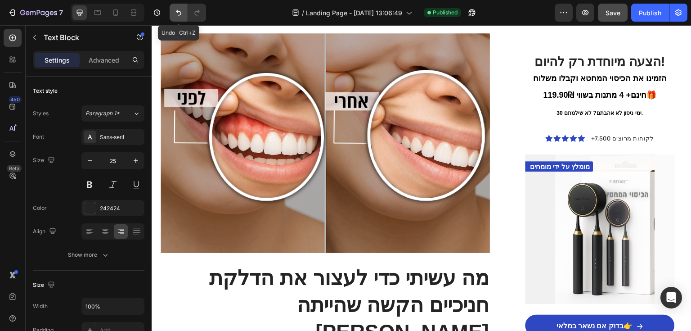
click at [178, 9] on icon "Undo/Redo" at bounding box center [178, 12] width 9 height 9
click at [179, 14] on icon "Undo/Redo" at bounding box center [178, 12] width 9 height 9
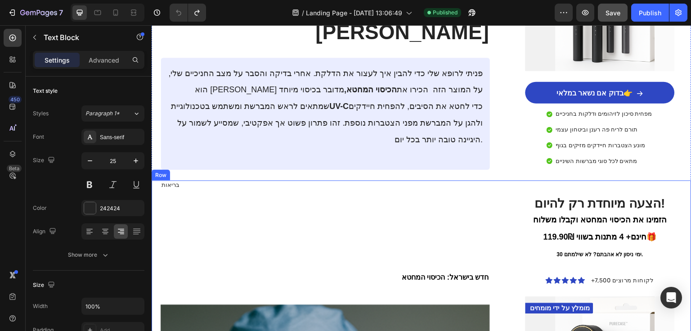
scroll to position [1188, 0]
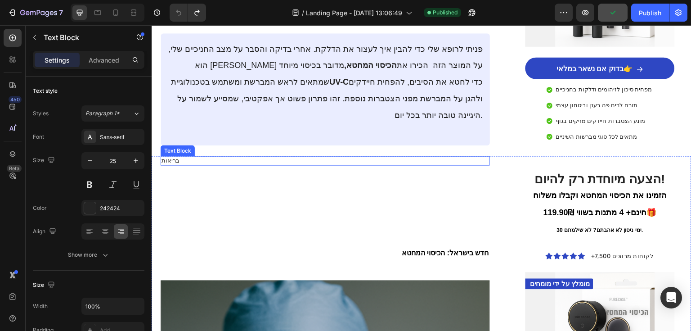
click at [191, 157] on p "בריאות" at bounding box center [326, 161] width 328 height 8
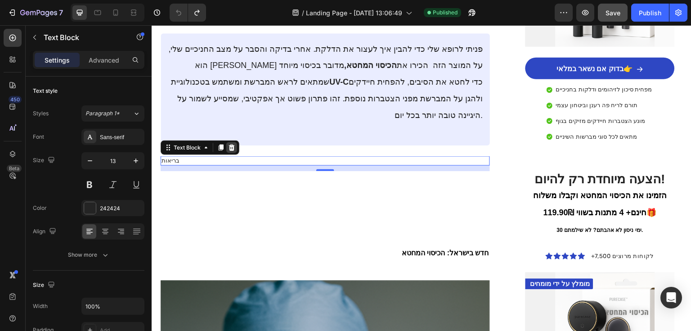
click at [229, 144] on icon at bounding box center [231, 147] width 7 height 7
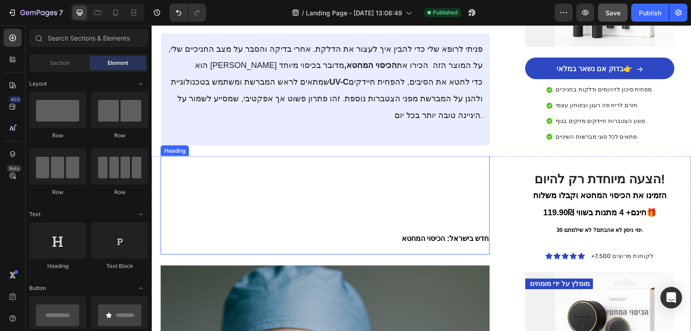
click at [406, 156] on h1 "חדש בישראל: הכיסוי המחטא" at bounding box center [325, 205] width 329 height 99
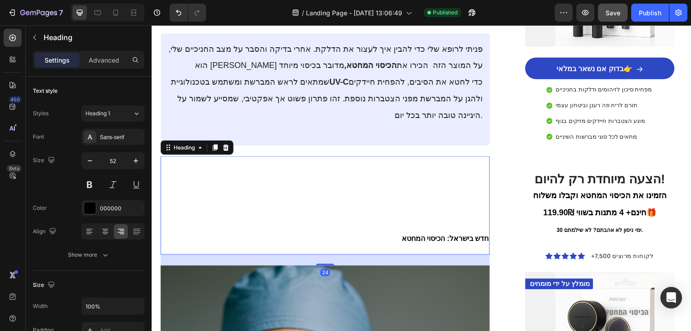
click at [417, 156] on h1 "⁠⁠⁠⁠⁠⁠⁠ חדש בישראל: הכיסוי המחטא" at bounding box center [325, 205] width 329 height 99
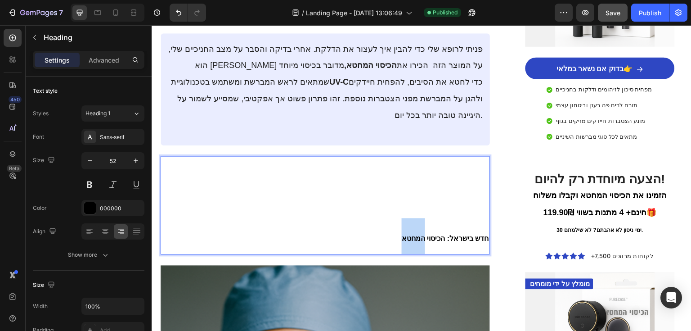
click at [417, 157] on p "חדש בישראל: הכיסוי המחטא" at bounding box center [326, 205] width 328 height 97
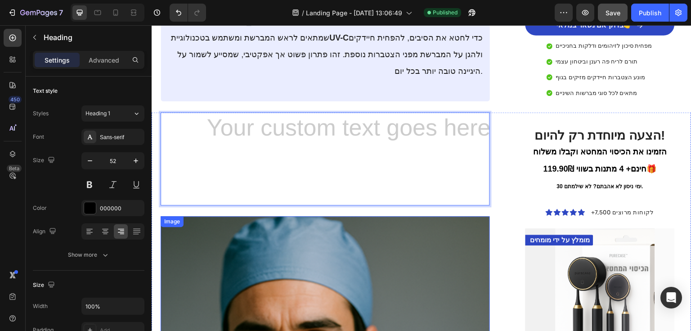
scroll to position [1224, 0]
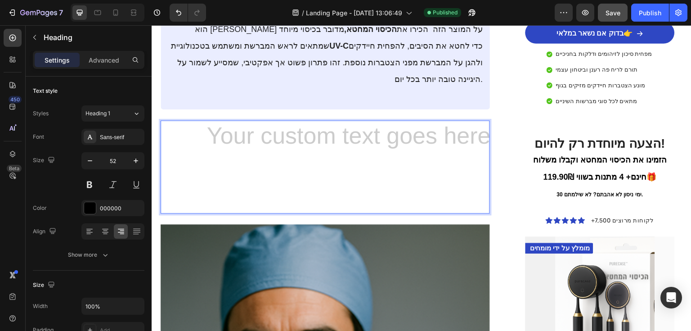
click at [446, 120] on h1 "Rich Text Editor. Editing area: main" at bounding box center [325, 166] width 329 height 93
click at [439, 120] on h1 "Rich Text Editor. Editing area: main" at bounding box center [325, 166] width 329 height 93
click at [427, 120] on h1 "Rich Text Editor. Editing area: main" at bounding box center [325, 166] width 329 height 93
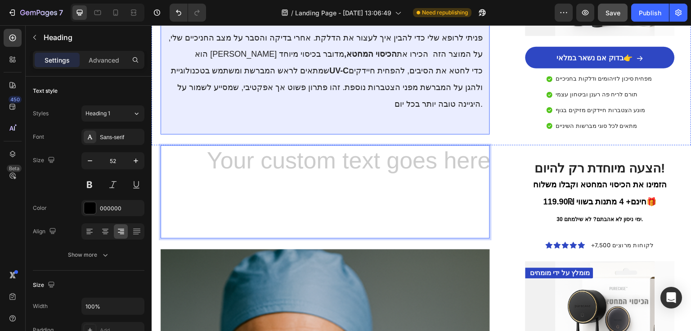
scroll to position [1080, 0]
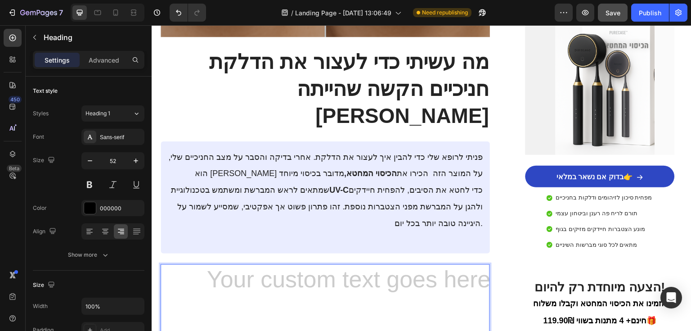
click at [426, 264] on h1 "Rich Text Editor. Editing area: main" at bounding box center [325, 310] width 329 height 93
click at [365, 265] on p "Rich Text Editor. Editing area: main" at bounding box center [326, 310] width 328 height 91
click at [353, 264] on h1 "⁠⁠⁠⁠⁠⁠⁠" at bounding box center [325, 310] width 329 height 93
click at [416, 264] on h1 "Rich Text Editor. Editing area: main" at bounding box center [325, 310] width 329 height 93
click at [461, 264] on h1 "Rich Text Editor. Editing area: main" at bounding box center [325, 310] width 329 height 93
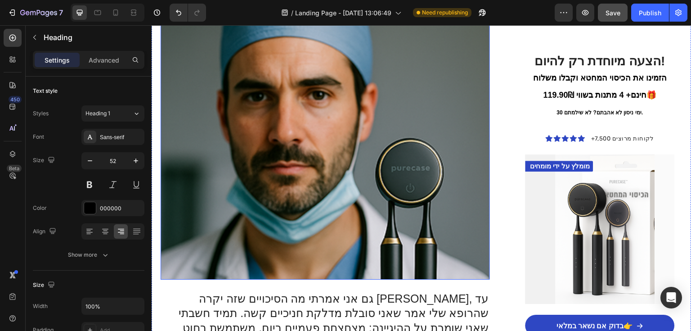
scroll to position [1440, 0]
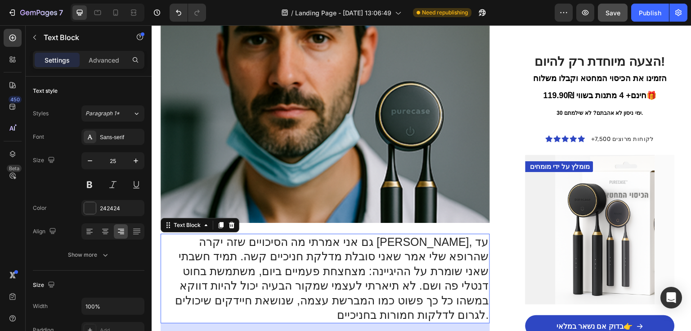
click at [384, 235] on p "גם אני אמרתי מה הסיכויים שזה יקרה [PERSON_NAME], עד שהרופא שלי אמר שאני סובלת מ…" at bounding box center [326, 279] width 328 height 88
click at [230, 221] on icon at bounding box center [232, 224] width 6 height 6
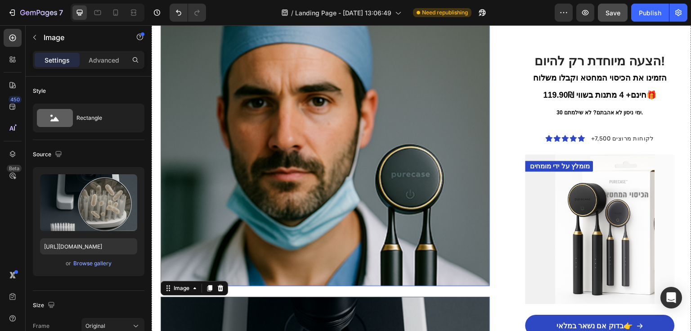
scroll to position [1368, 0]
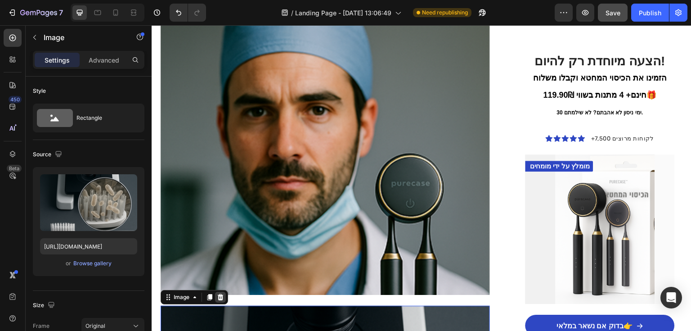
click at [223, 293] on icon at bounding box center [220, 296] width 7 height 7
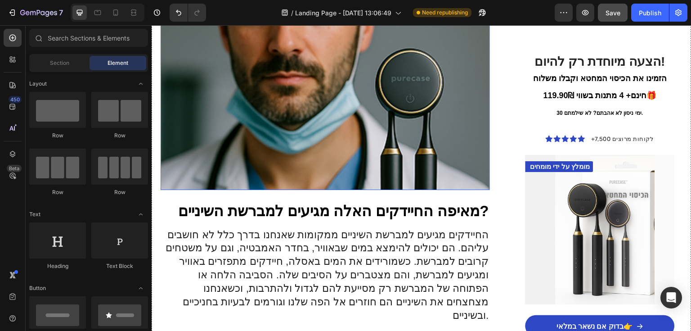
scroll to position [1476, 0]
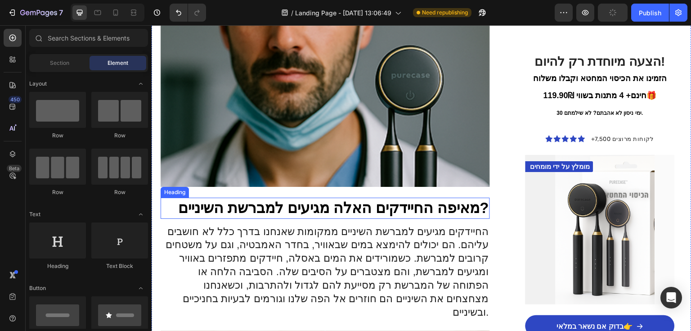
click at [341, 198] on h3 "מאיפה החיידקים האלה מגיעים למברשת השיניים?" at bounding box center [325, 208] width 329 height 21
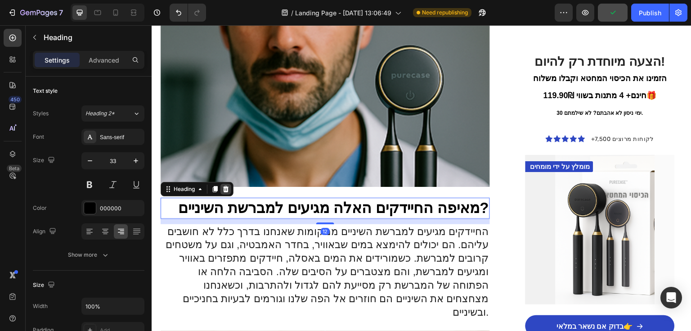
click at [227, 184] on div at bounding box center [226, 189] width 11 height 11
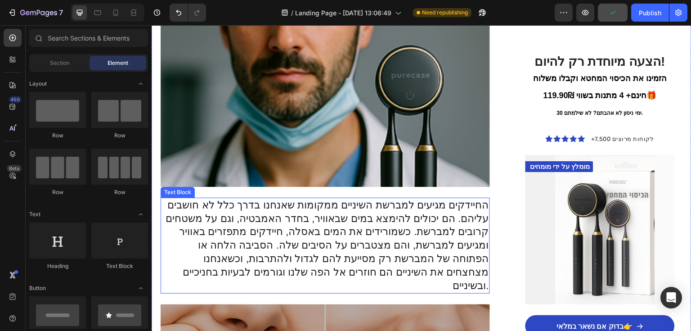
click at [283, 199] on p "החיידקים מגיעים למברשת השיניים ממקומות שאנחנו בדרך כלל לא חושבים עליהם. הם יכול…" at bounding box center [326, 246] width 328 height 94
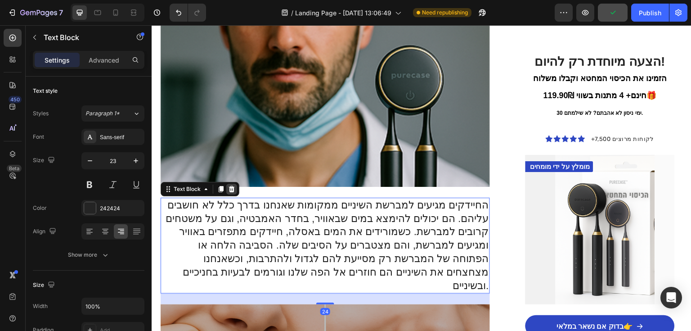
click at [232, 185] on icon at bounding box center [232, 188] width 6 height 6
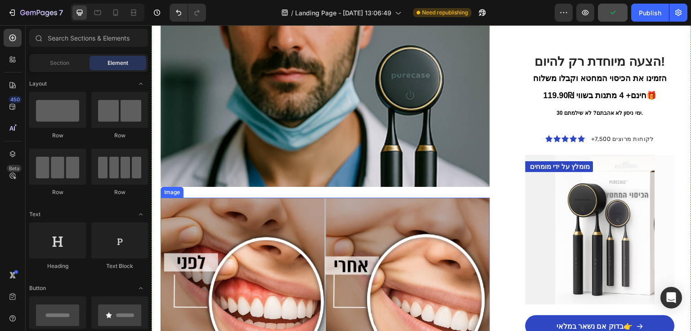
click at [280, 198] on img at bounding box center [325, 308] width 329 height 220
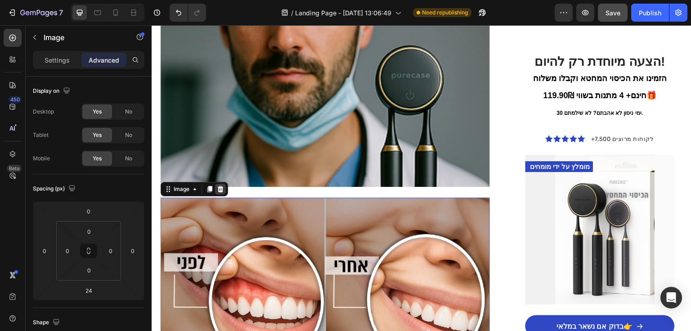
click at [222, 184] on div at bounding box center [220, 189] width 11 height 11
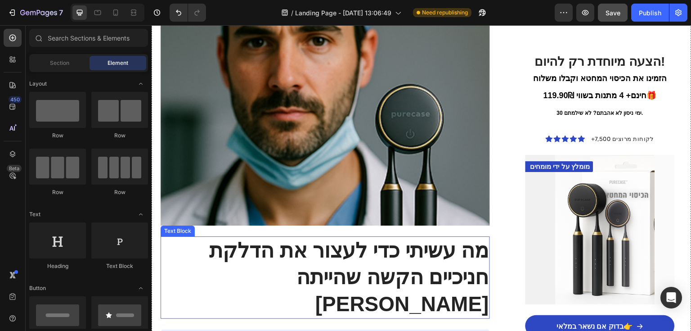
scroll to position [1440, 0]
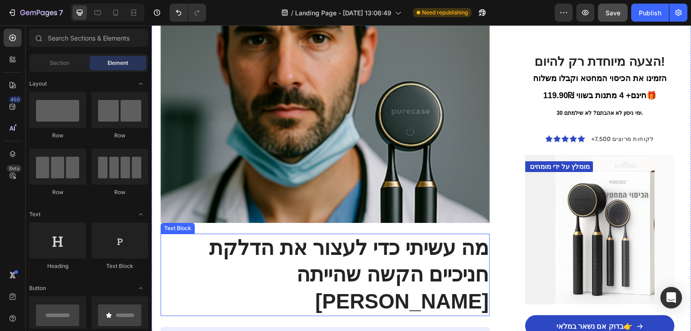
drag, startPoint x: 374, startPoint y: 196, endPoint x: 368, endPoint y: 194, distance: 6.3
click at [374, 235] on p "מה עשיתי כדי לעצור את הדלקת חניכיים הקשה שהייתה [PERSON_NAME]" at bounding box center [326, 275] width 328 height 81
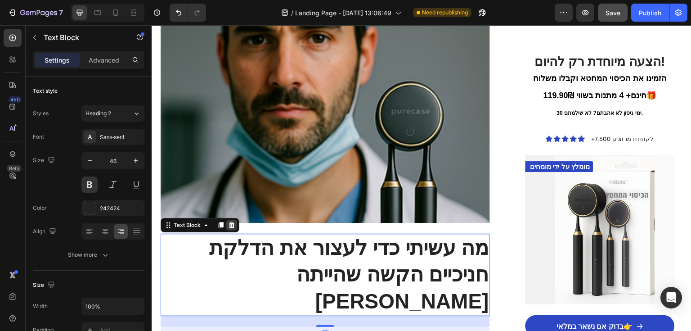
click at [234, 221] on icon at bounding box center [232, 224] width 6 height 6
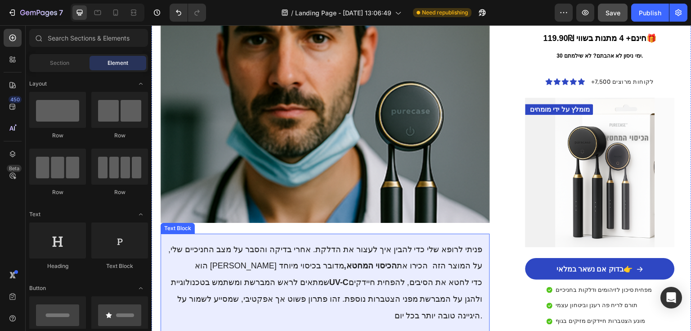
click at [329, 278] on strong "UV-C" at bounding box center [338, 282] width 19 height 9
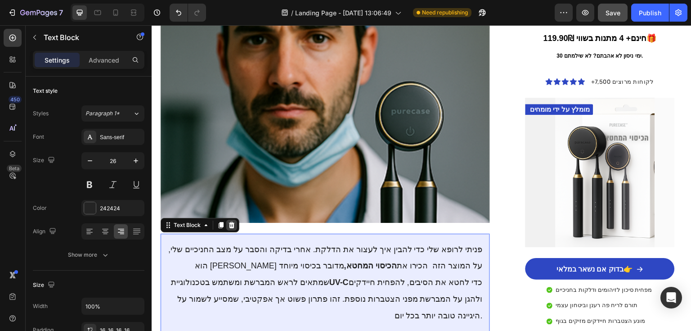
click at [232, 221] on icon at bounding box center [232, 224] width 6 height 6
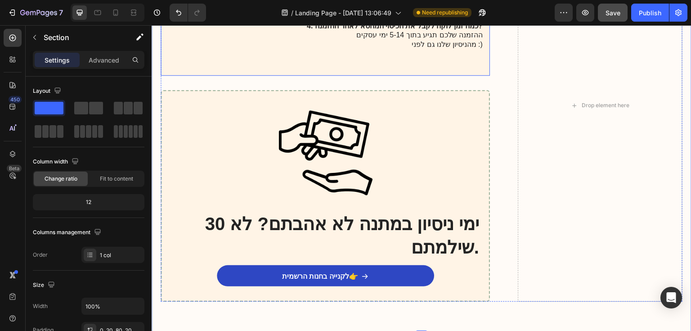
scroll to position [2385, 0]
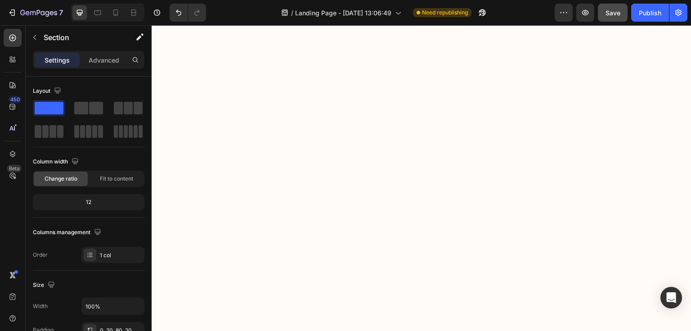
drag, startPoint x: 439, startPoint y: 128, endPoint x: 764, endPoint y: 50, distance: 334.2
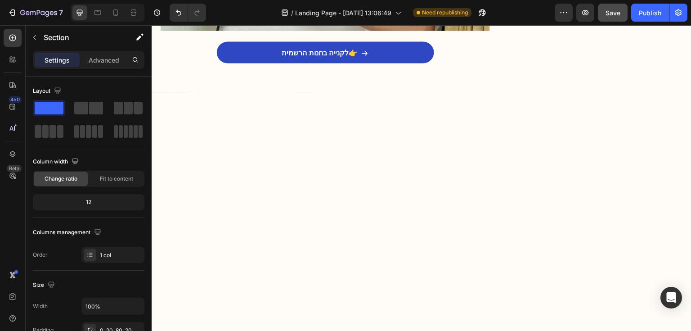
scroll to position [0, 0]
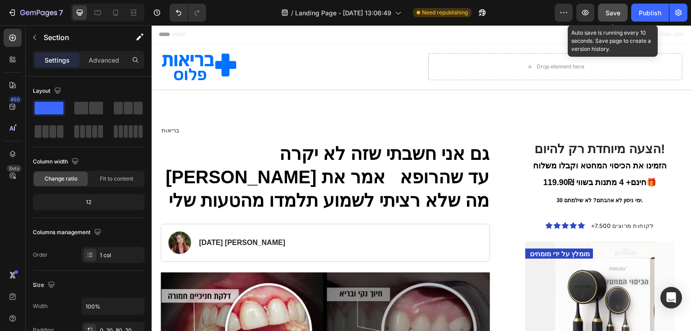
click at [612, 18] on button "Save" at bounding box center [613, 13] width 30 height 18
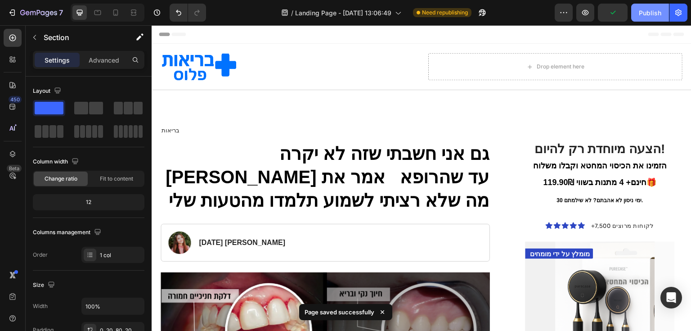
click at [642, 17] on div "Publish" at bounding box center [650, 12] width 23 height 9
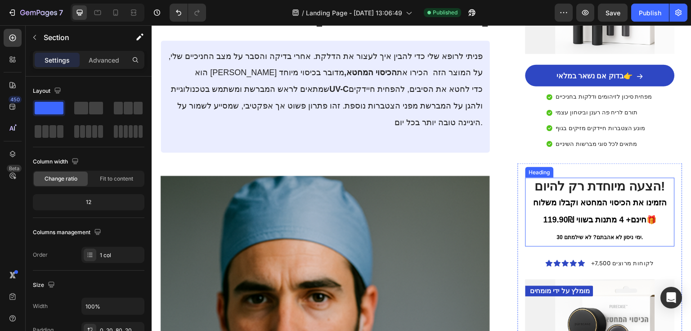
scroll to position [1188, 0]
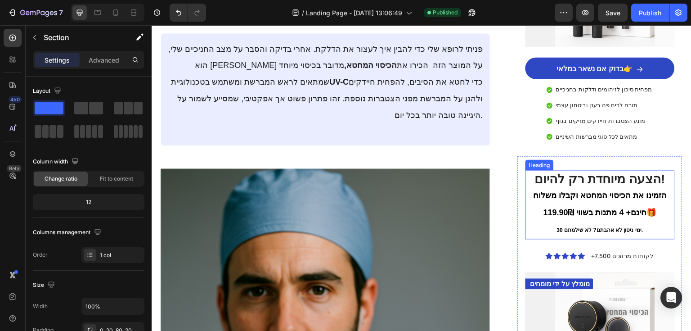
click at [582, 191] on span "הזמינו את הכיסוי המחטא וקבלו משלוח חינם+ 4 מתנות בשווי 119.90₪🎁" at bounding box center [600, 204] width 134 height 26
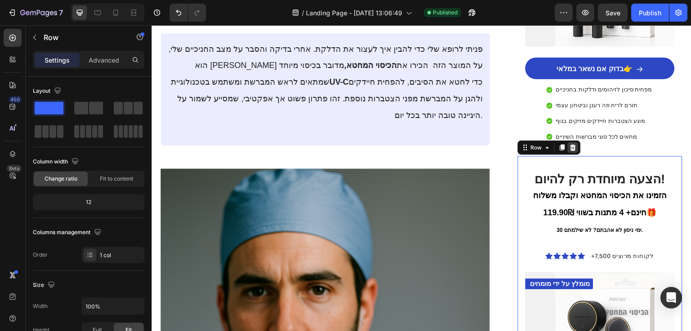
click at [573, 144] on icon at bounding box center [573, 147] width 7 height 7
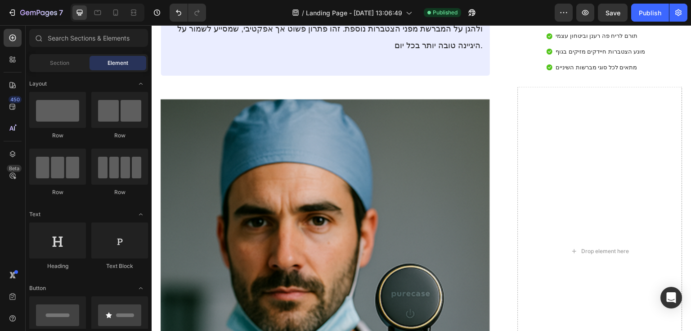
scroll to position [1404, 0]
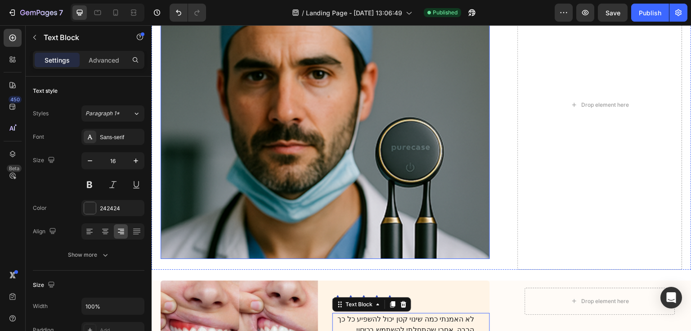
click at [359, 159] on img at bounding box center [325, 106] width 329 height 306
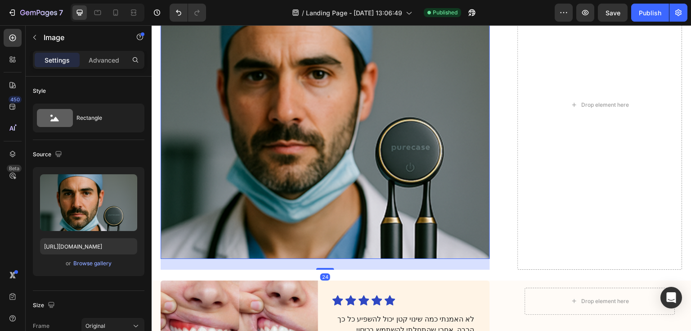
click at [327, 259] on div "24" at bounding box center [325, 264] width 329 height 11
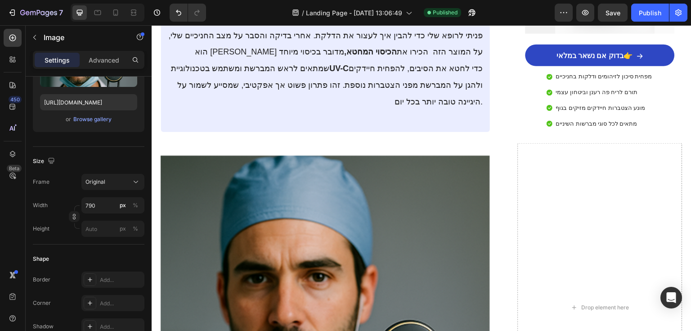
scroll to position [1116, 0]
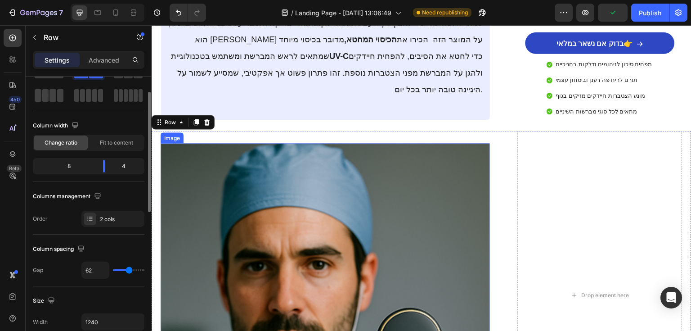
scroll to position [1332, 0]
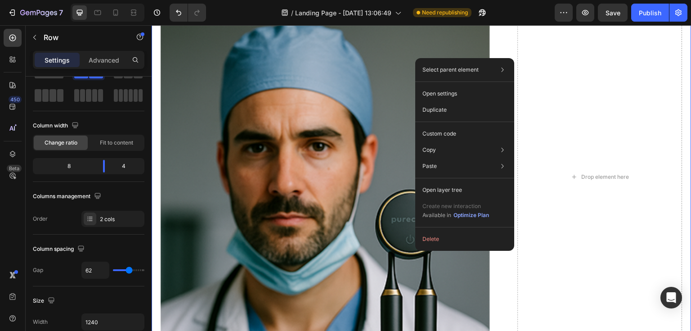
click at [409, 250] on div "Heading Image" at bounding box center [325, 176] width 329 height 329
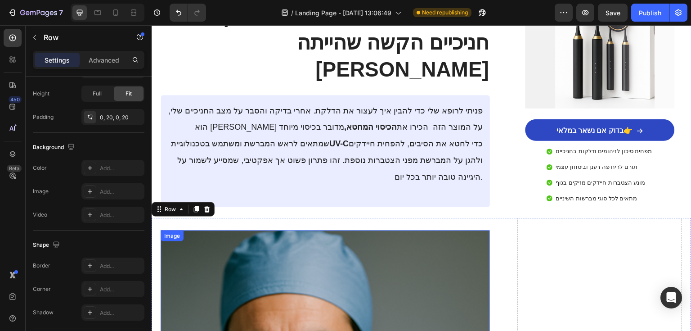
scroll to position [1044, 0]
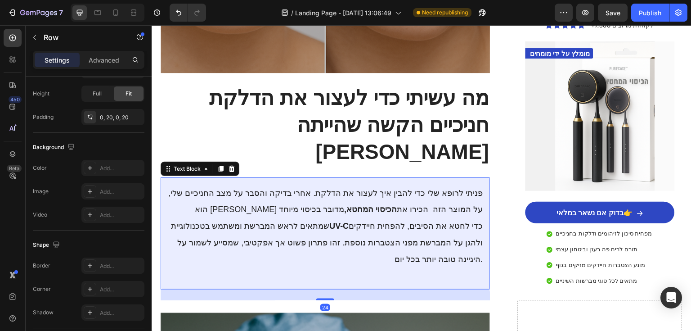
click at [302, 185] on p "פניתי לרופא שלי כדי להבין איך לעצור את הדלקת. אחרי בדיקה והסבר על מצב החניכיים …" at bounding box center [325, 226] width 315 height 83
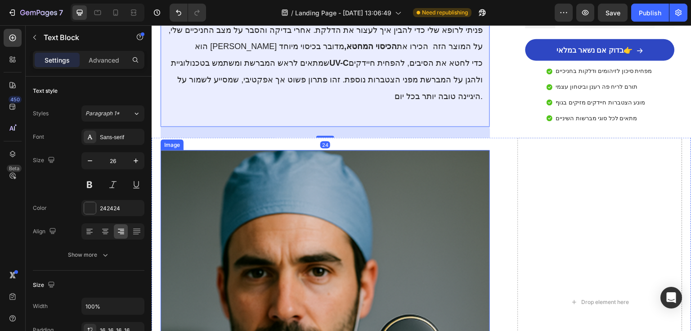
scroll to position [1296, 0]
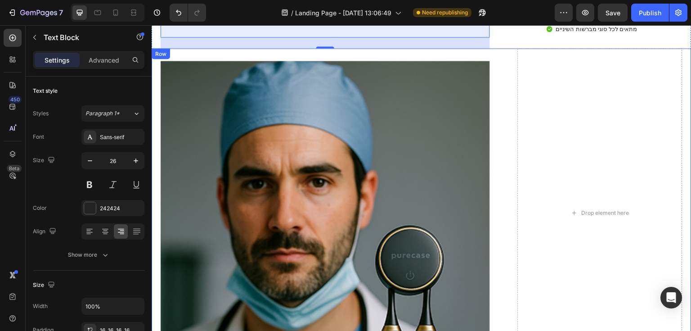
click at [308, 287] on div "Heading Image" at bounding box center [325, 212] width 329 height 329
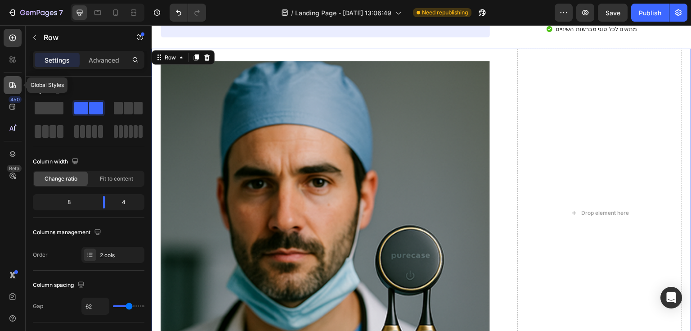
click at [8, 87] on icon at bounding box center [12, 85] width 9 height 9
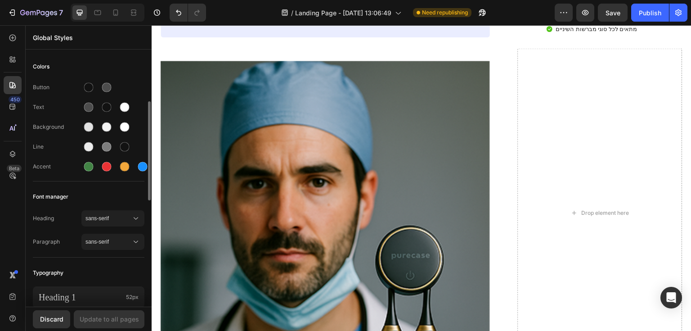
scroll to position [72, 0]
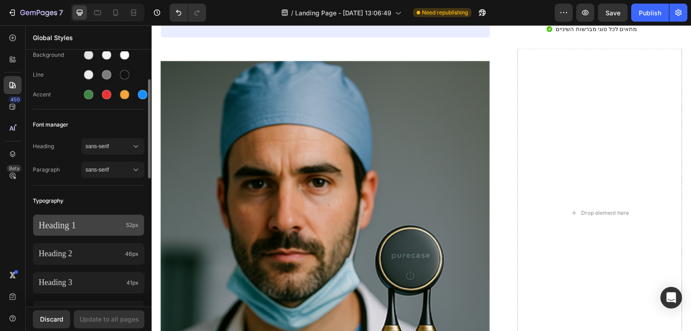
click at [99, 227] on p "Heading 1" at bounding box center [81, 225] width 84 height 12
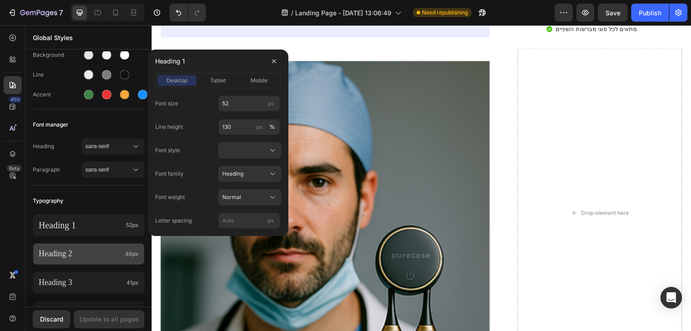
click at [96, 247] on div "Heading 2 46px" at bounding box center [89, 254] width 112 height 22
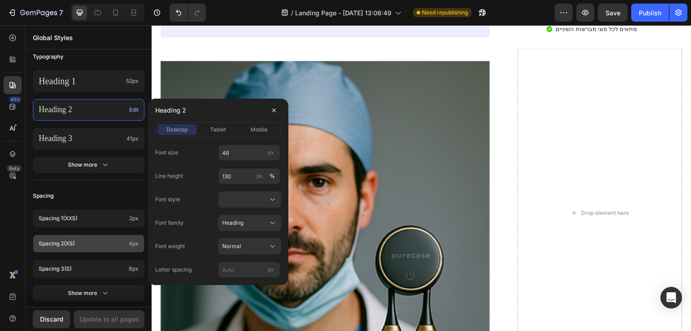
scroll to position [324, 0]
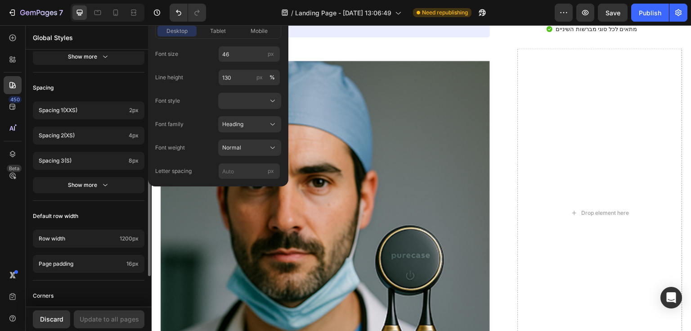
click at [87, 208] on div "Default row width" at bounding box center [89, 216] width 112 height 16
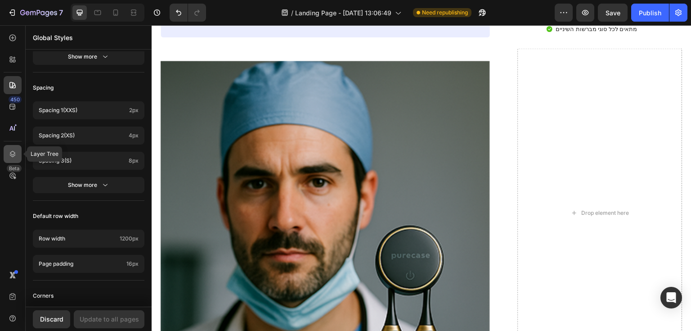
click at [15, 158] on icon at bounding box center [12, 153] width 9 height 9
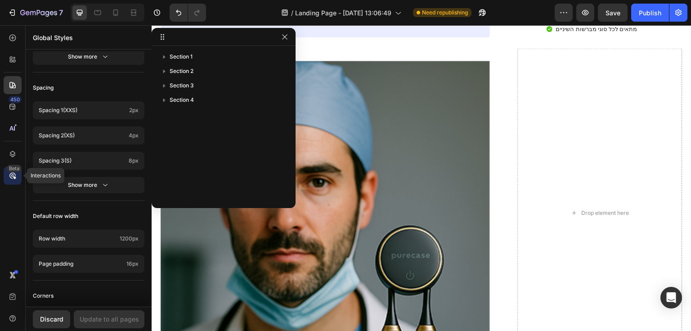
click at [14, 166] on div "Beta" at bounding box center [14, 168] width 15 height 7
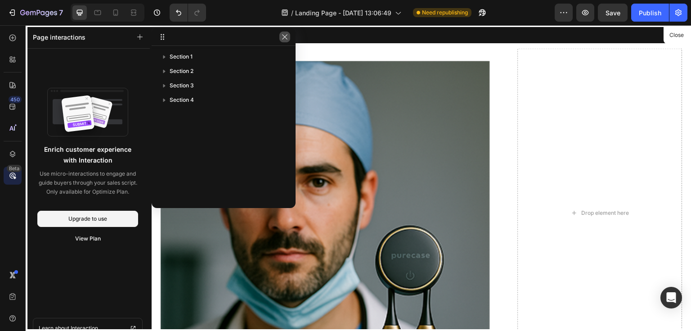
click at [283, 37] on icon "button" at bounding box center [284, 36] width 7 height 7
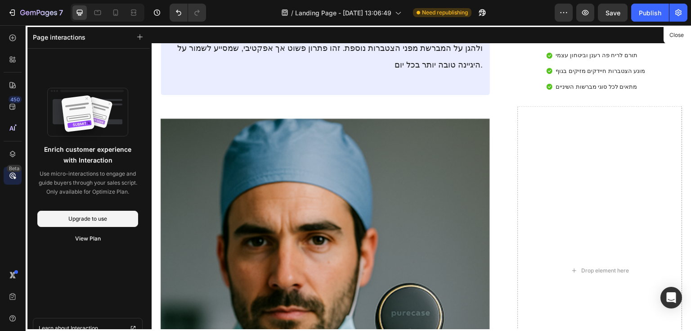
scroll to position [1260, 0]
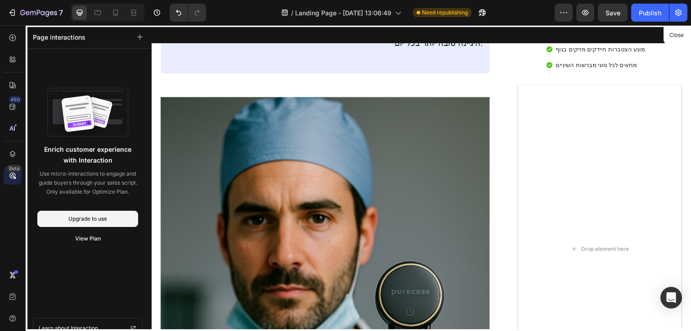
click at [347, 174] on div at bounding box center [422, 178] width 540 height 306
click at [346, 174] on div at bounding box center [422, 178] width 540 height 306
click at [672, 36] on button "Close" at bounding box center [677, 35] width 22 height 13
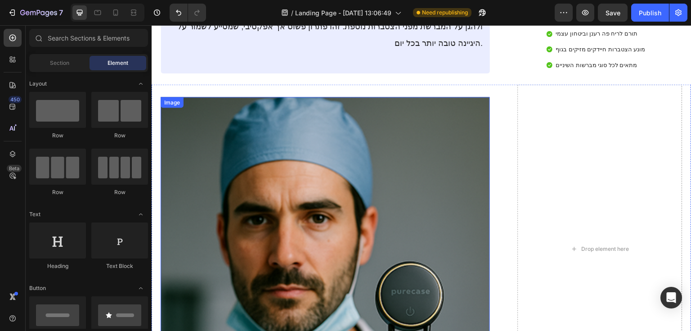
click at [408, 147] on img at bounding box center [325, 250] width 329 height 306
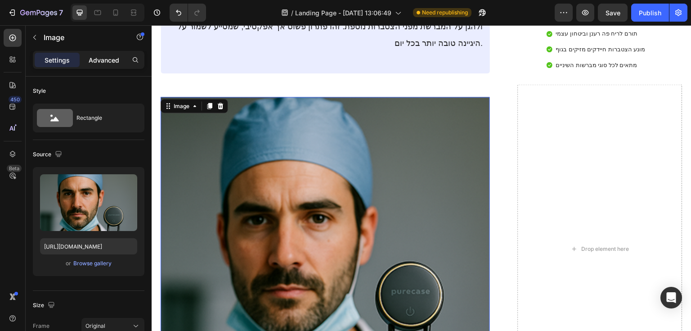
click at [104, 63] on p "Advanced" at bounding box center [104, 59] width 31 height 9
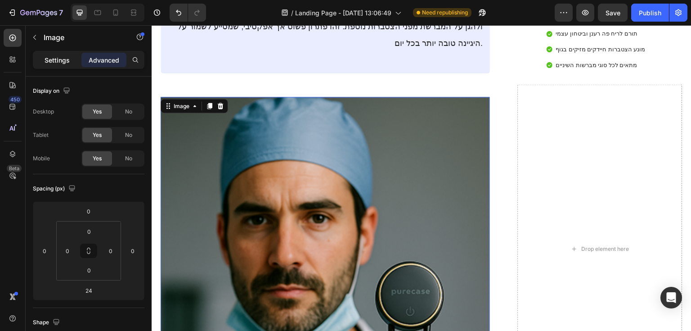
click at [64, 59] on p "Settings" at bounding box center [57, 59] width 25 height 9
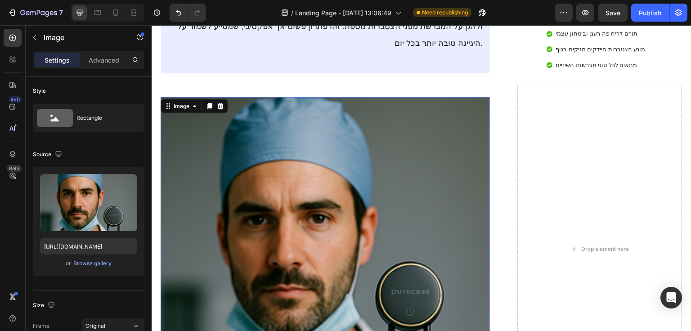
scroll to position [1404, 0]
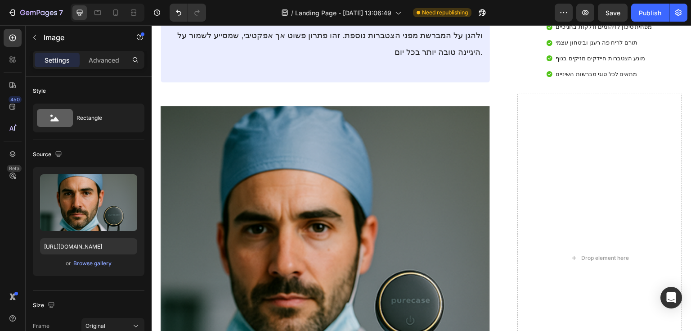
click at [361, 208] on img at bounding box center [325, 259] width 329 height 306
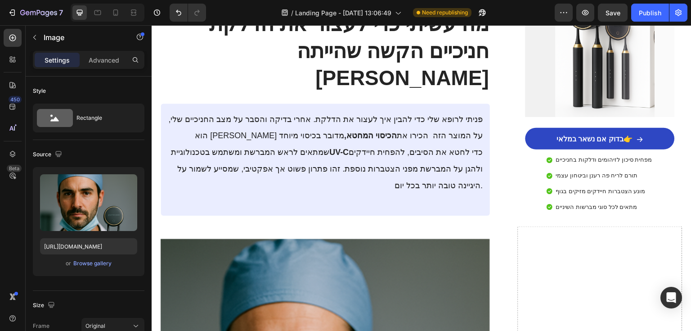
scroll to position [1116, 0]
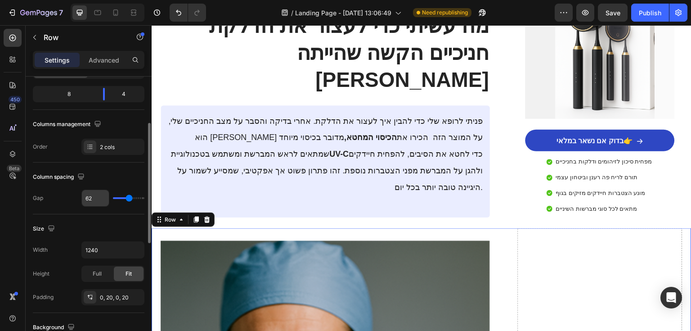
scroll to position [180, 0]
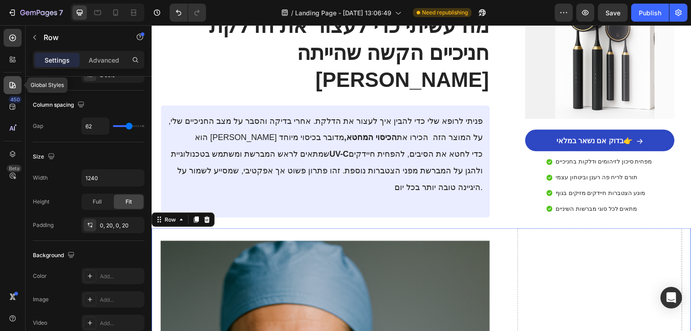
click at [7, 80] on div at bounding box center [13, 85] width 18 height 18
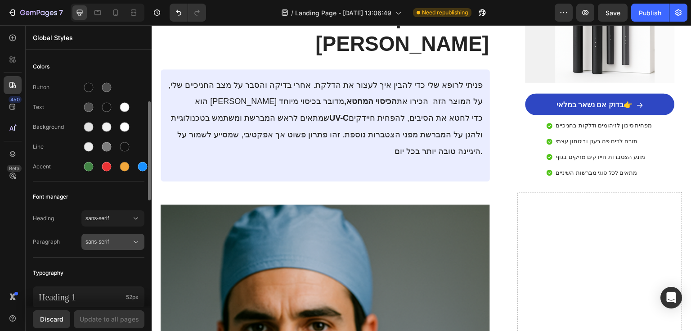
scroll to position [36, 0]
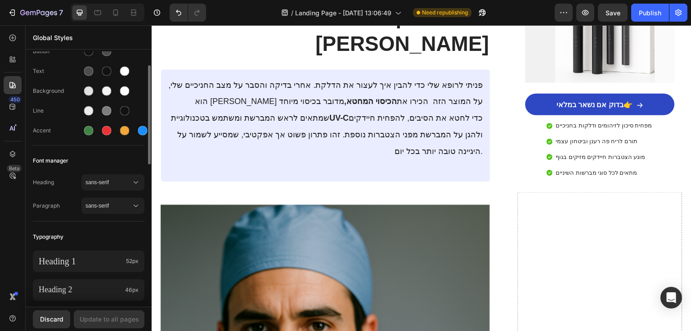
drag, startPoint x: 92, startPoint y: 263, endPoint x: 97, endPoint y: 249, distance: 15.0
click at [97, 249] on div "Heading 1 52px Heading 2 46px Heading 3 41px Show more" at bounding box center [89, 302] width 112 height 115
click at [95, 245] on div "Heading 1 52px Heading 2 46px Heading 3 41px Show more" at bounding box center [89, 302] width 112 height 115
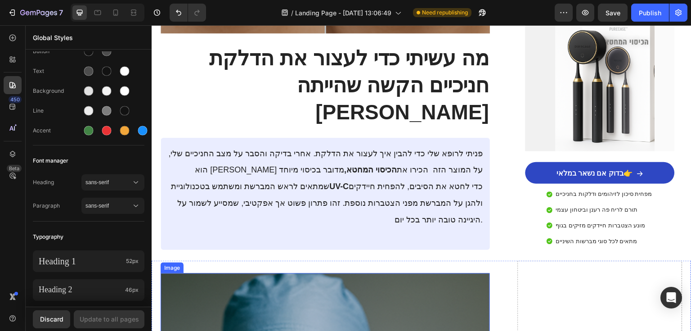
scroll to position [1080, 0]
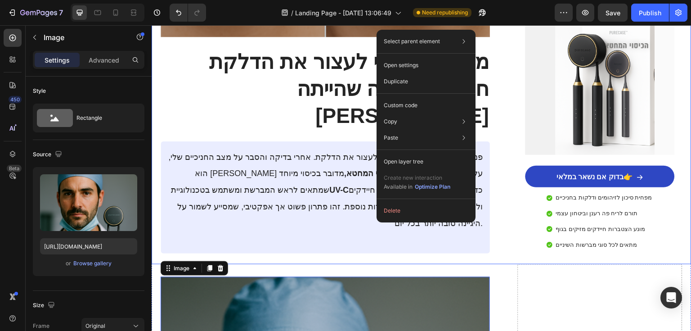
click at [290, 150] on p "פניתי לרופא שלי כדי להבין איך לעצור את הדלקת. אחרי בדיקה והסבר על מצב החניכיים …" at bounding box center [325, 190] width 315 height 83
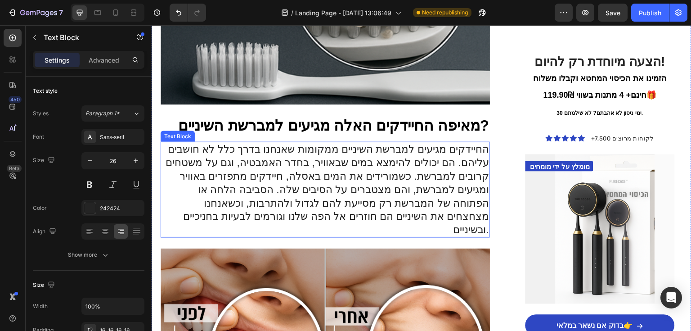
scroll to position [648, 0]
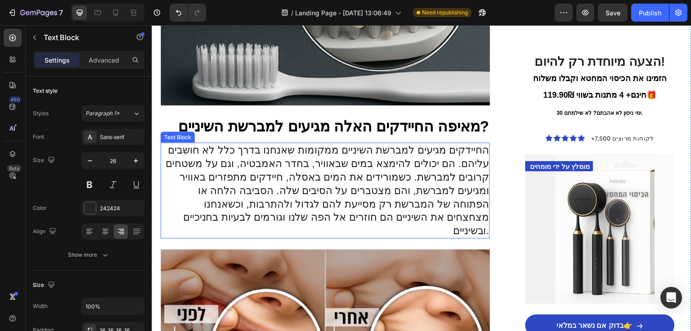
click at [361, 190] on p "החיידקים מגיעים למברשת השיניים ממקומות שאנחנו בדרך כלל לא חושבים עליהם. הם יכול…" at bounding box center [326, 191] width 328 height 94
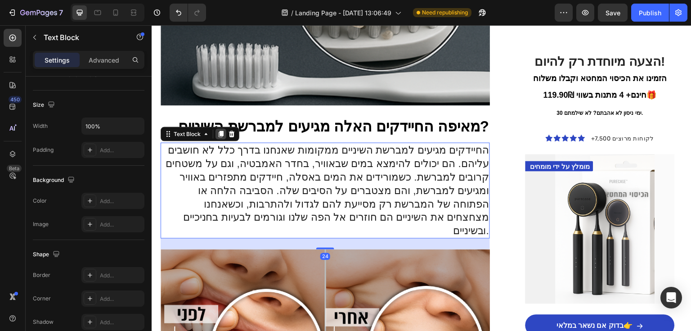
click at [221, 131] on icon at bounding box center [221, 134] width 5 height 6
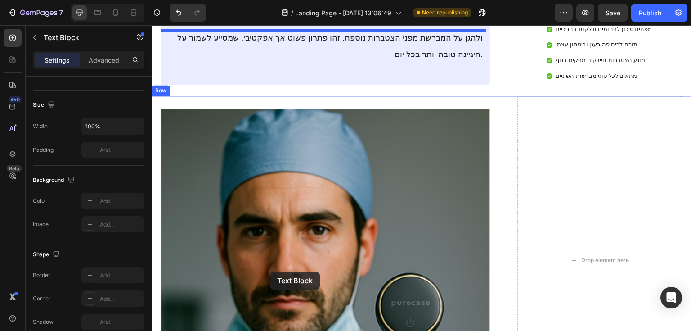
scroll to position [1368, 0]
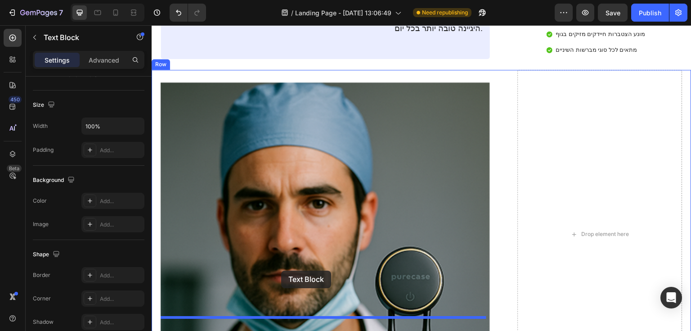
drag, startPoint x: 171, startPoint y: 210, endPoint x: 281, endPoint y: 271, distance: 126.1
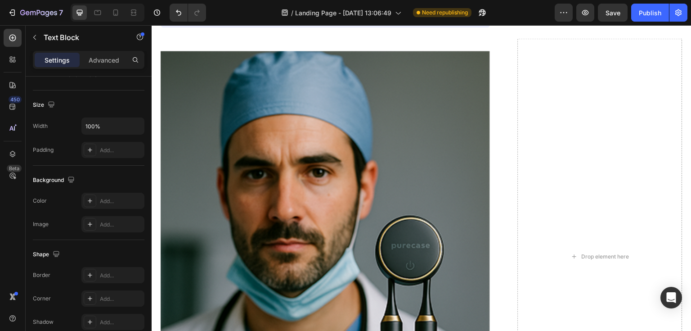
scroll to position [1419, 0]
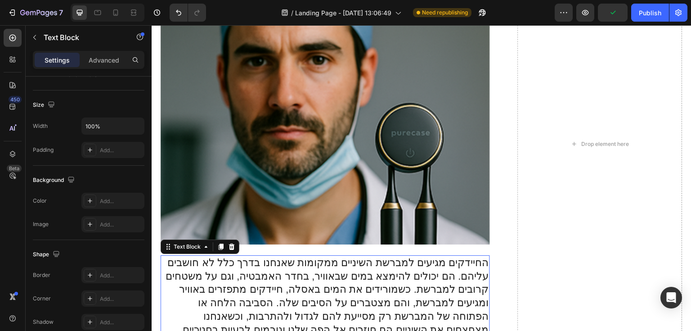
click at [321, 256] on p "החיידקים מגיעים למברשת השיניים ממקומות שאנחנו בדרך כלל לא חושבים עליהם. הם יכול…" at bounding box center [326, 303] width 328 height 94
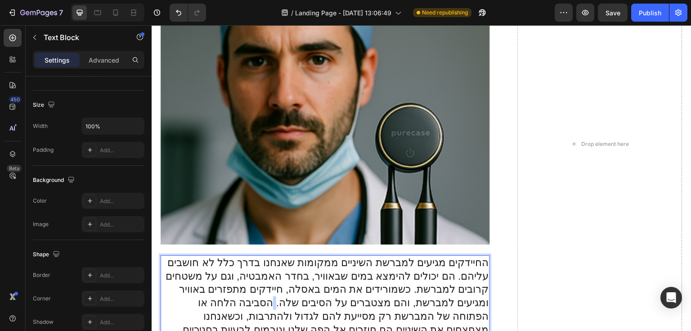
click at [321, 256] on p "החיידקים מגיעים למברשת השיניים ממקומות שאנחנו בדרך כלל לא חושבים עליהם. הם יכול…" at bounding box center [326, 303] width 328 height 94
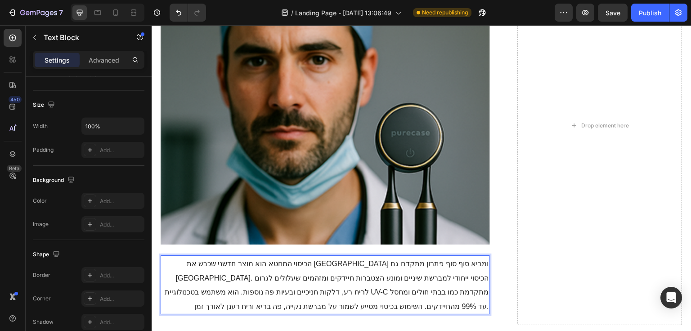
click at [337, 260] on span "הכיסוי המחטא הוא מוצר חדשני שכבש את [GEOGRAPHIC_DATA] ומביא סוף סוף פתרון מתקדם…" at bounding box center [327, 285] width 325 height 51
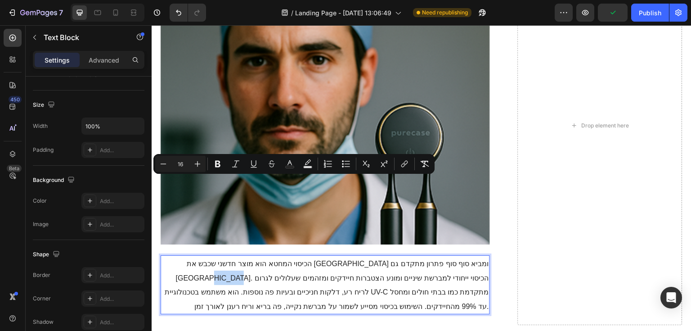
drag, startPoint x: 192, startPoint y: 181, endPoint x: 175, endPoint y: 181, distance: 17.1
click at [175, 256] on p "הכיסוי המחטא הוא מוצר חדשני שכבש את [GEOGRAPHIC_DATA] ומביא סוף סוף פתרון מתקדם…" at bounding box center [326, 285] width 328 height 58
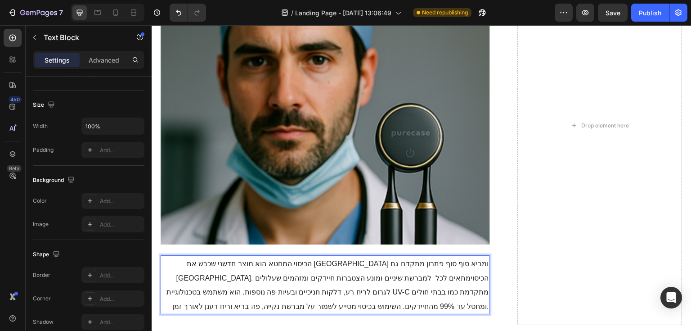
click at [193, 260] on span "הכיסוי המחטא הוא מוצר חדשני שכבש את [GEOGRAPHIC_DATA] ומביא סוף סוף פתרון מתקדם…" at bounding box center [328, 285] width 323 height 51
click at [467, 260] on span "הכיסוי המחטא הוא מוצר חדשני שכבש את [GEOGRAPHIC_DATA] ומביא סוף סוף פתרון מתקדם…" at bounding box center [328, 285] width 323 height 51
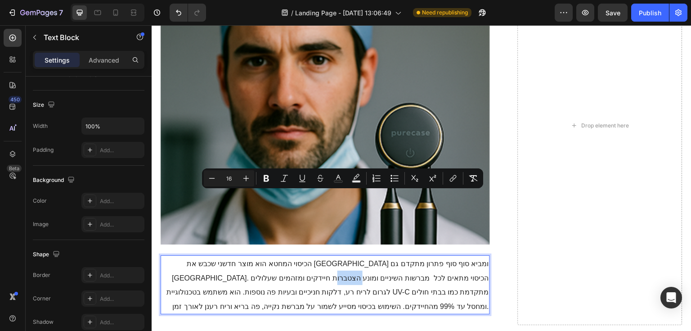
drag, startPoint x: 355, startPoint y: 195, endPoint x: 332, endPoint y: 195, distance: 22.5
click at [332, 260] on span "הכיסוי המחטא הוא מוצר חדשני שכבש את [GEOGRAPHIC_DATA] ומביא סוף סוף פתרון מתקדם…" at bounding box center [328, 285] width 323 height 51
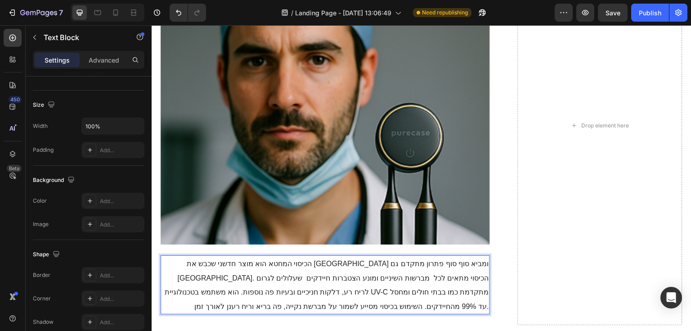
click at [379, 260] on span "הכיסוי המחטא הוא מוצר חדשני שכבש את [GEOGRAPHIC_DATA] ומביא סוף סוף פתרון מתקדם…" at bounding box center [327, 285] width 325 height 51
click at [343, 260] on span "הכיסוי המחטא הוא מוצר חדשני שכבש את [GEOGRAPHIC_DATA] ומביא סוף סוף פתרון מתקדם…" at bounding box center [327, 285] width 325 height 51
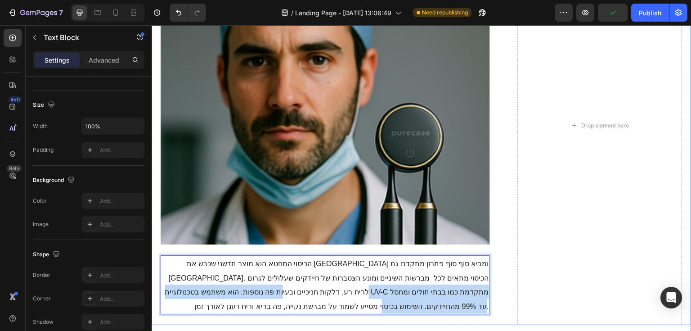
drag, startPoint x: 322, startPoint y: 226, endPoint x: 491, endPoint y: 195, distance: 172.0
click at [491, 195] on div "Heading Image הכיסוי המחטא הוא מוצר חדשני שכבש את [GEOGRAPHIC_DATA] ומביא סוף ס…" at bounding box center [422, 125] width 540 height 399
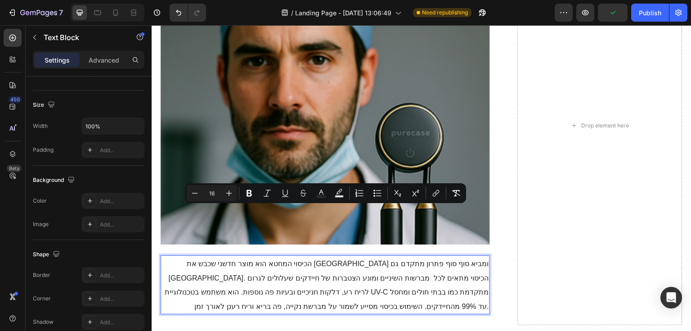
click at [385, 260] on span "הכיסוי המחטא הוא מוצר חדשני שכבש את [GEOGRAPHIC_DATA] ומביא סוף סוף פתרון מתקדם…" at bounding box center [327, 285] width 325 height 51
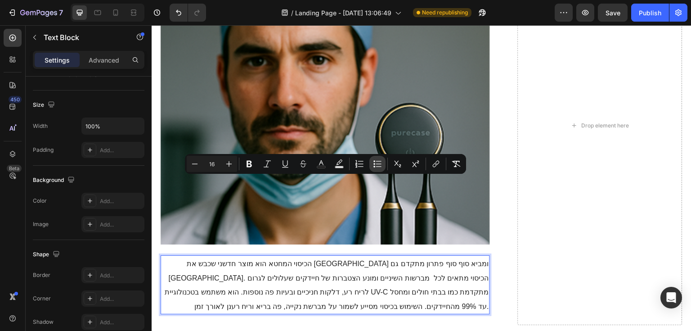
click at [379, 166] on icon "Editor contextual toolbar" at bounding box center [377, 163] width 9 height 9
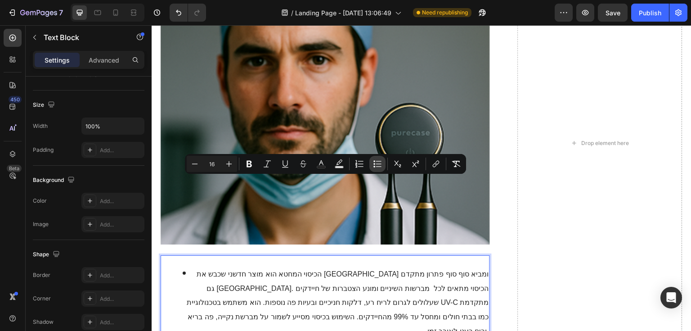
click at [379, 166] on icon "Editor contextual toolbar" at bounding box center [377, 163] width 9 height 9
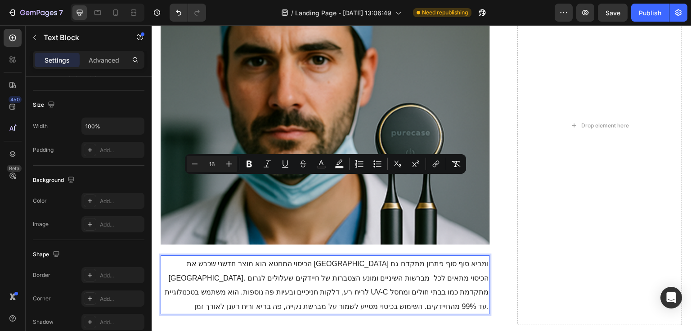
click at [224, 256] on p "הכיסוי המחטא הוא מוצר חדשני שכבש את [GEOGRAPHIC_DATA] ומביא סוף סוף פתרון מתקדם…" at bounding box center [326, 285] width 328 height 58
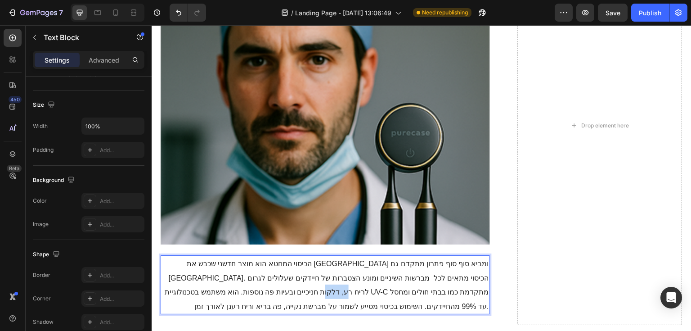
click at [224, 256] on p "הכיסוי המחטא הוא מוצר חדשני שכבש את [GEOGRAPHIC_DATA] ומביא סוף סוף פתרון מתקדם…" at bounding box center [326, 285] width 328 height 58
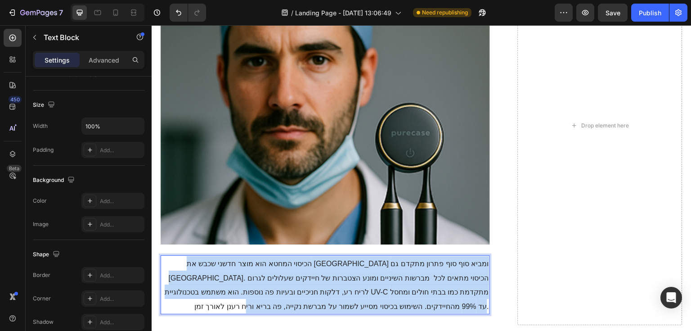
click at [224, 256] on p "הכיסוי המחטא הוא מוצר חדשני שכבש את [GEOGRAPHIC_DATA] ומביא סוף סוף פתרון מתקדם…" at bounding box center [326, 285] width 328 height 58
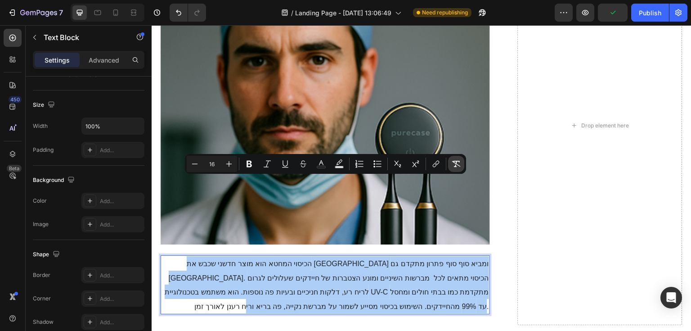
click at [460, 168] on icon "Editor contextual toolbar" at bounding box center [456, 163] width 9 height 9
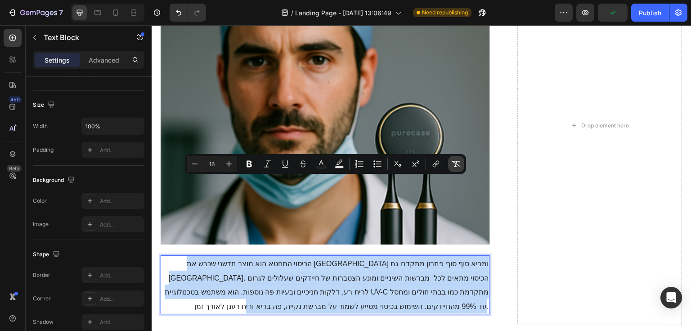
type input "23"
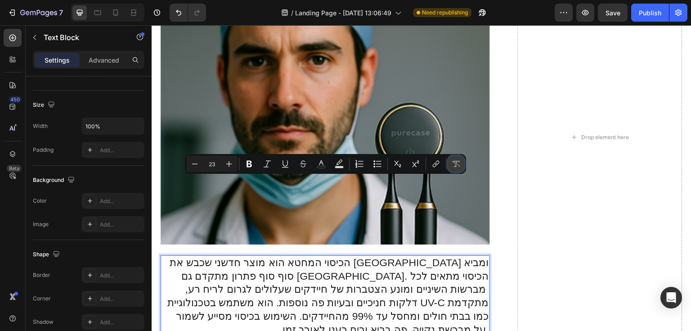
click at [459, 168] on icon "Editor contextual toolbar" at bounding box center [456, 163] width 9 height 9
click at [459, 168] on button "Remove Format" at bounding box center [456, 164] width 16 height 16
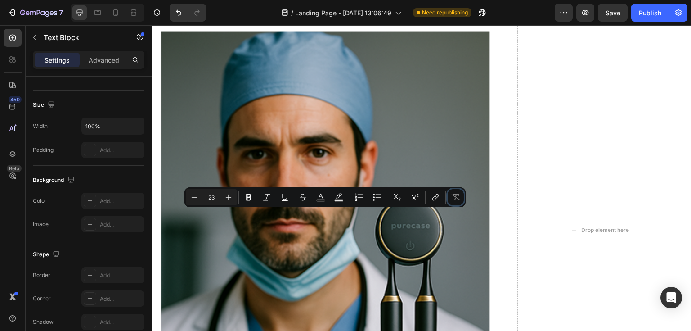
scroll to position [1383, 0]
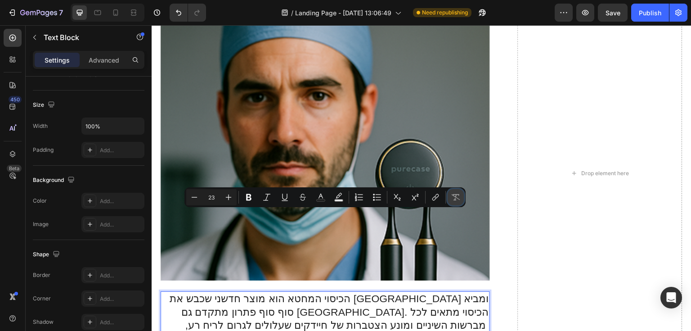
click at [454, 198] on icon "Editor contextual toolbar" at bounding box center [455, 197] width 9 height 9
click at [184, 16] on button "Undo/Redo" at bounding box center [179, 13] width 18 height 18
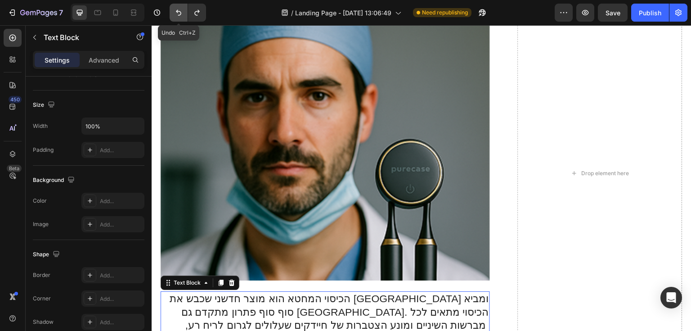
click at [176, 17] on button "Undo/Redo" at bounding box center [179, 13] width 18 height 18
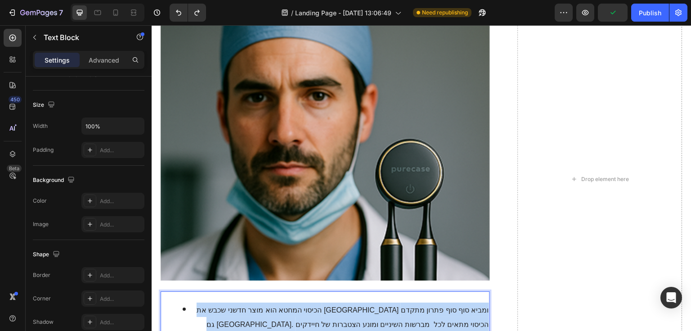
drag, startPoint x: 203, startPoint y: 226, endPoint x: 199, endPoint y: 226, distance: 5.0
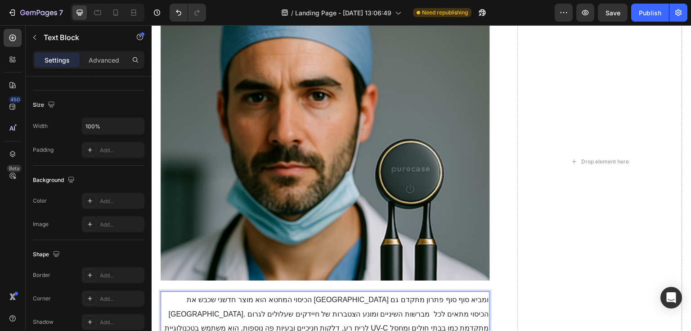
click at [359, 292] on p "הכיסוי המחטא הוא מוצר חדשני שכבש את [GEOGRAPHIC_DATA] ומביא סוף סוף פתרון מתקדם…" at bounding box center [326, 321] width 328 height 58
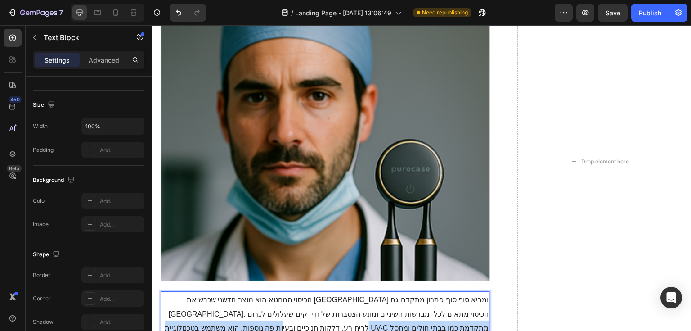
drag, startPoint x: 356, startPoint y: 262, endPoint x: 504, endPoint y: 229, distance: 151.8
click at [504, 229] on div "Heading Image הכיסוי המחטא הוא מוצר חדשני שכבש את [GEOGRAPHIC_DATA] ומביא סוף ס…" at bounding box center [422, 161] width 540 height 399
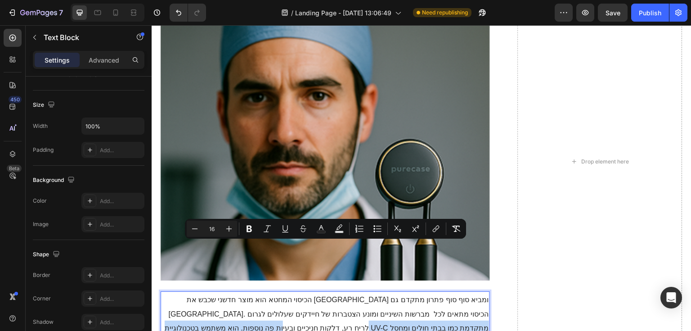
click at [410, 292] on p "הכיסוי המחטא הוא מוצר חדשני שכבש את [GEOGRAPHIC_DATA] ומביא סוף סוף פתרון מתקדם…" at bounding box center [326, 321] width 328 height 58
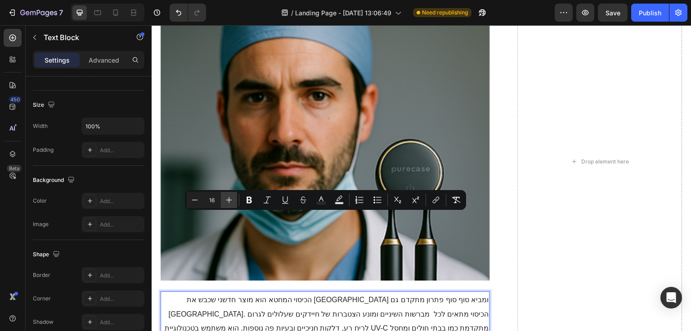
click at [225, 200] on icon "Editor contextual toolbar" at bounding box center [229, 199] width 9 height 9
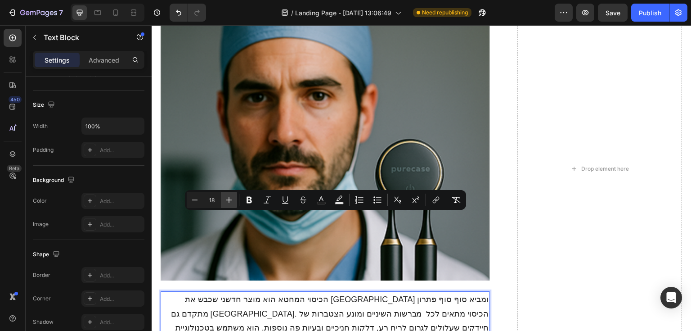
click at [225, 200] on icon "Editor contextual toolbar" at bounding box center [229, 199] width 9 height 9
type input "19"
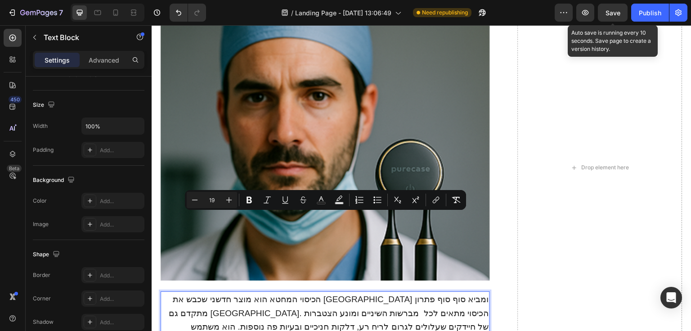
click at [616, 9] on span "Save" at bounding box center [613, 13] width 15 height 8
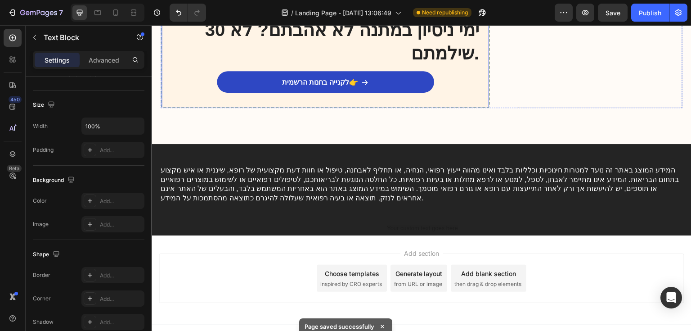
scroll to position [2707, 0]
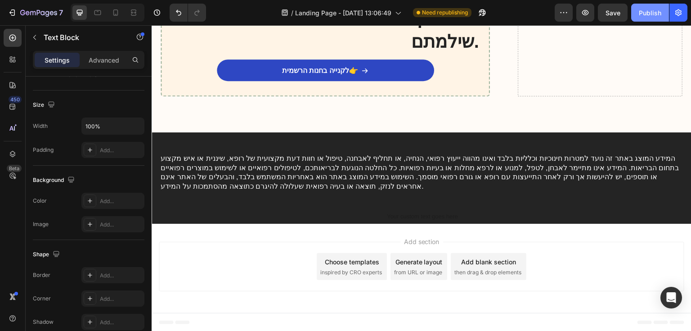
click at [645, 12] on div "Publish" at bounding box center [650, 12] width 23 height 9
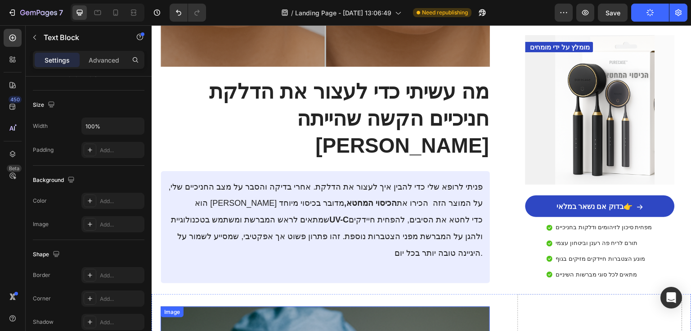
scroll to position [907, 0]
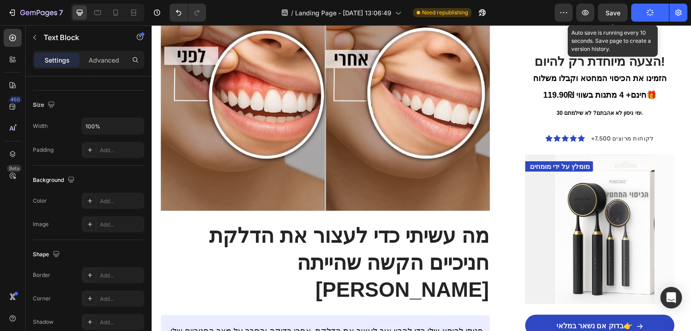
click at [618, 15] on span "Save" at bounding box center [613, 13] width 15 height 8
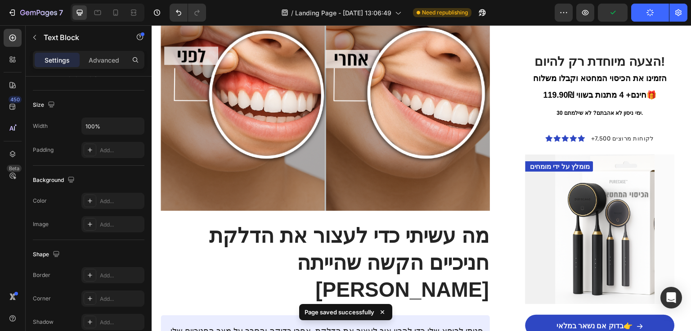
click at [647, 13] on icon "button" at bounding box center [650, 13] width 9 height 9
click at [652, 13] on icon "button" at bounding box center [650, 12] width 9 height 9
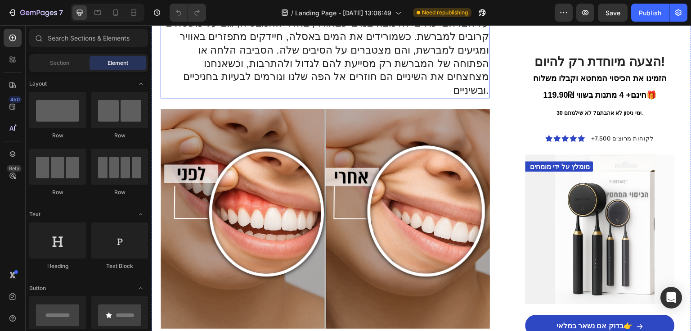
scroll to position [792, 0]
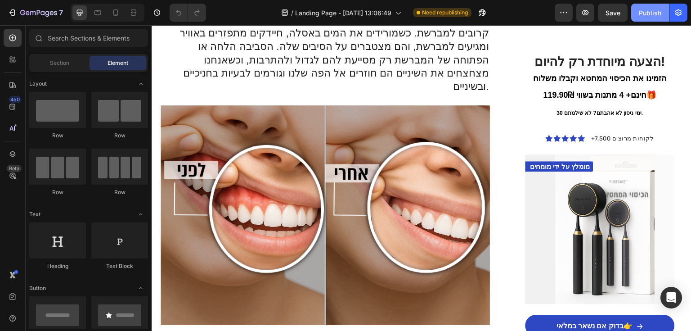
click at [643, 13] on div "Publish" at bounding box center [650, 12] width 23 height 9
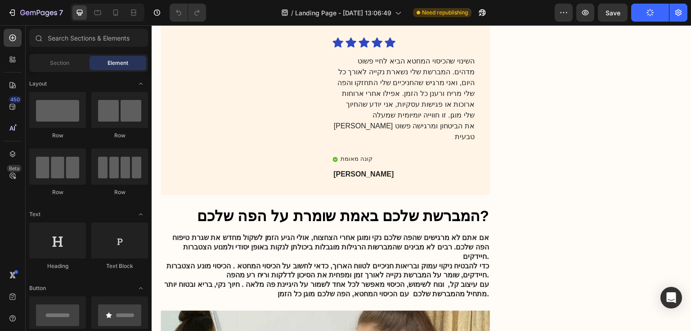
scroll to position [1837, 0]
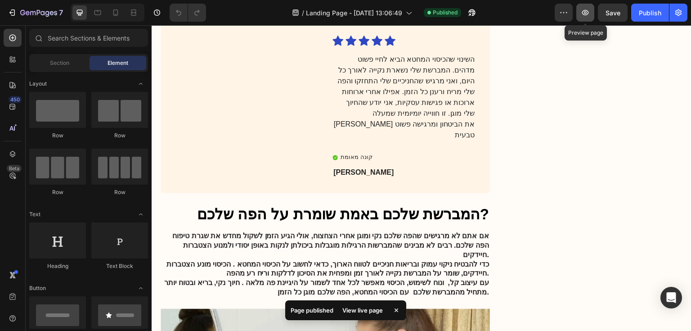
click at [590, 14] on icon "button" at bounding box center [585, 12] width 9 height 9
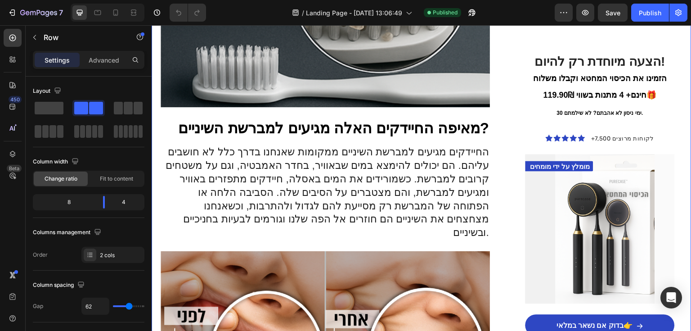
scroll to position [0, 0]
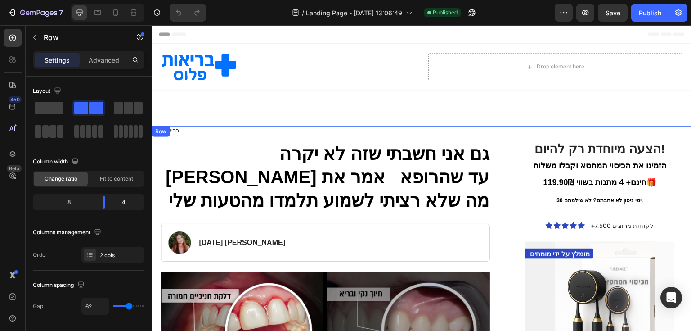
drag, startPoint x: 493, startPoint y: 106, endPoint x: 496, endPoint y: 51, distance: 55.0
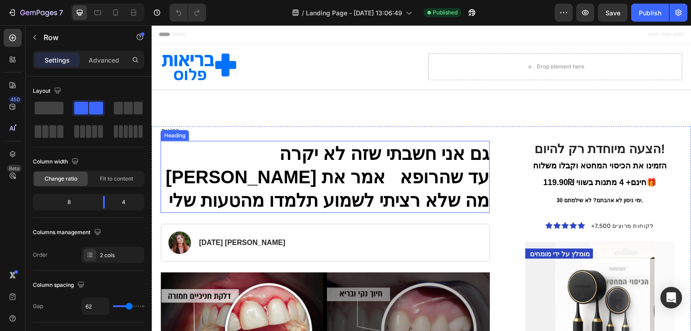
click at [384, 152] on h1 "גם אני חשבתי שזה לא יקרה [PERSON_NAME] עד שהרופא אמר את מה שלא רציתי לשמוע תלמד…" at bounding box center [325, 177] width 329 height 72
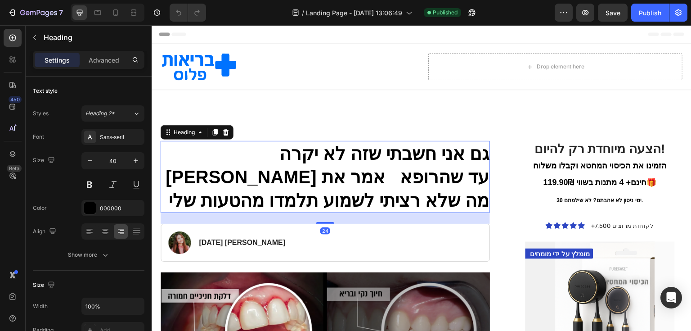
click at [271, 166] on h1 "גם אני חשבתי שזה לא יקרה [PERSON_NAME] עד שהרופא אמר את מה שלא רציתי לשמוע תלמד…" at bounding box center [325, 177] width 329 height 72
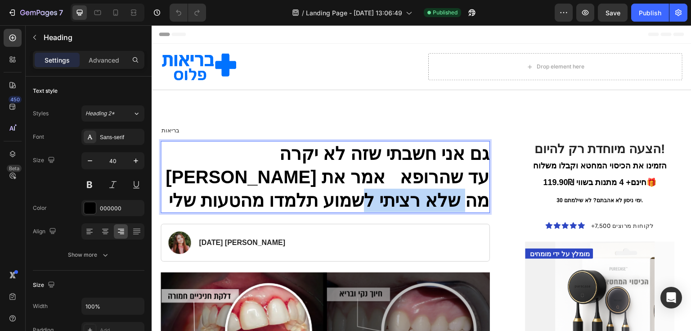
drag, startPoint x: 364, startPoint y: 204, endPoint x: 312, endPoint y: 185, distance: 55.7
click at [312, 185] on p "גם אני חשבתי שזה לא יקרה [PERSON_NAME] עד שהרופא אמר את מה שלא רציתי לשמוע תלמד…" at bounding box center [326, 177] width 328 height 70
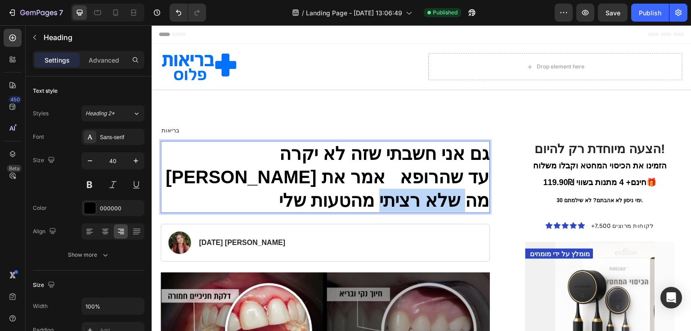
drag, startPoint x: 305, startPoint y: 177, endPoint x: 211, endPoint y: 177, distance: 93.6
click at [211, 177] on p "גם אני חשבתי שזה לא יקרה לי עד שהרופא אמר את מה שלא רציתי מהטעות שלי" at bounding box center [326, 177] width 328 height 70
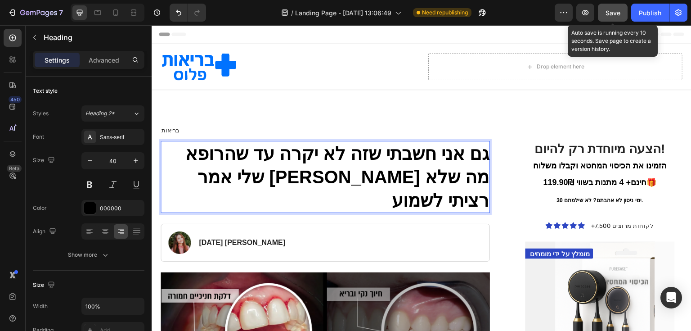
click at [609, 16] on span "Save" at bounding box center [613, 13] width 15 height 8
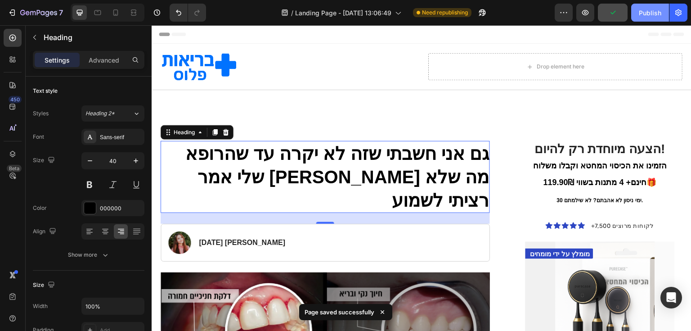
click at [654, 13] on div "Publish" at bounding box center [650, 12] width 23 height 9
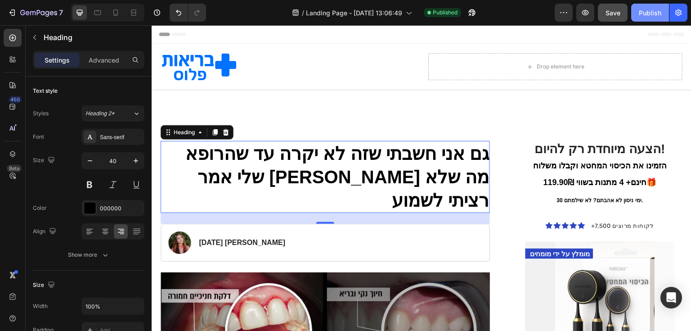
click at [656, 9] on div "Publish" at bounding box center [650, 12] width 23 height 9
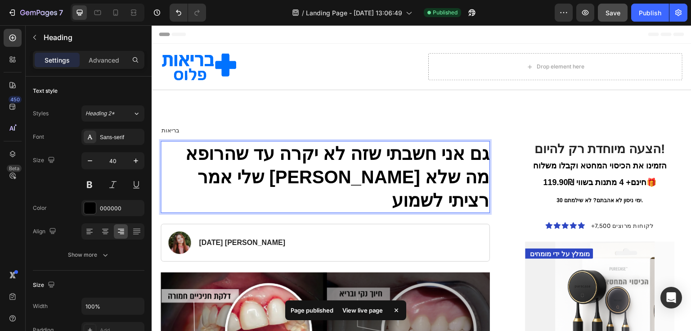
click at [281, 154] on p "גם אני חשבתי שזה לא יקרה עד שהרופא שלי אמר לי מה שלא רציתי לשמוע" at bounding box center [326, 177] width 328 height 70
click at [285, 155] on p "גם אני חשבתי שזה לא יקרה עד שהרופא שלי אמר לי מה שלא רציתי לשמוע" at bounding box center [326, 177] width 328 height 70
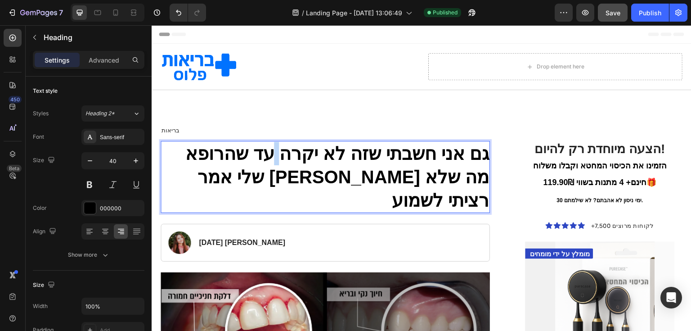
click at [285, 155] on p "גם אני חשבתי שזה לא יקרה עד שהרופא שלי אמר לי מה שלא רציתי לשמוע" at bounding box center [326, 177] width 328 height 70
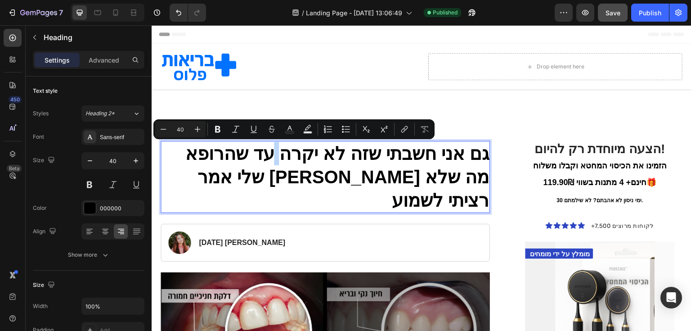
click at [283, 154] on p "גם אני חשבתי שזה לא יקרה עד שהרופא שלי אמר לי מה שלא רציתי לשמוע" at bounding box center [326, 177] width 328 height 70
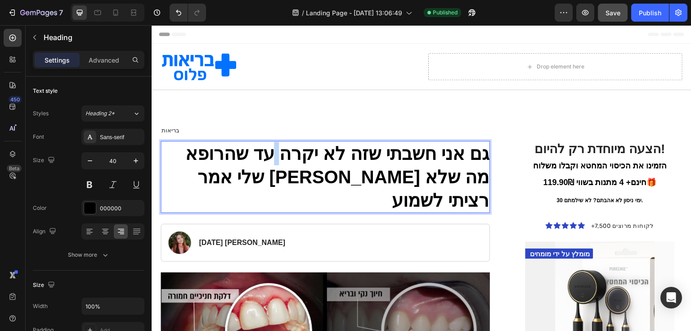
click at [283, 154] on p "גם אני חשבתי שזה לא יקרה עד שהרופא שלי אמר לי מה שלא רציתי לשמוע" at bounding box center [326, 177] width 328 height 70
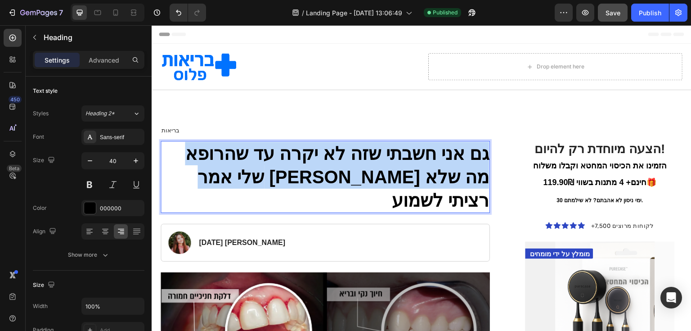
click at [283, 154] on p "גם אני חשבתי שזה לא יקרה עד שהרופא שלי אמר לי מה שלא רציתי לשמוע" at bounding box center [326, 177] width 328 height 70
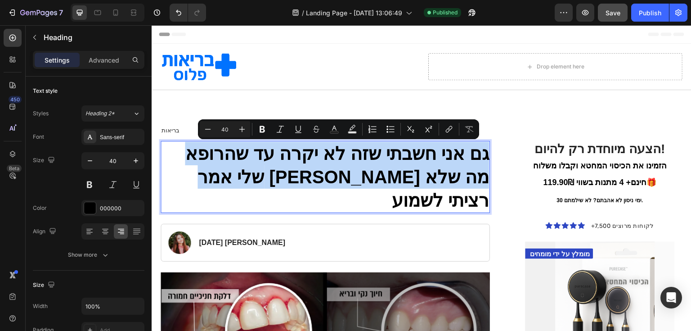
copy p "גם אני חשבתי שזה לא יקרה עד שהרופא שלי אמר לי מה שלא רציתי לשמוע"
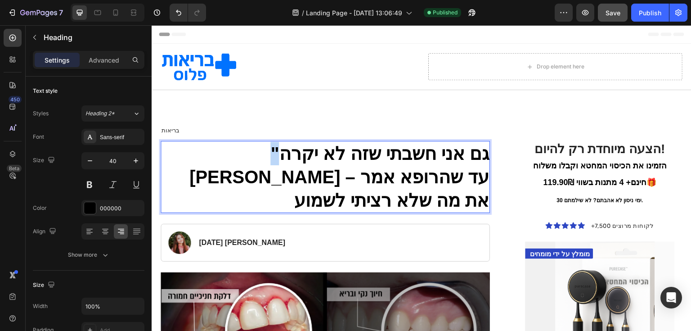
drag, startPoint x: 223, startPoint y: 146, endPoint x: 216, endPoint y: 147, distance: 7.3
click at [216, 147] on p ""גם אני חשבתי שזה לא יקרה לי – עד שהרופא אמר את מה שלא רציתי לשמוע" at bounding box center [326, 177] width 328 height 70
click at [253, 154] on p "גם אני חשבתי שזה לא יקרה לי – עד שהרופא אמר את מה שלא רציתי לשמוע" at bounding box center [326, 177] width 328 height 70
click at [252, 153] on p "גם אני חשבתי שזה לא יקרה לי – עד שהרופא אמר את מה שלא רציתי לשמוע" at bounding box center [326, 177] width 328 height 70
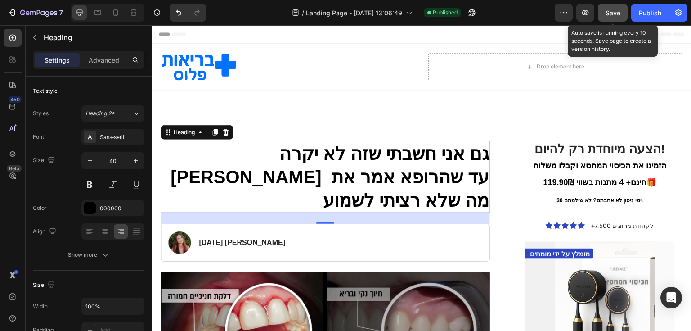
click at [611, 9] on span "Save" at bounding box center [613, 13] width 15 height 8
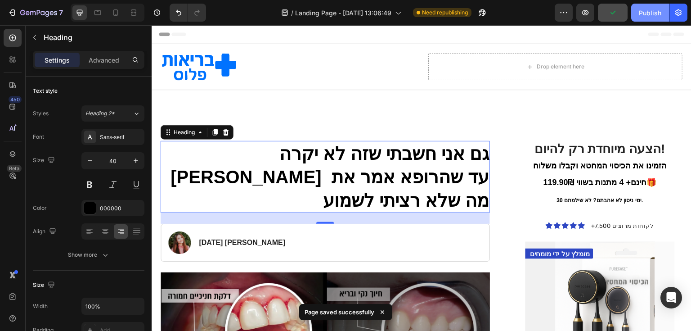
click at [658, 19] on button "Publish" at bounding box center [651, 13] width 38 height 18
